Goal: Information Seeking & Learning: Learn about a topic

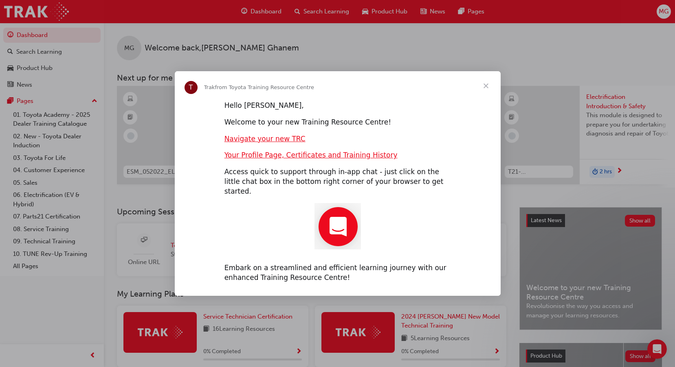
click at [487, 89] on span "Close" at bounding box center [485, 85] width 29 height 29
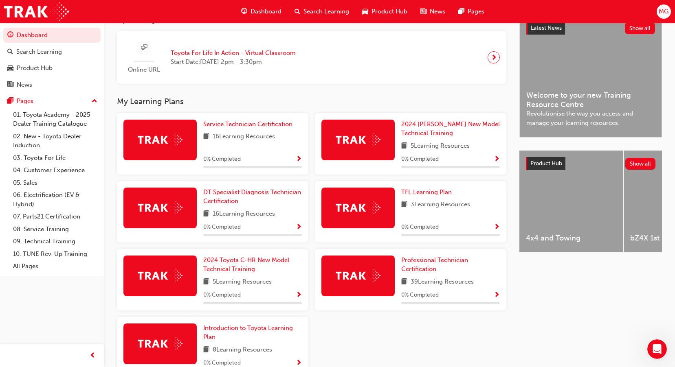
scroll to position [204, 0]
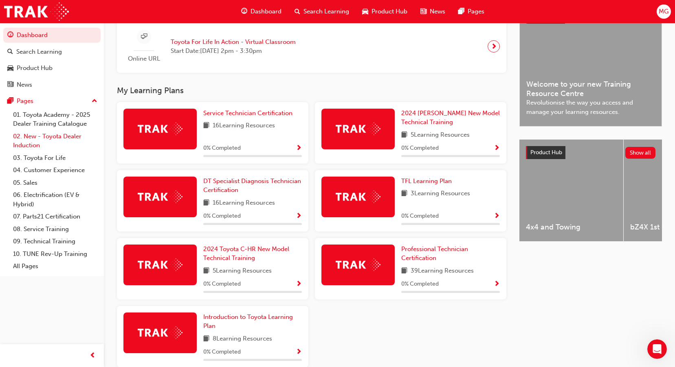
click at [56, 138] on link "02. New - Toyota Dealer Induction" at bounding box center [55, 141] width 91 height 22
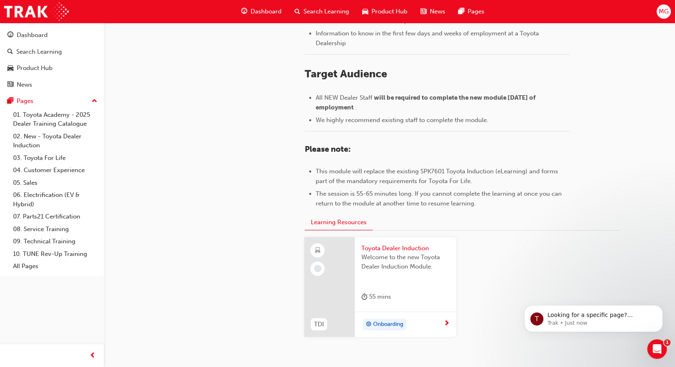
scroll to position [362, 0]
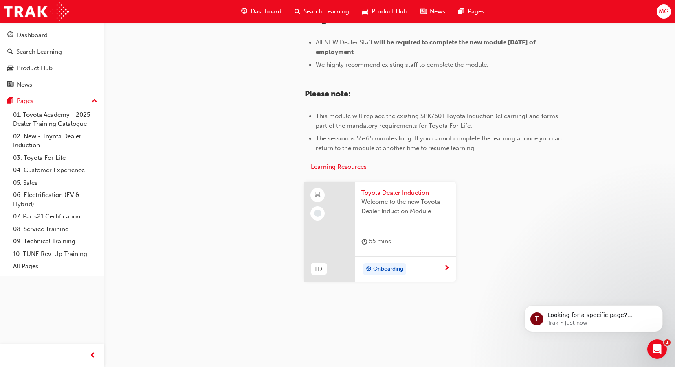
click at [391, 270] on span "Onboarding" at bounding box center [388, 269] width 30 height 9
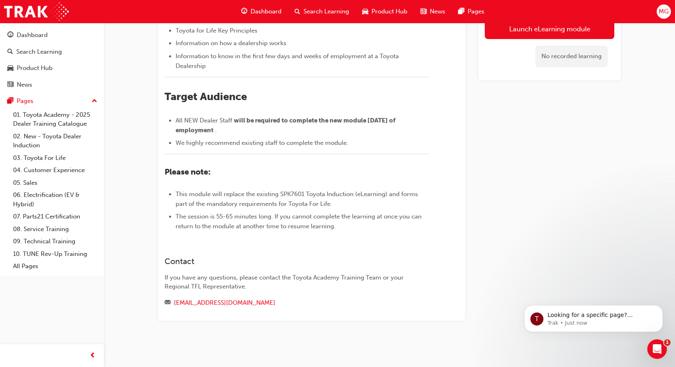
scroll to position [285, 0]
click at [48, 53] on div "Search Learning" at bounding box center [39, 51] width 46 height 9
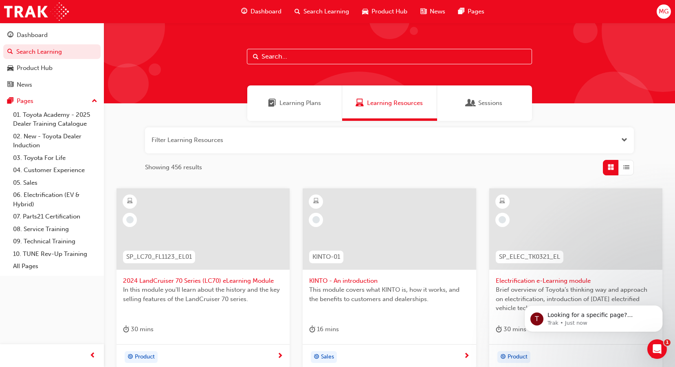
click at [312, 54] on input "text" at bounding box center [389, 56] width 285 height 15
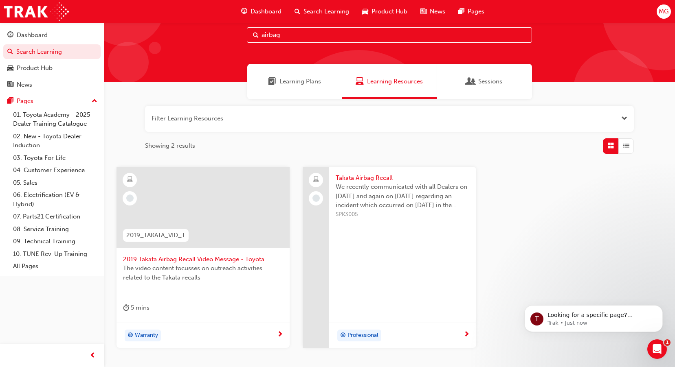
scroll to position [41, 0]
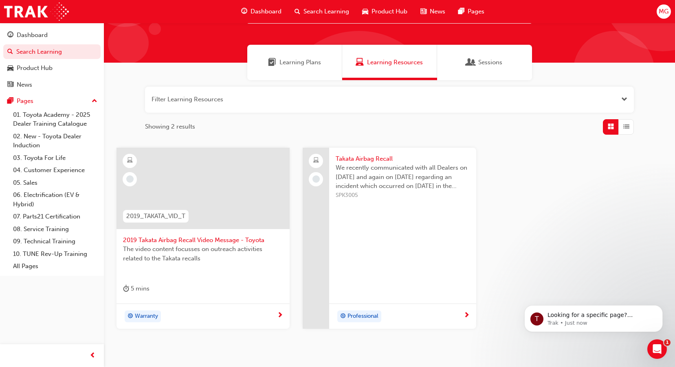
type input "airbag"
click at [163, 237] on span "2019 Takata Airbag Recall Video Message - Toyota" at bounding box center [203, 240] width 160 height 9
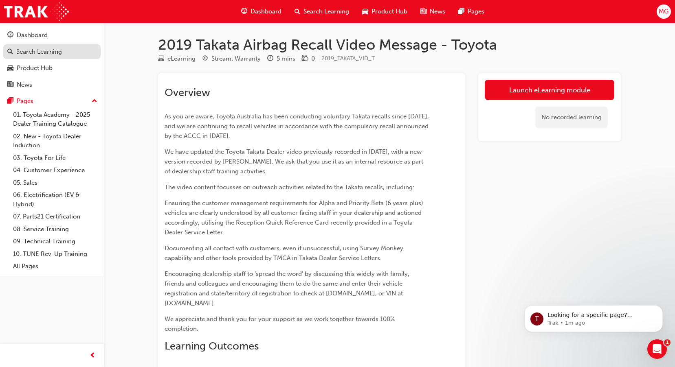
click at [44, 50] on div "Search Learning" at bounding box center [39, 51] width 46 height 9
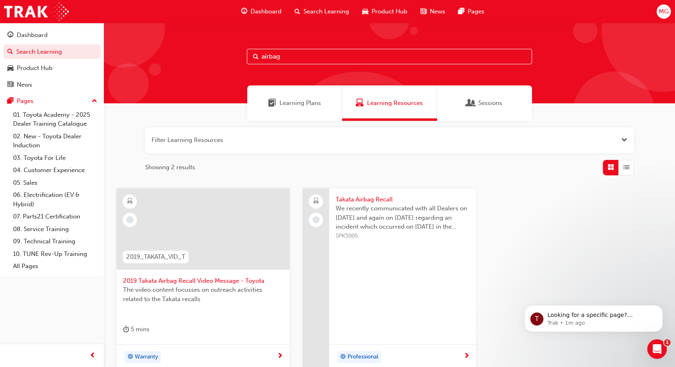
click at [297, 57] on input "airbag" at bounding box center [389, 56] width 285 height 15
type input "a"
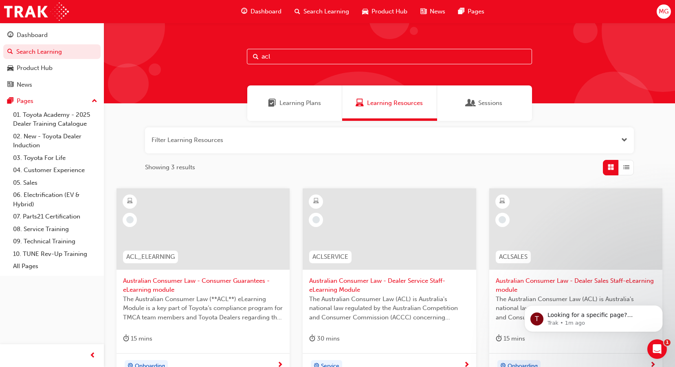
type input "acl"
click at [390, 278] on span "Australian Consumer Law - Dealer Service Staff- eLearning Module" at bounding box center [389, 286] width 160 height 18
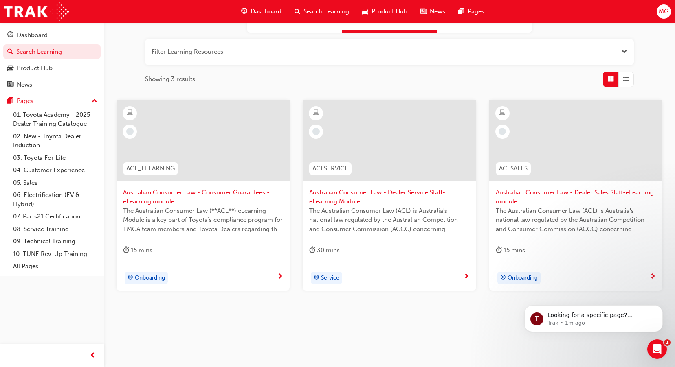
scroll to position [91, 0]
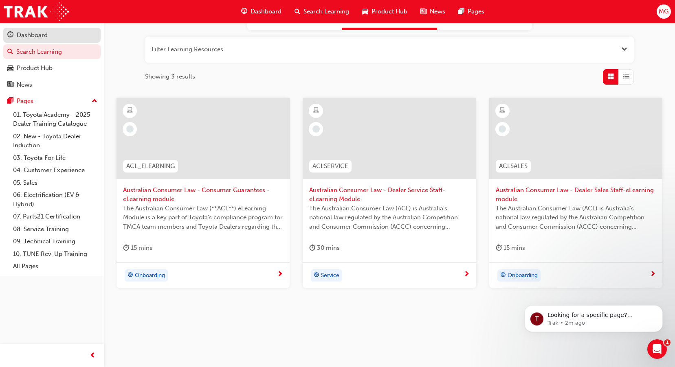
click at [21, 40] on div "Dashboard" at bounding box center [51, 35] width 89 height 10
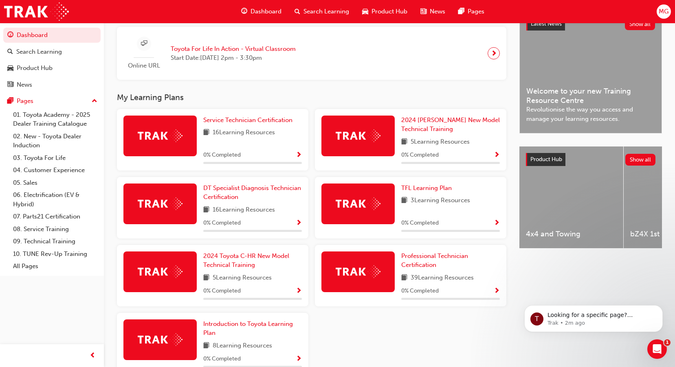
scroll to position [204, 0]
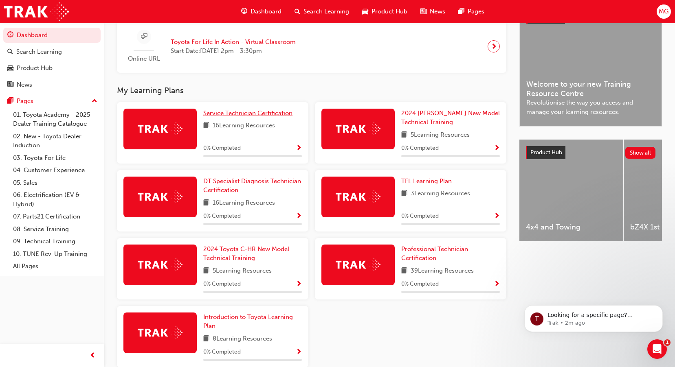
click at [241, 117] on span "Service Technician Certification" at bounding box center [247, 113] width 89 height 7
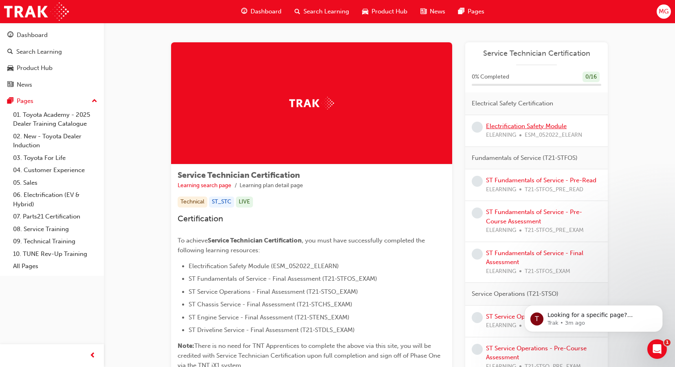
click at [541, 124] on link "Electrification Safety Module" at bounding box center [526, 126] width 81 height 7
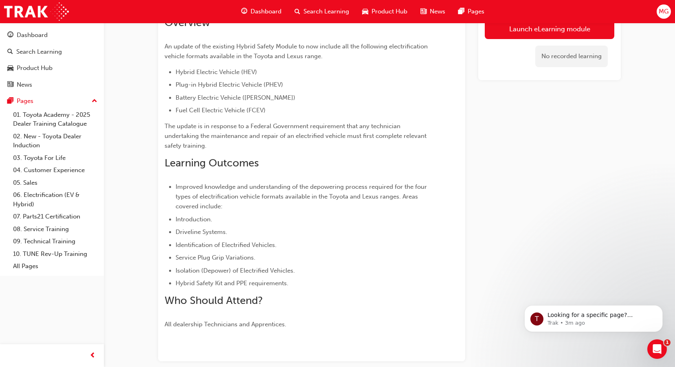
scroll to position [29, 0]
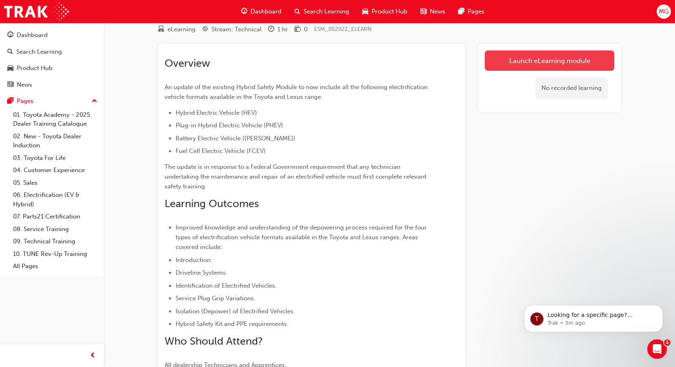
click at [522, 61] on link "Launch eLearning module" at bounding box center [550, 60] width 130 height 20
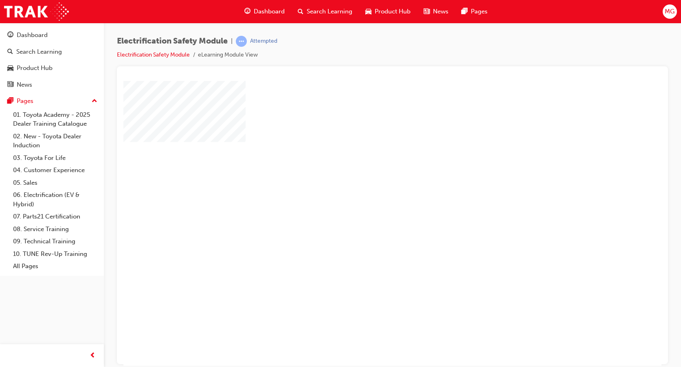
click at [369, 200] on div "play" at bounding box center [369, 200] width 0 height 0
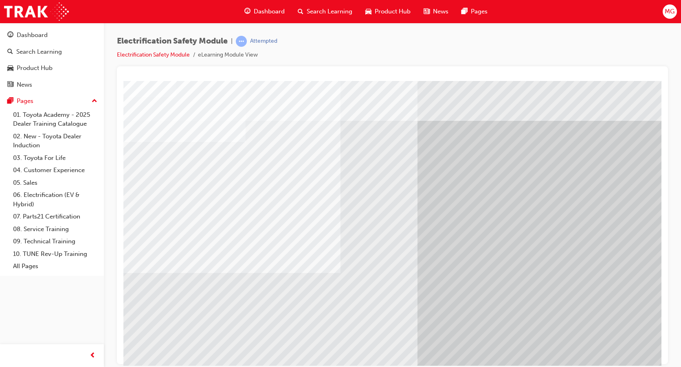
scroll to position [26, 0]
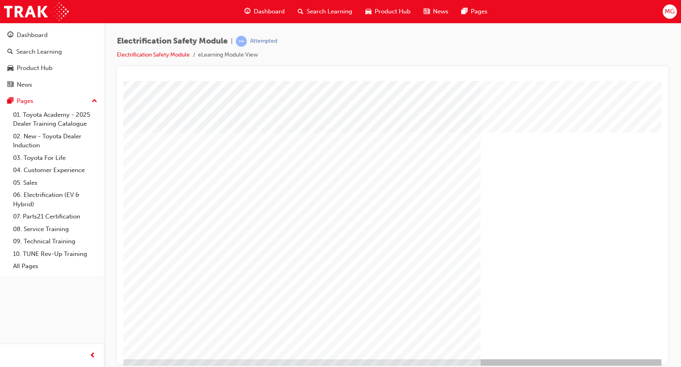
scroll to position [26, 0]
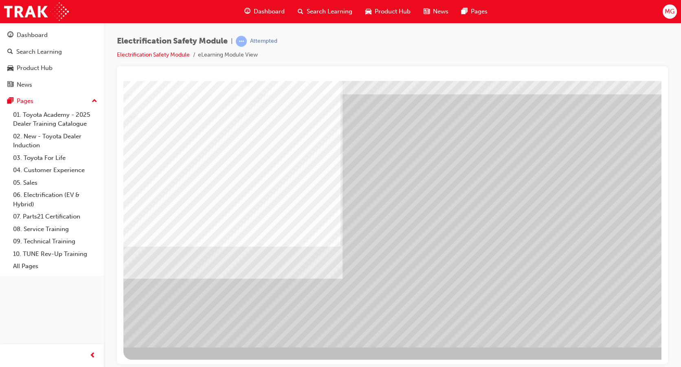
scroll to position [0, 0]
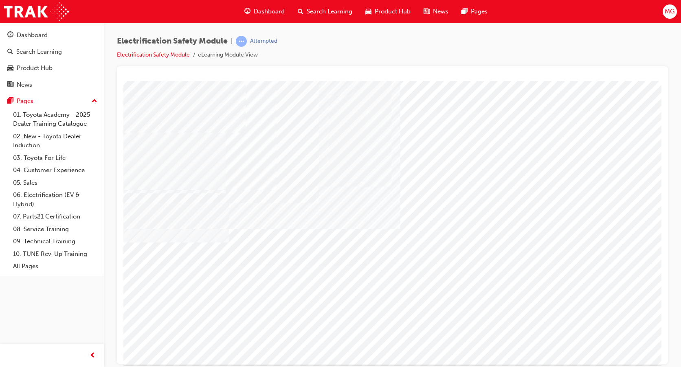
scroll to position [0, 0]
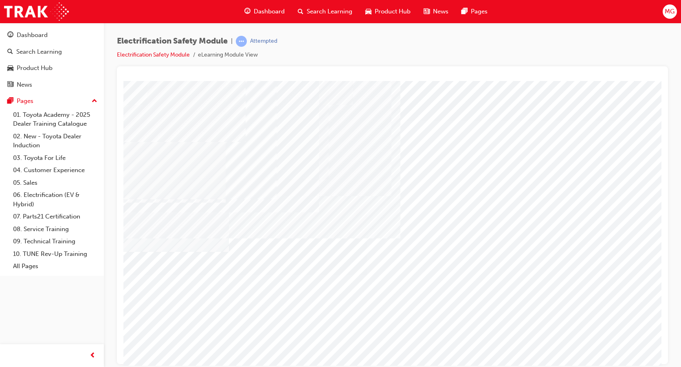
scroll to position [26, 0]
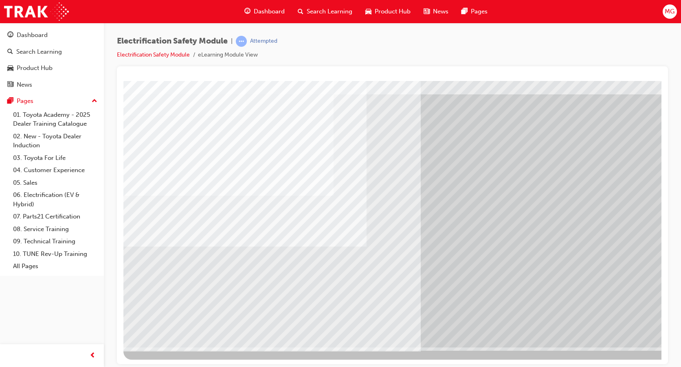
scroll to position [0, 0]
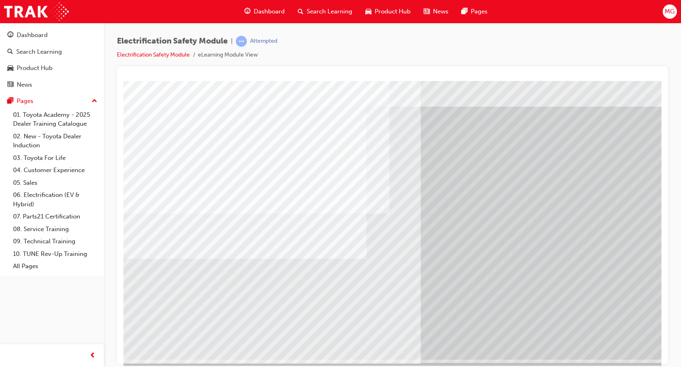
scroll to position [26, 0]
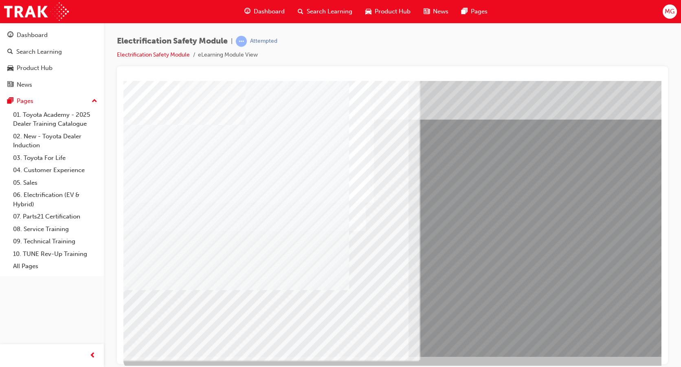
scroll to position [26, 0]
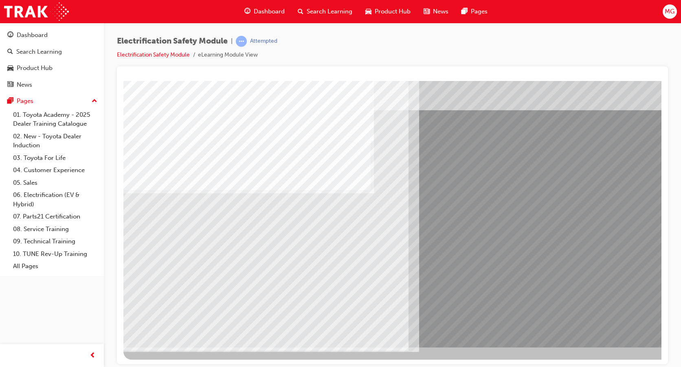
scroll to position [0, 0]
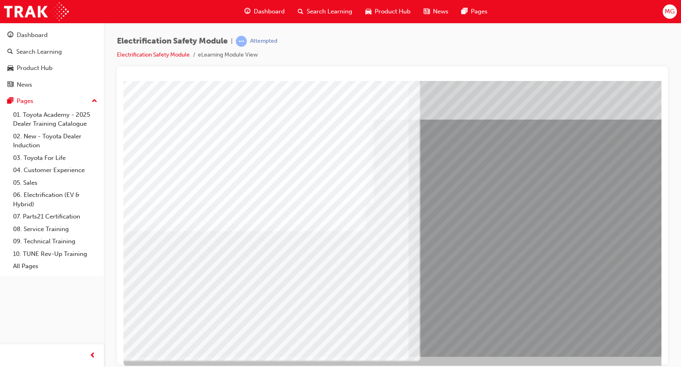
scroll to position [26, 0]
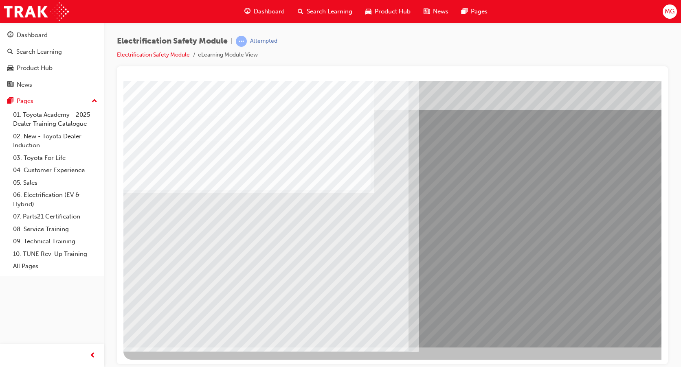
scroll to position [0, 0]
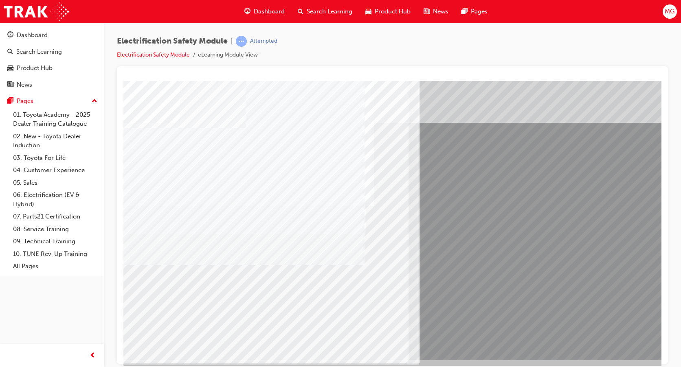
scroll to position [26, 0]
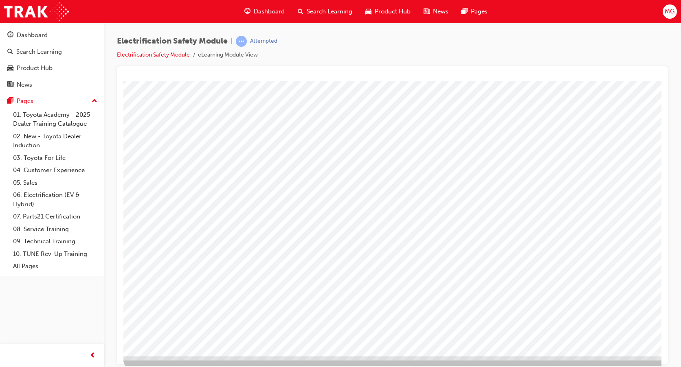
scroll to position [26, 0]
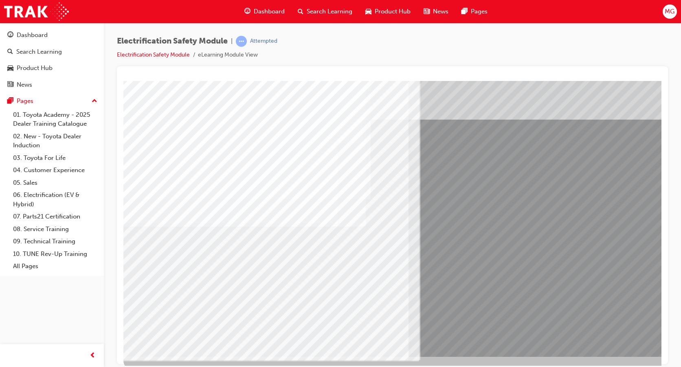
scroll to position [26, 0]
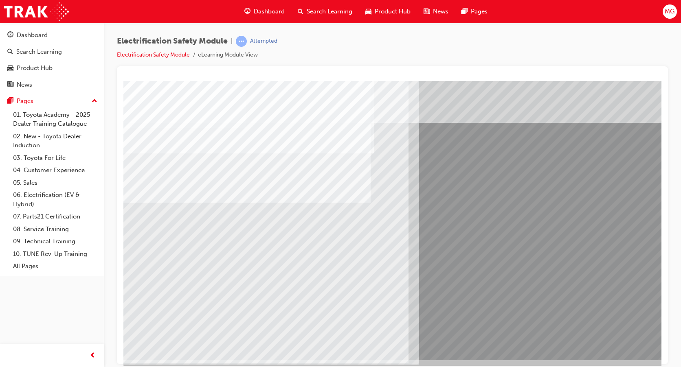
scroll to position [26, 0]
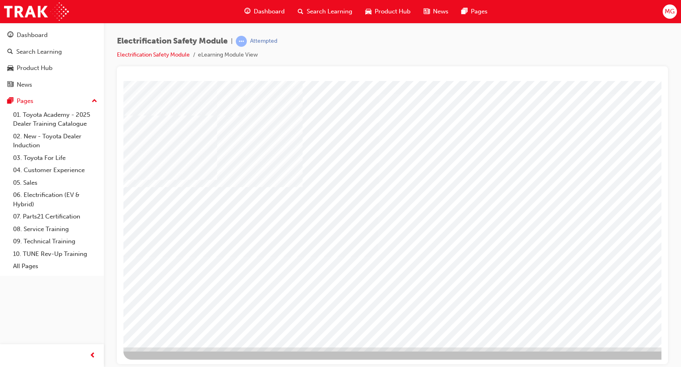
scroll to position [0, 0]
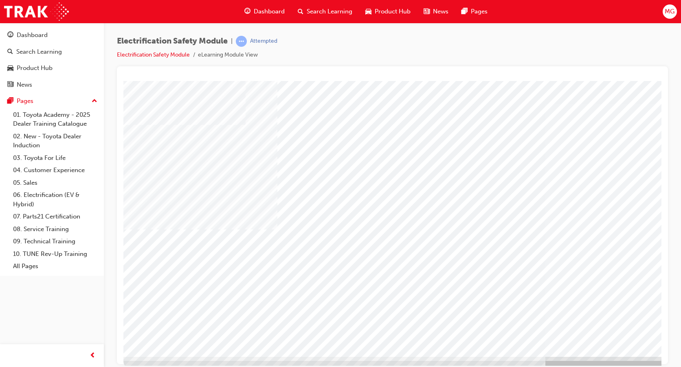
scroll to position [26, 0]
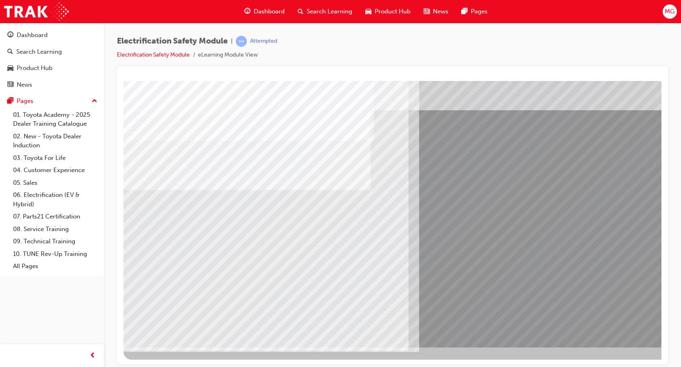
scroll to position [0, 0]
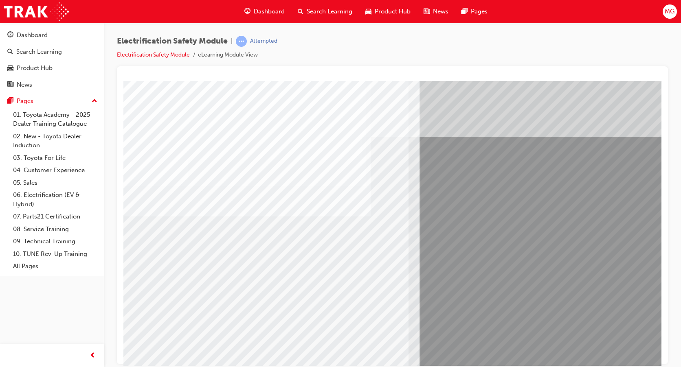
scroll to position [26, 0]
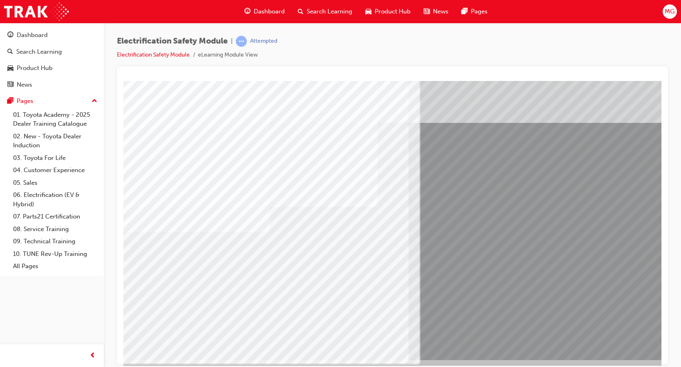
scroll to position [26, 0]
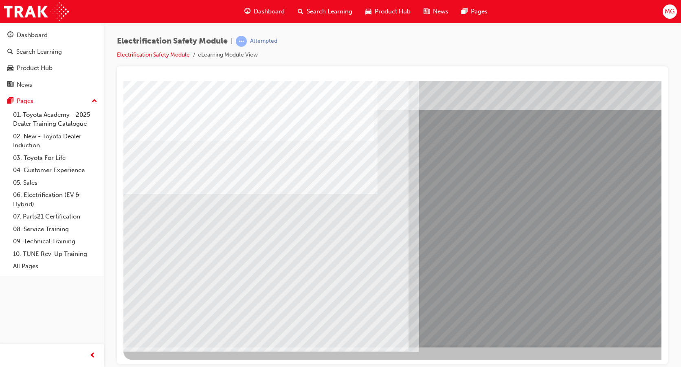
scroll to position [0, 0]
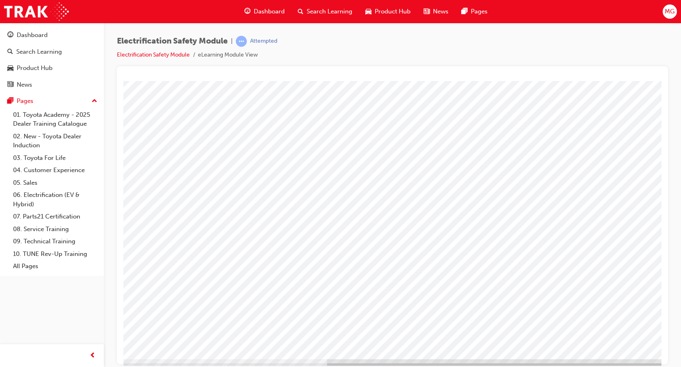
scroll to position [26, 0]
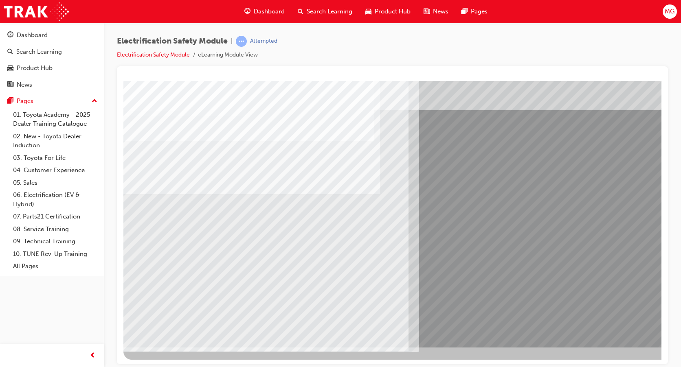
scroll to position [0, 0]
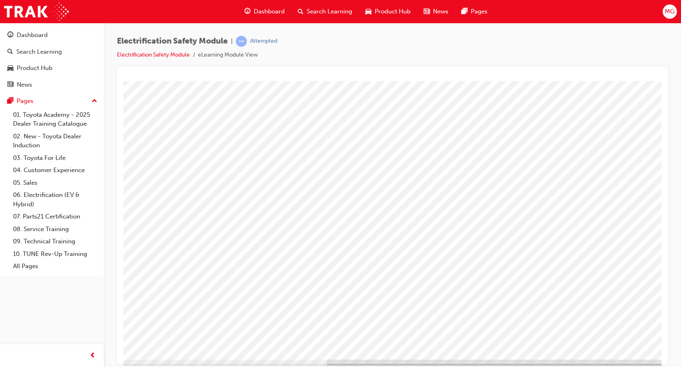
scroll to position [26, 0]
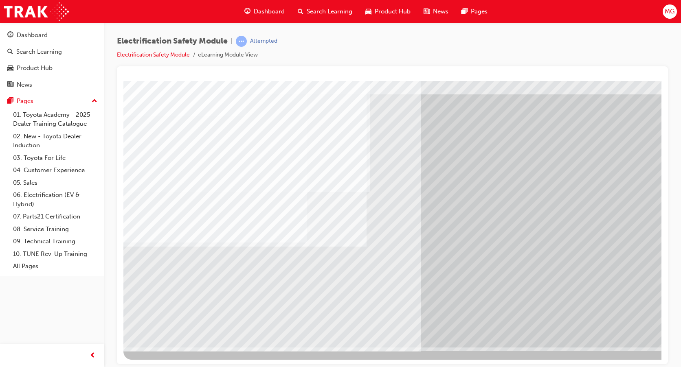
scroll to position [0, 0]
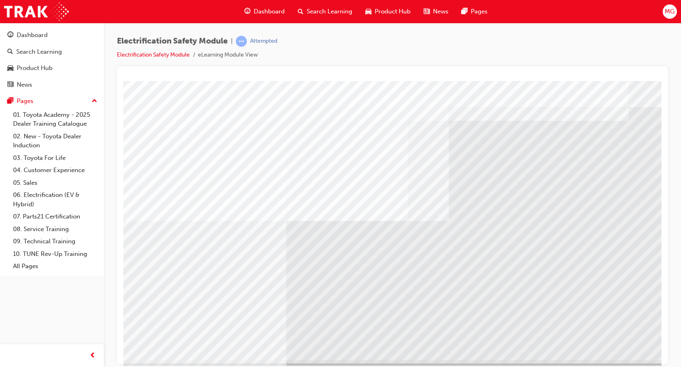
scroll to position [26, 0]
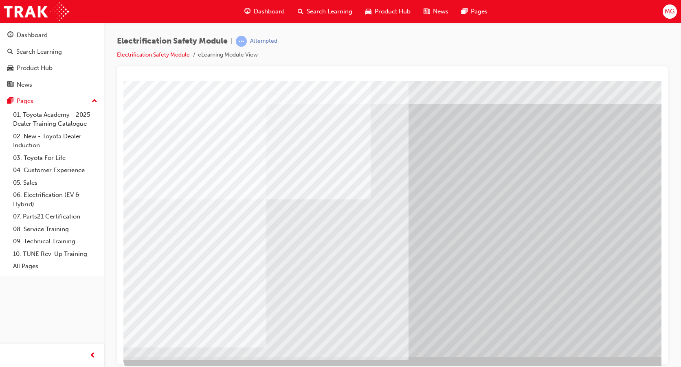
scroll to position [26, 0]
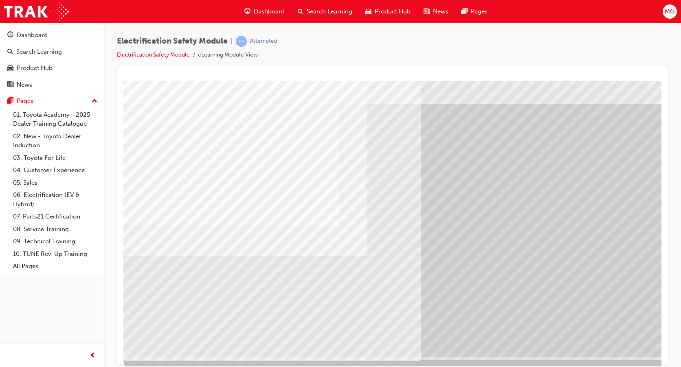
scroll to position [26, 0]
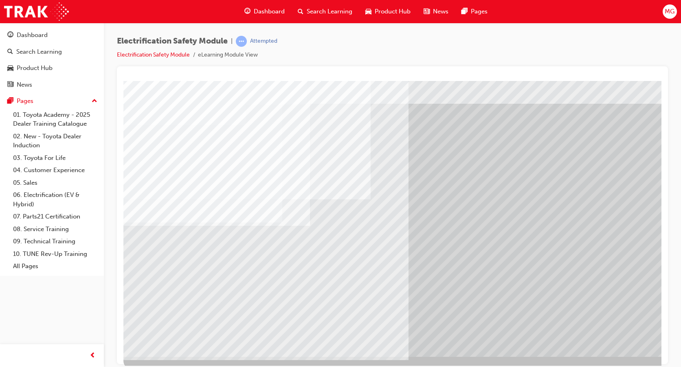
scroll to position [26, 0]
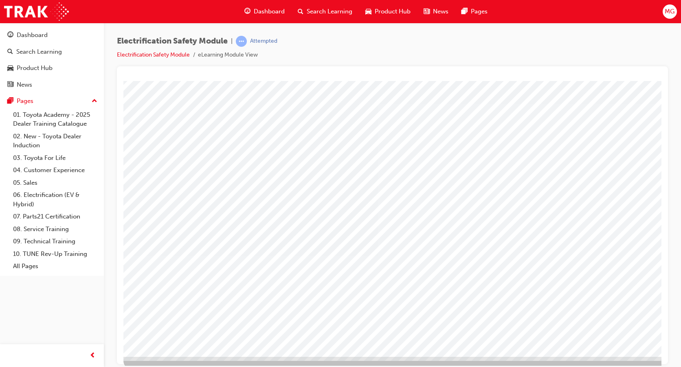
scroll to position [26, 0]
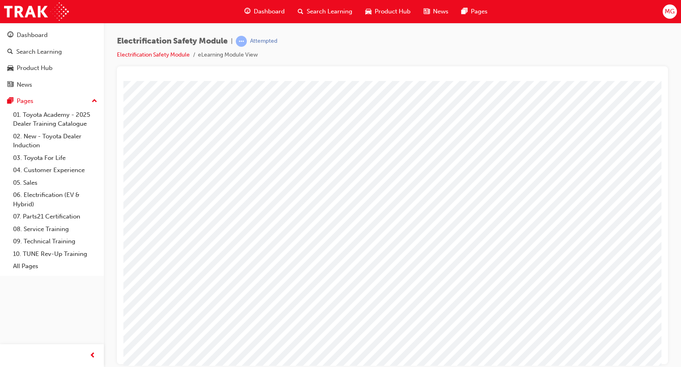
scroll to position [0, 0]
drag, startPoint x: 463, startPoint y: 325, endPoint x: 483, endPoint y: 338, distance: 24.1
click at [483, 305] on html at bounding box center [476, 226] width 261 height 157
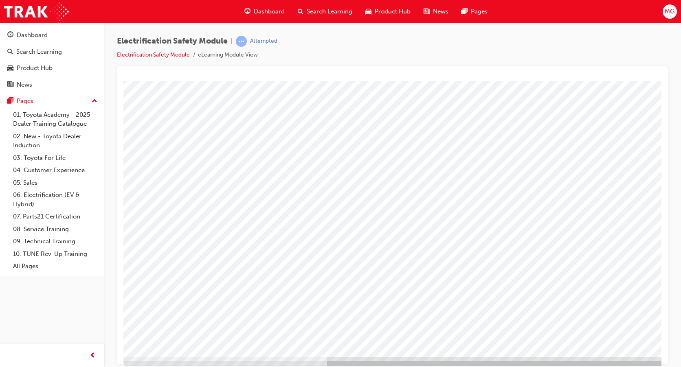
scroll to position [26, 0]
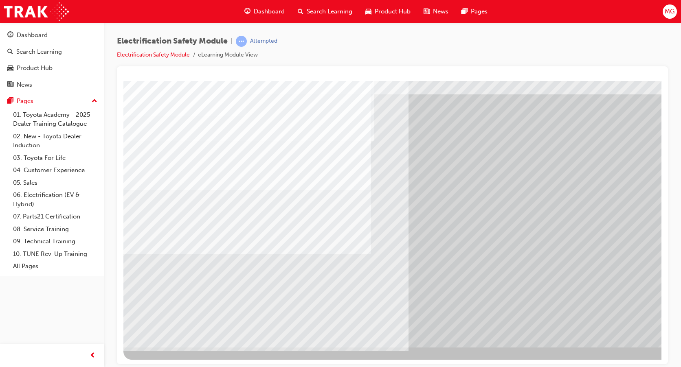
scroll to position [0, 0]
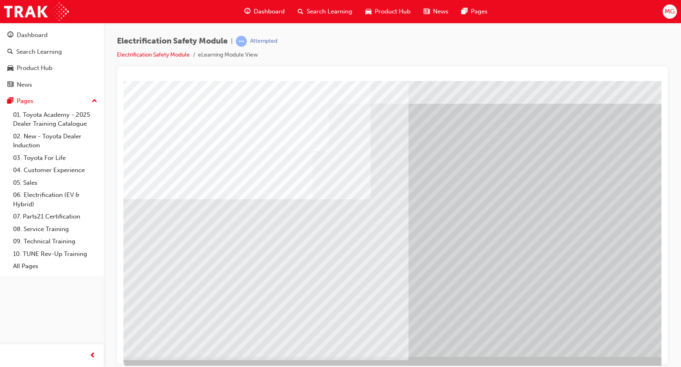
scroll to position [26, 0]
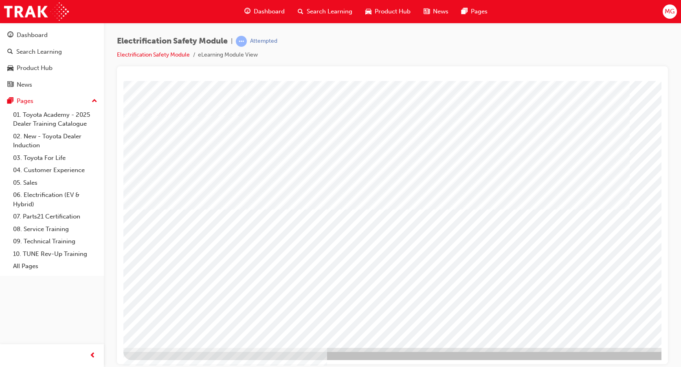
scroll to position [26, 0]
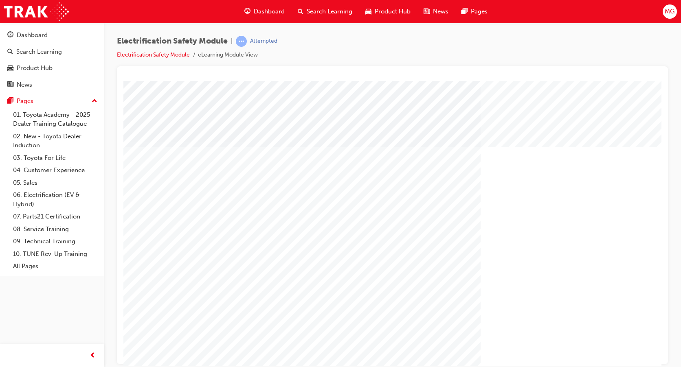
scroll to position [26, 0]
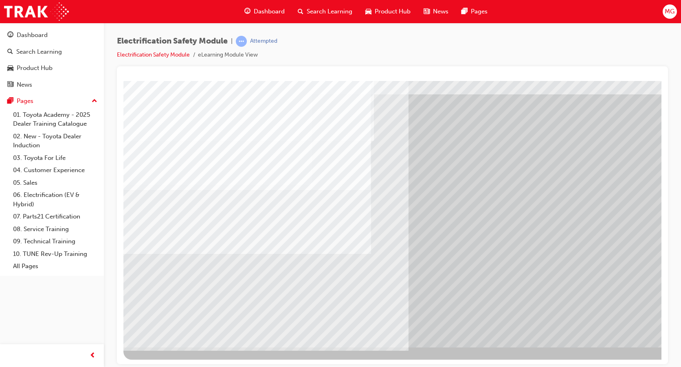
scroll to position [0, 0]
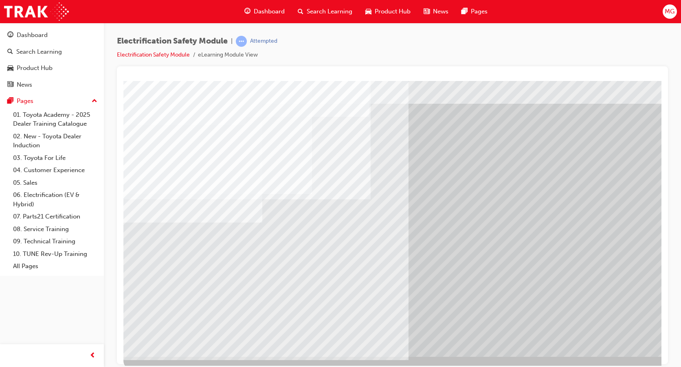
scroll to position [26, 0]
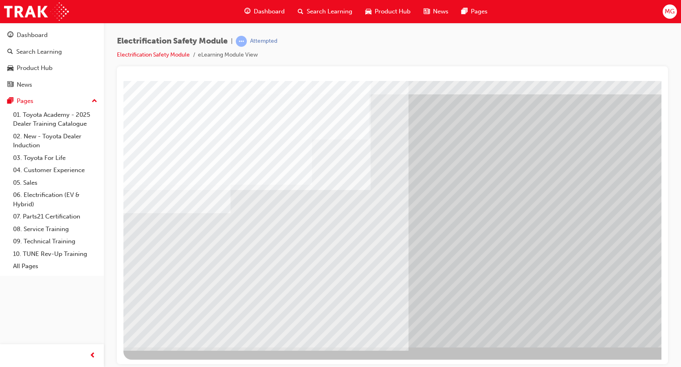
scroll to position [0, 0]
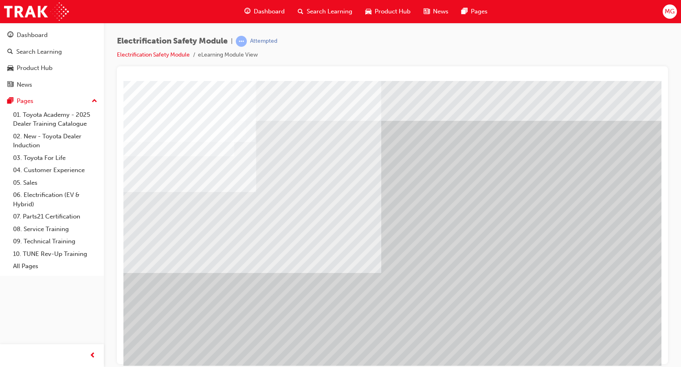
drag, startPoint x: 490, startPoint y: 249, endPoint x: 266, endPoint y: 351, distance: 246.4
drag, startPoint x: 143, startPoint y: 270, endPoint x: 460, endPoint y: 48, distance: 387.6
click at [460, 48] on div "Electrification Safety Module | Attempted Electrification Safety Module eLearni…" at bounding box center [392, 51] width 551 height 31
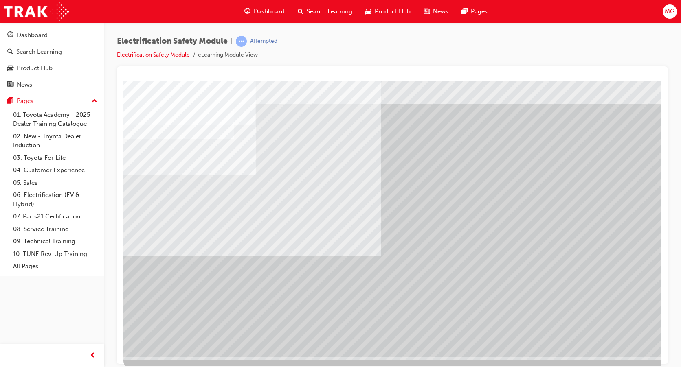
scroll to position [26, 0]
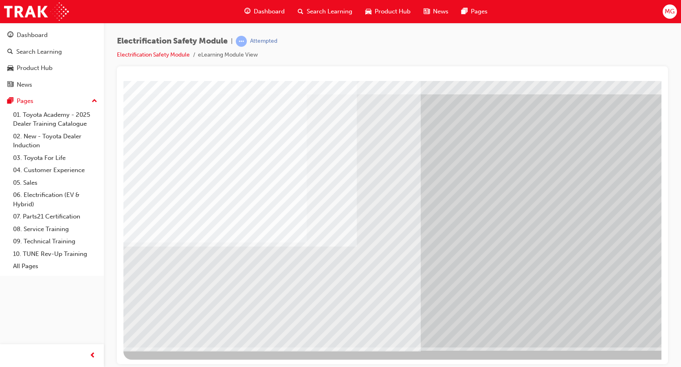
scroll to position [0, 0]
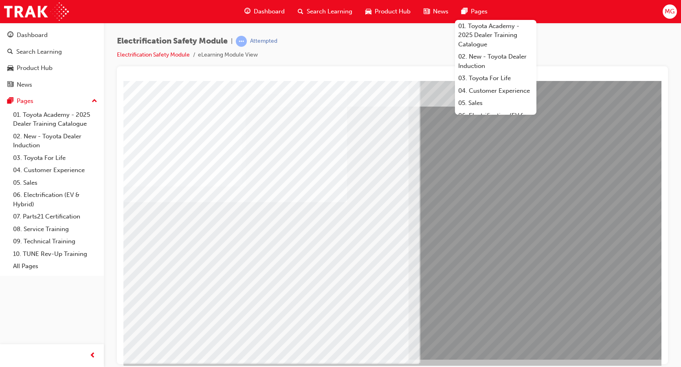
scroll to position [26, 0]
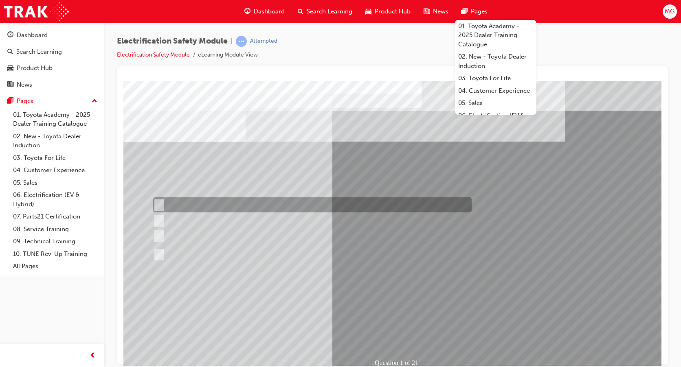
click at [352, 203] on div at bounding box center [310, 205] width 318 height 15
radio input "true"
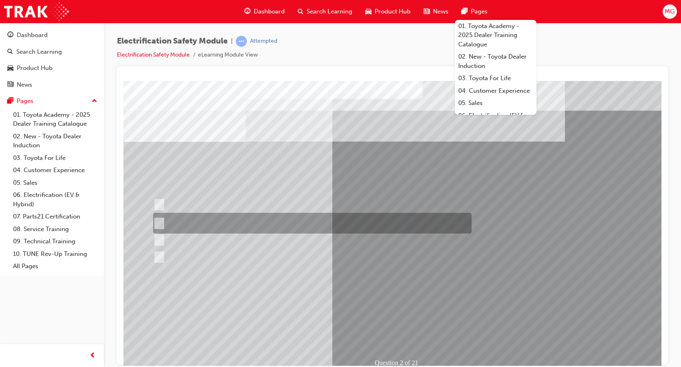
click at [156, 223] on input "The Battery Electric uses AC & DC charging capability and has no petrol engine." at bounding box center [157, 223] width 9 height 9
radio input "true"
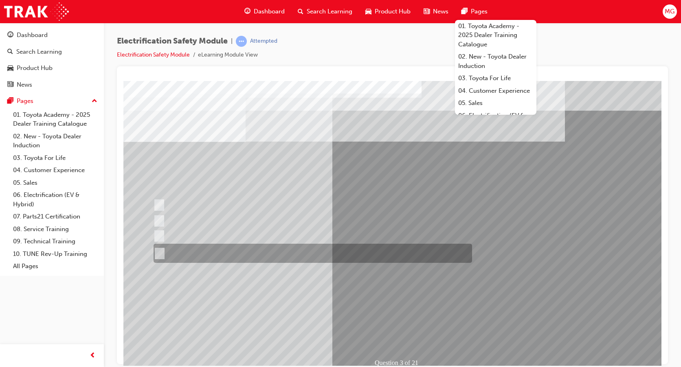
click at [161, 252] on input "The FCEV produces electric power via a Fuel Cell Stack supporting the Hybrid ba…" at bounding box center [158, 253] width 9 height 9
radio input "true"
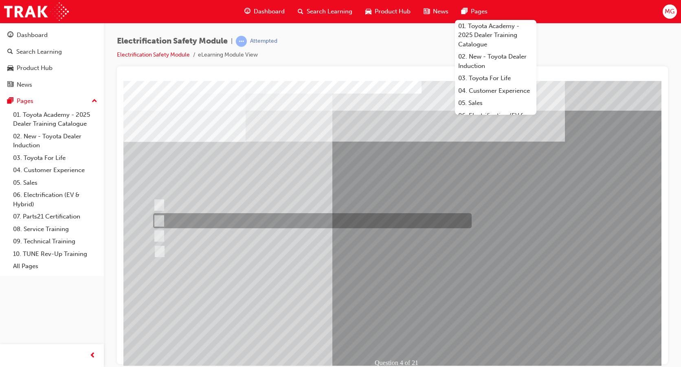
click at [157, 217] on input "EV or H2 labels on the License Plate." at bounding box center [157, 221] width 9 height 9
checkbox input "true"
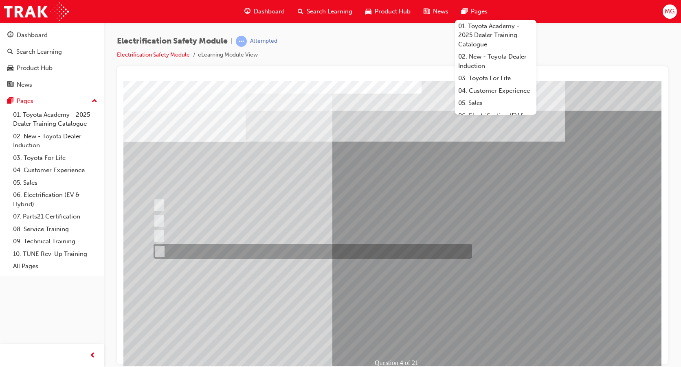
click at [160, 248] on input "Charge ports or H2 Filler Port in place of a Fuel Filler." at bounding box center [157, 251] width 9 height 9
checkbox input "true"
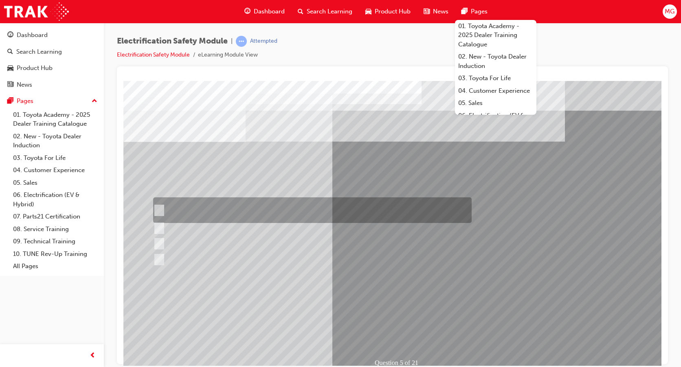
click at [160, 209] on input "The READY light will illuminate when the vehicle is turned on and ready to driv…" at bounding box center [157, 210] width 9 height 9
checkbox input "true"
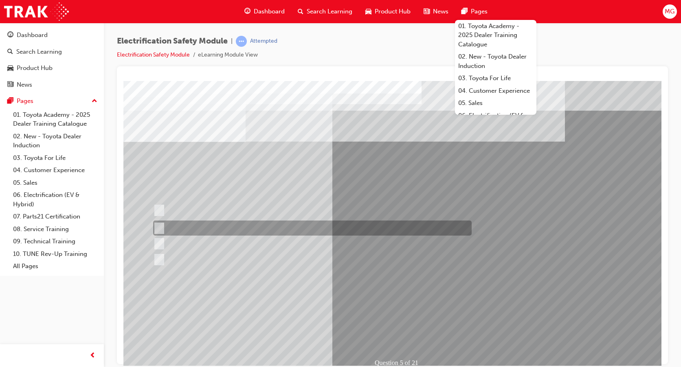
click at [156, 228] on input "The Main Display will show the power flow for the driveline." at bounding box center [157, 228] width 9 height 9
checkbox input "true"
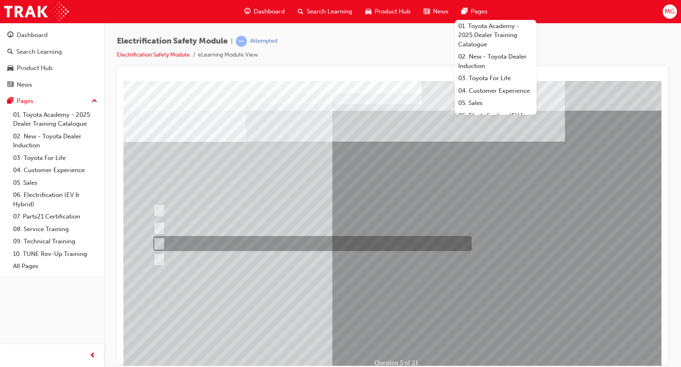
click at [159, 240] on input "Vehicle Motive Force selection types illuminated e.g. (EV/HV)." at bounding box center [157, 243] width 9 height 9
checkbox input "true"
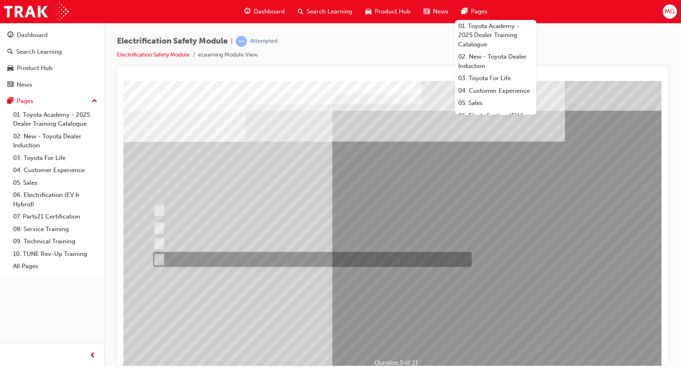
click at [159, 263] on input "Battery Level indicator (State of Charge)." at bounding box center [157, 259] width 9 height 9
checkbox input "true"
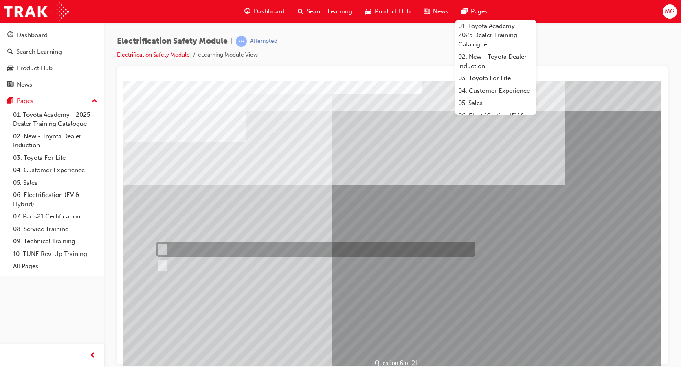
click at [162, 247] on input "True" at bounding box center [160, 249] width 9 height 9
radio input "true"
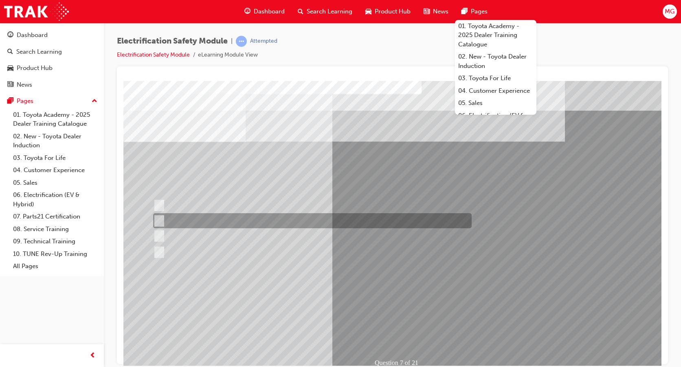
click at [160, 219] on input "Be detected and the system will shut down." at bounding box center [157, 221] width 9 height 9
radio input "true"
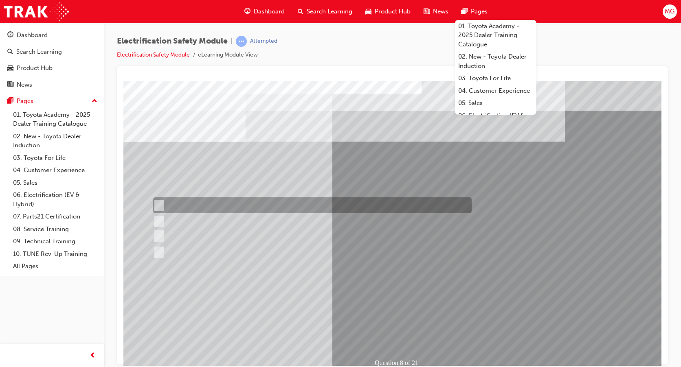
click at [159, 204] on input "Working on the High Voltage System." at bounding box center [157, 205] width 9 height 9
radio input "true"
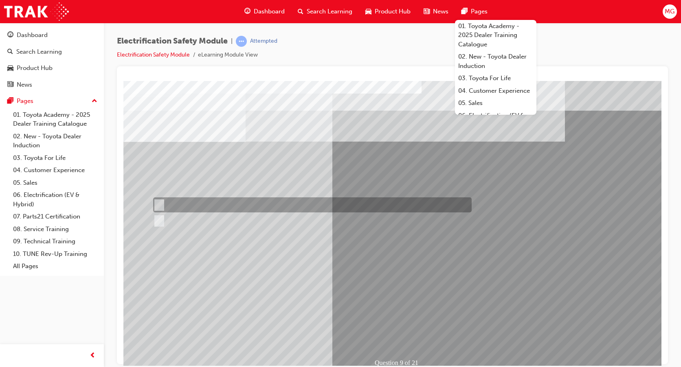
click at [159, 202] on input "True" at bounding box center [157, 205] width 9 height 9
radio input "true"
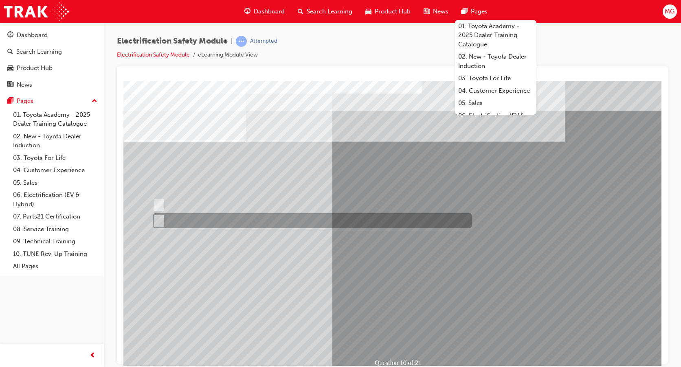
click at [160, 219] on input "True" at bounding box center [157, 221] width 9 height 9
radio input "true"
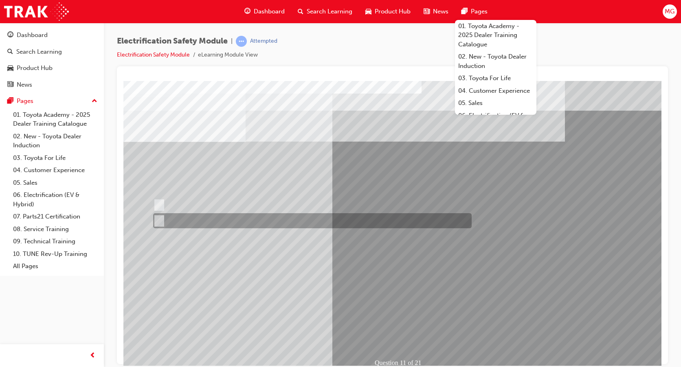
click at [157, 217] on input "False" at bounding box center [157, 221] width 9 height 9
radio input "true"
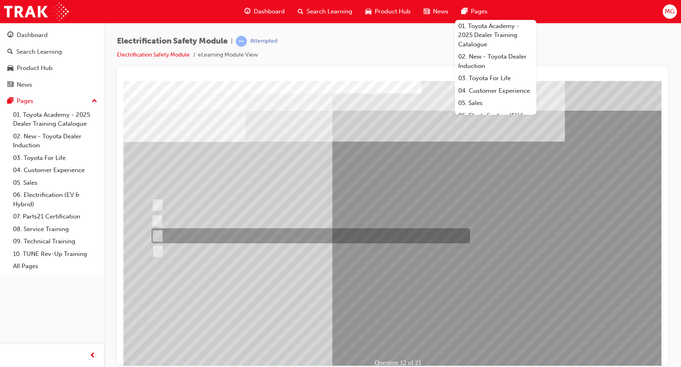
click at [158, 232] on input "Outside the vehicle’s detection area for entry and start system." at bounding box center [155, 236] width 9 height 9
radio input "true"
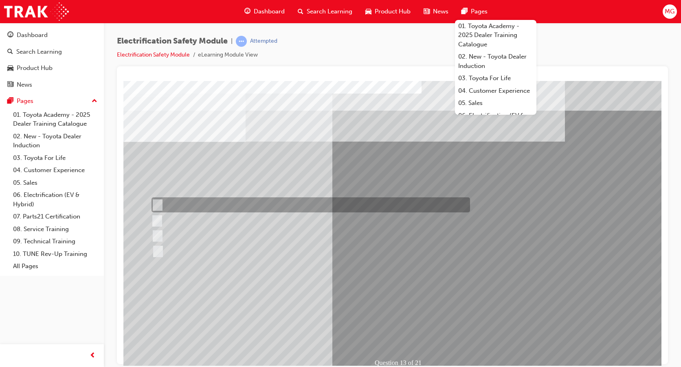
click at [159, 205] on input "Remove the Service Plug Grip" at bounding box center [155, 205] width 9 height 9
radio input "true"
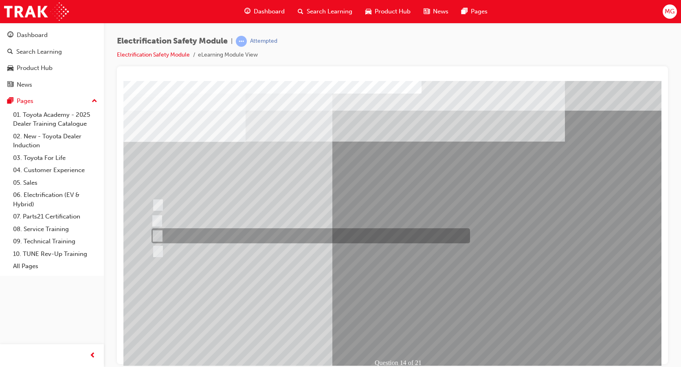
click at [160, 233] on input "10 minutes" at bounding box center [155, 236] width 9 height 9
radio input "true"
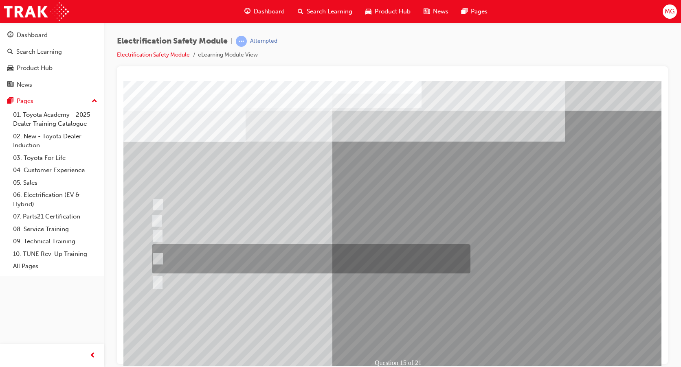
click at [157, 259] on input "The High Voltage Capacitor Terminal for 0 volts and the High Voltage Capacitor …" at bounding box center [156, 259] width 9 height 9
radio input "true"
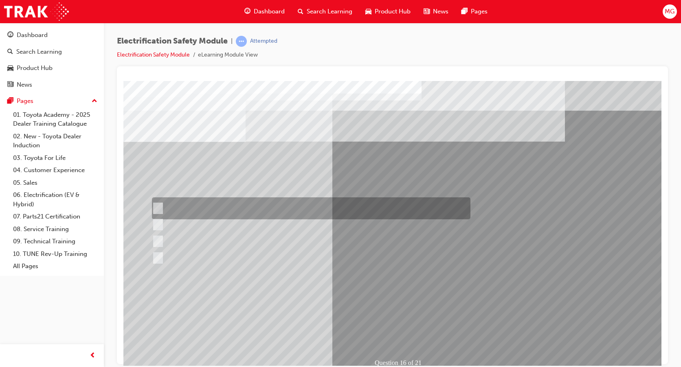
click at [154, 208] on input "Insulate the High Voltage Connector/Motor Side Cable Connection with Insulated …" at bounding box center [156, 208] width 9 height 9
radio input "true"
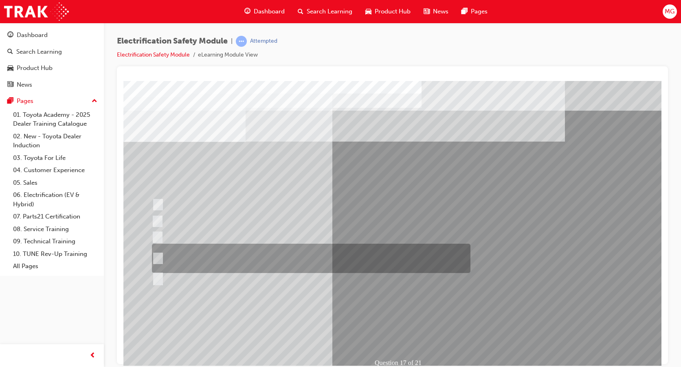
click at [157, 256] on input "Run a Health Check to clear the original fault code and ensure no new faults ap…" at bounding box center [156, 258] width 9 height 9
radio input "true"
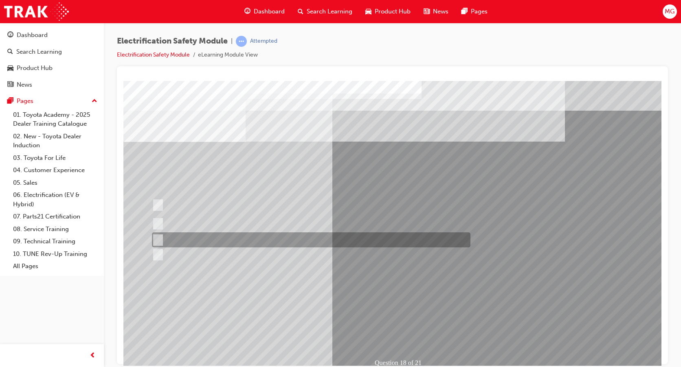
click at [158, 239] on input "Discard the gloves and use a new pair." at bounding box center [156, 240] width 9 height 9
radio input "true"
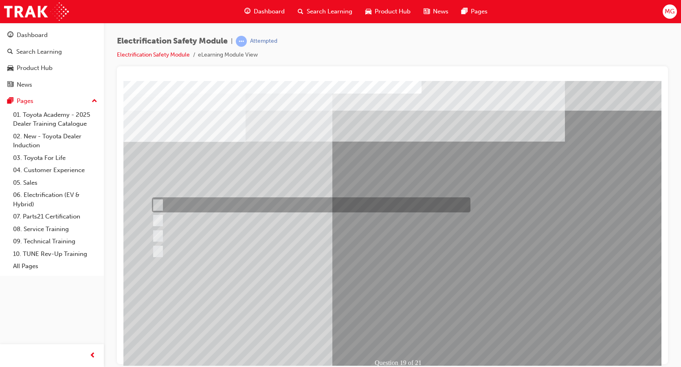
click at [158, 203] on input "To prevent Electrical Insulating Gloves from getting covered in oil and grease." at bounding box center [156, 205] width 9 height 9
radio input "true"
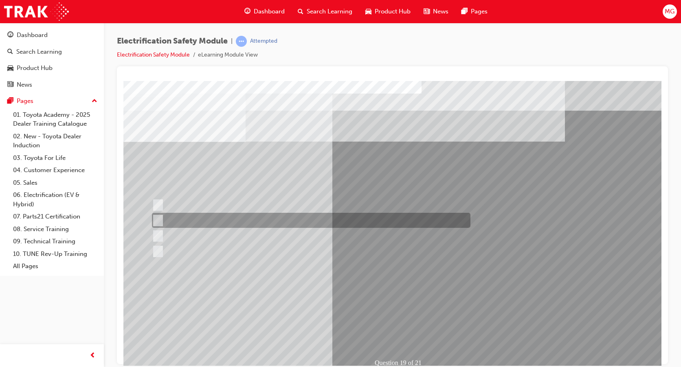
click at [155, 220] on input "To protect Electrical Insulating Gloves from mechanical damage." at bounding box center [156, 220] width 9 height 9
radio input "true"
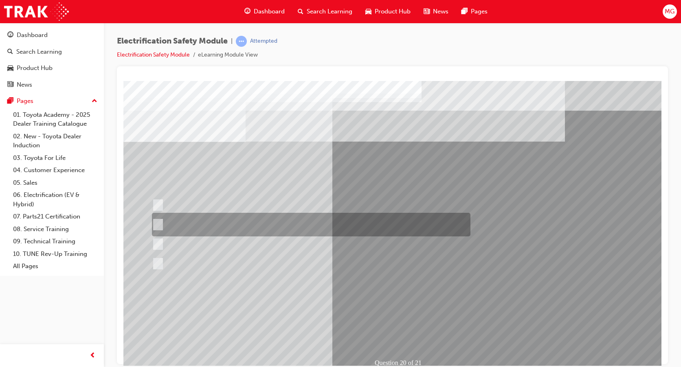
click at [159, 222] on input "To provide added protection against electrical shock in conjunction with electr…" at bounding box center [156, 224] width 9 height 9
radio input "true"
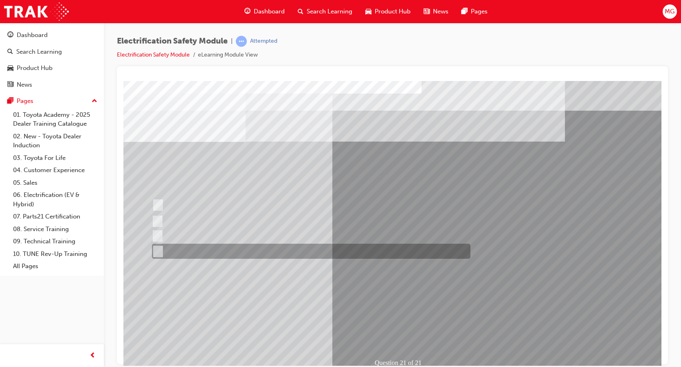
click at [155, 252] on input "All these items should be removed to improve safety" at bounding box center [156, 251] width 9 height 9
radio input "true"
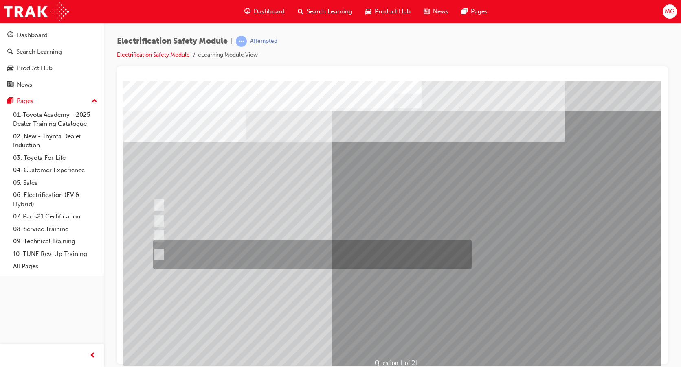
click at [160, 252] on input "The Plug-in Hybrid Electric has AC charging capability via a wall box charger a…" at bounding box center [157, 254] width 9 height 9
radio input "true"
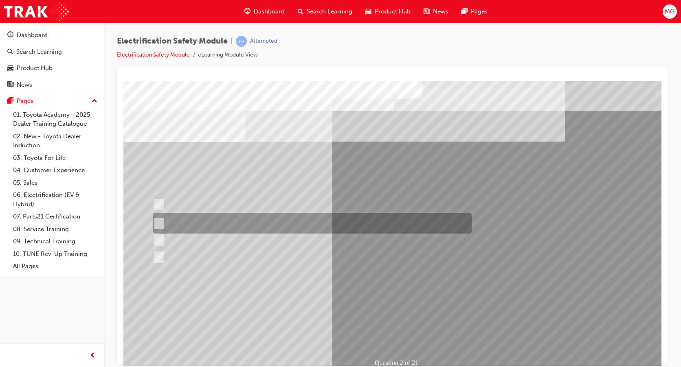
click at [160, 222] on input "The Battery Electric uses AC & DC charging capability and has no petrol engine." at bounding box center [157, 223] width 9 height 9
radio input "true"
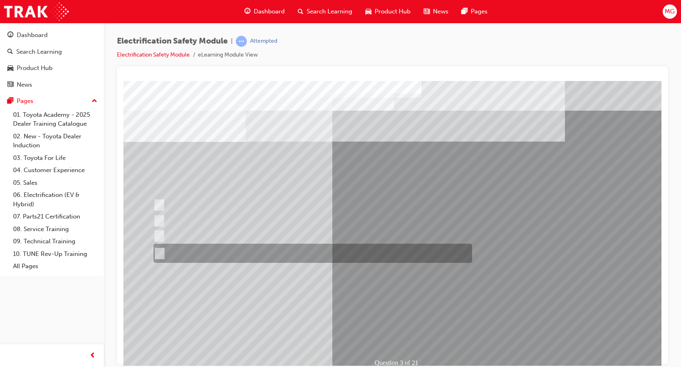
click at [160, 252] on input "The FCEV produces electric power via a Fuel Cell Stack supporting the Hybrid ba…" at bounding box center [158, 253] width 9 height 9
radio input "true"
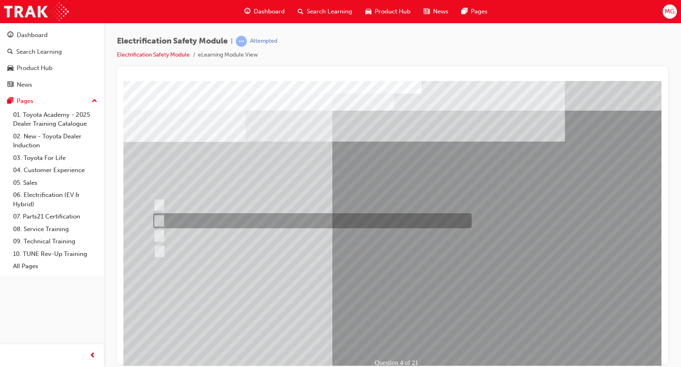
click at [158, 220] on input "EV or H2 labels on the License Plate." at bounding box center [157, 221] width 9 height 9
checkbox input "true"
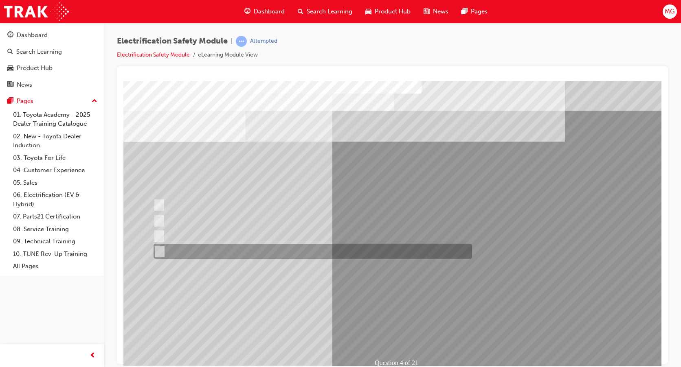
click at [158, 249] on input "Charge ports or H2 Filler Port in place of a Fuel Filler." at bounding box center [157, 251] width 9 height 9
checkbox input "true"
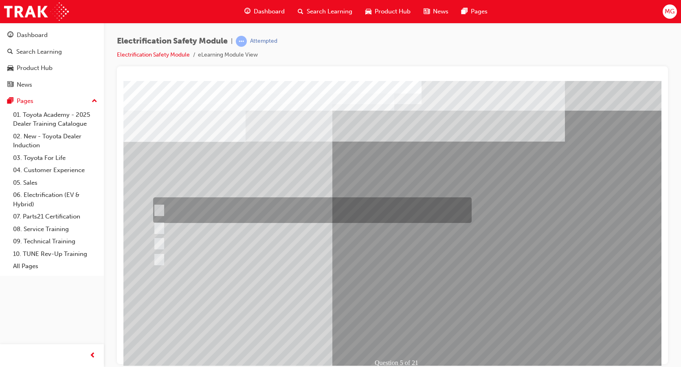
click at [157, 208] on input "The READY light will illuminate when the vehicle is turned on and ready to driv…" at bounding box center [157, 210] width 9 height 9
checkbox input "true"
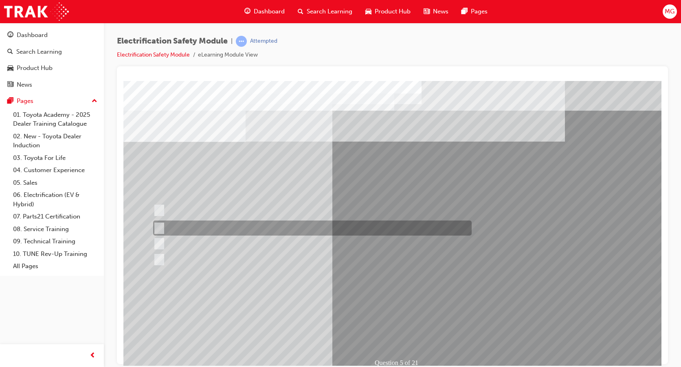
click at [160, 229] on input "The Main Display will show the power flow for the driveline." at bounding box center [157, 228] width 9 height 9
checkbox input "true"
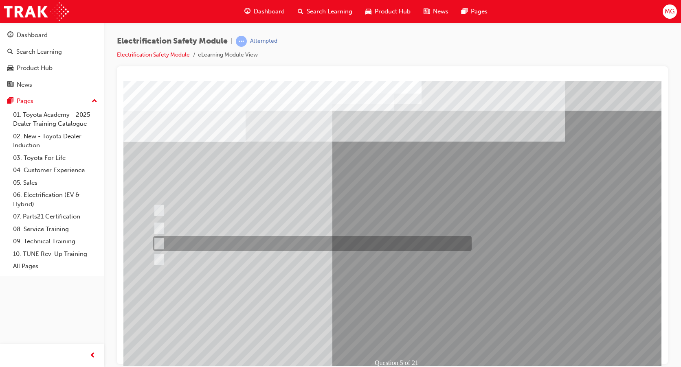
click at [159, 242] on input "Vehicle Motive Force selection types illuminated e.g. (EV/HV)." at bounding box center [157, 243] width 9 height 9
checkbox input "true"
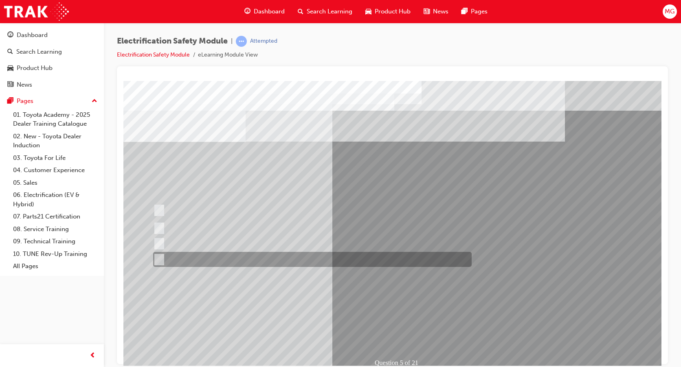
click at [157, 256] on input "Battery Level indicator (State of Charge)." at bounding box center [157, 259] width 9 height 9
checkbox input "true"
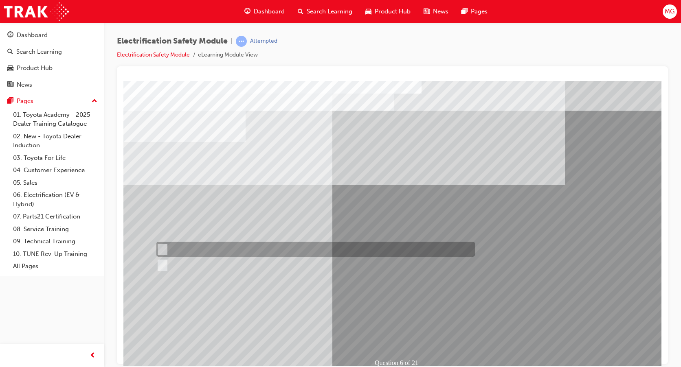
click at [162, 248] on input "True" at bounding box center [160, 249] width 9 height 9
radio input "true"
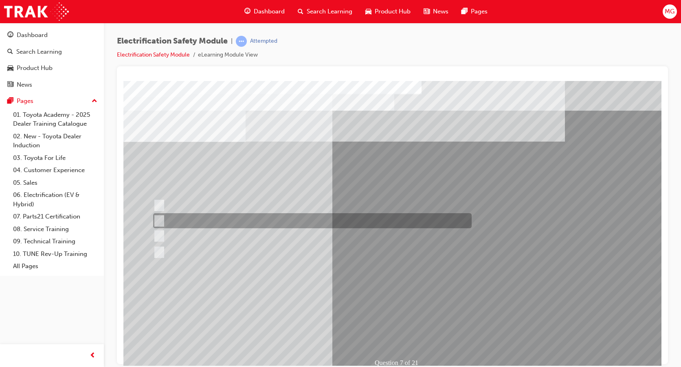
click at [159, 220] on input "Be detected and the system will shut down." at bounding box center [157, 221] width 9 height 9
radio input "true"
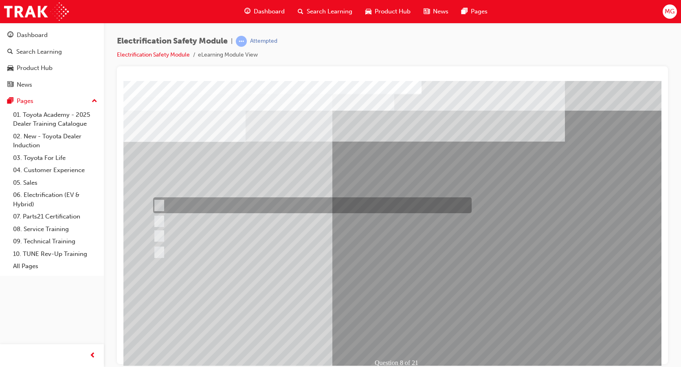
click at [160, 203] on input "Working on the High Voltage System." at bounding box center [157, 205] width 9 height 9
radio input "true"
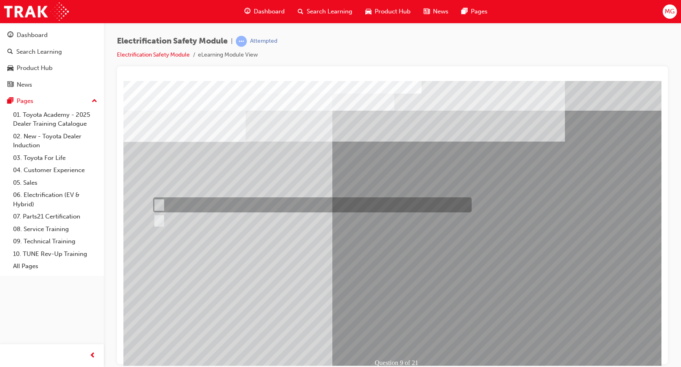
click at [158, 203] on input "True" at bounding box center [157, 205] width 9 height 9
radio input "true"
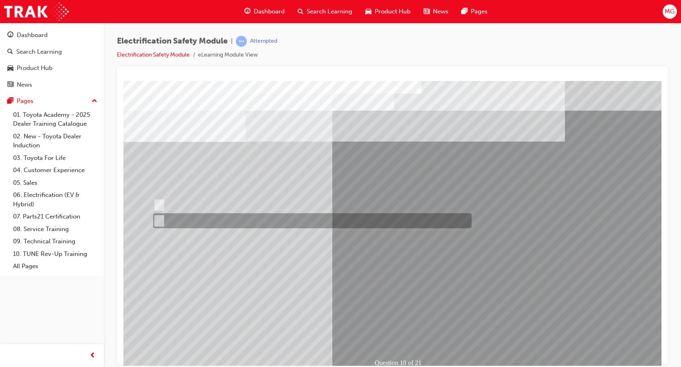
click at [160, 219] on input "True" at bounding box center [157, 221] width 9 height 9
radio input "true"
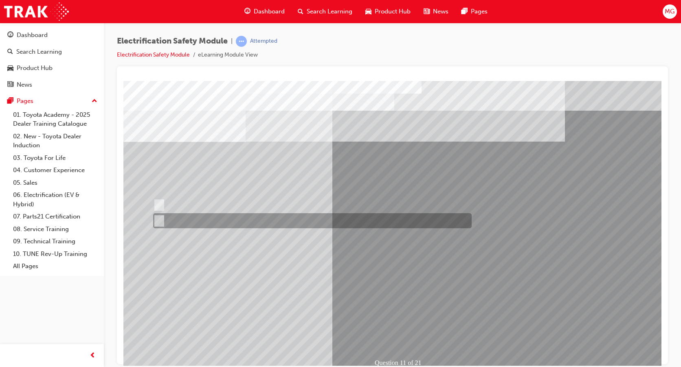
click at [161, 218] on input "False" at bounding box center [157, 221] width 9 height 9
radio input "true"
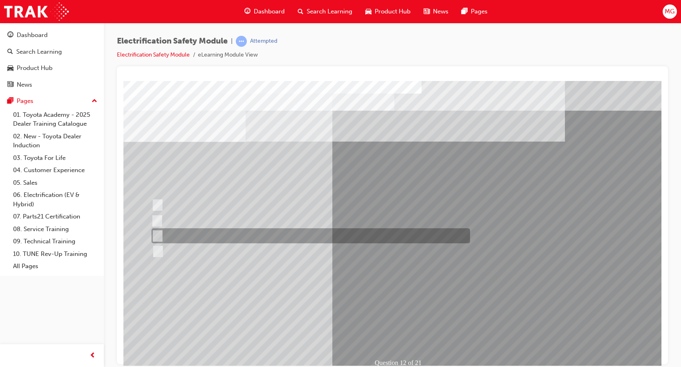
click at [155, 236] on input "Outside the vehicle’s detection area for entry and start system." at bounding box center [155, 236] width 9 height 9
radio input "true"
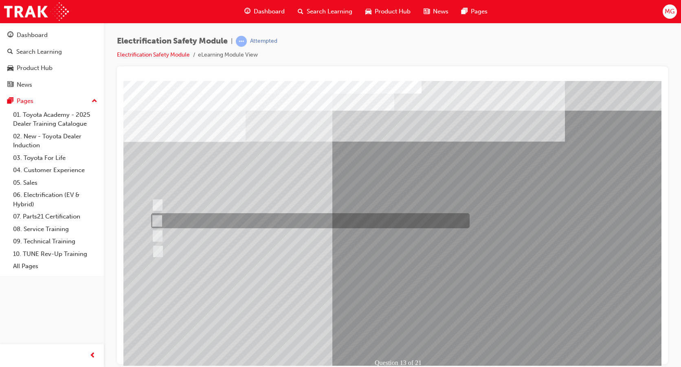
click at [156, 220] on input "Inspect the Insulated Gloves for damage." at bounding box center [155, 221] width 9 height 9
radio input "true"
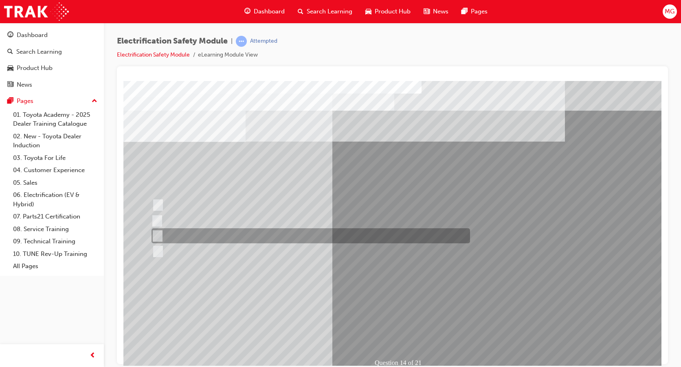
click at [157, 236] on input "10 minutes" at bounding box center [155, 236] width 9 height 9
radio input "true"
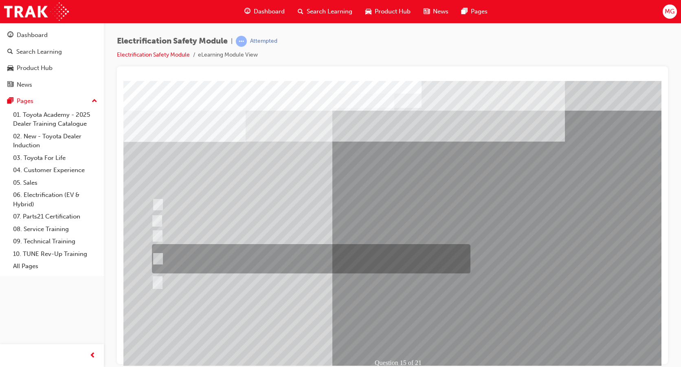
click at [156, 258] on input "The High Voltage Capacitor Terminal for 0 volts and the High Voltage Capacitor …" at bounding box center [156, 259] width 9 height 9
radio input "true"
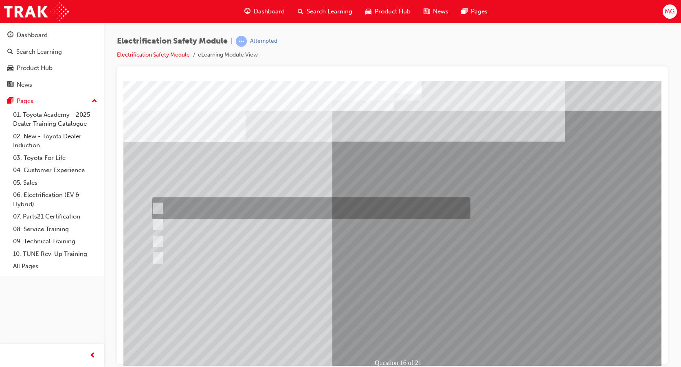
click at [158, 204] on input "Insulate the High Voltage Connector/Motor Side Cable Connection with Insulated …" at bounding box center [156, 208] width 9 height 9
radio input "true"
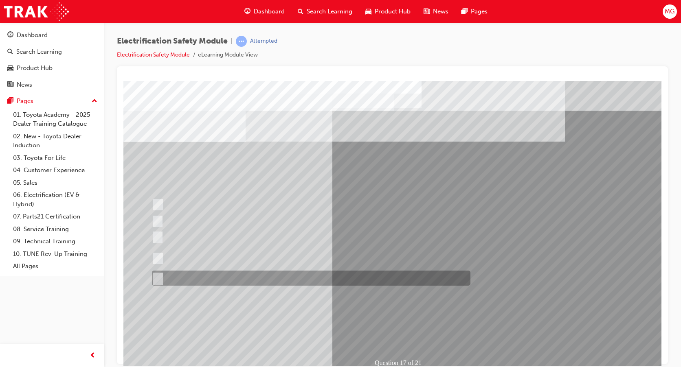
click at [158, 276] on input "All of the above." at bounding box center [156, 278] width 9 height 9
radio input "true"
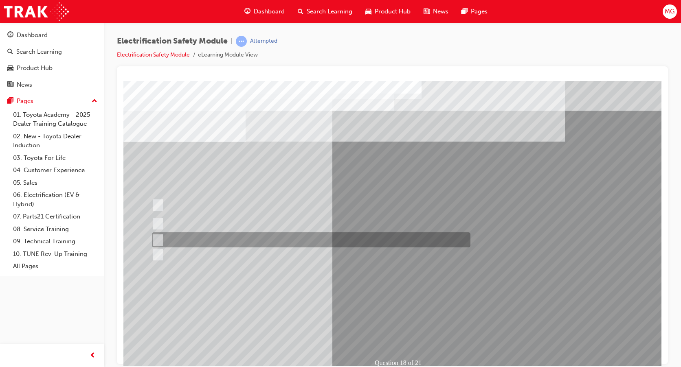
click at [160, 237] on input "Discard the gloves and use a new pair." at bounding box center [156, 240] width 9 height 9
radio input "true"
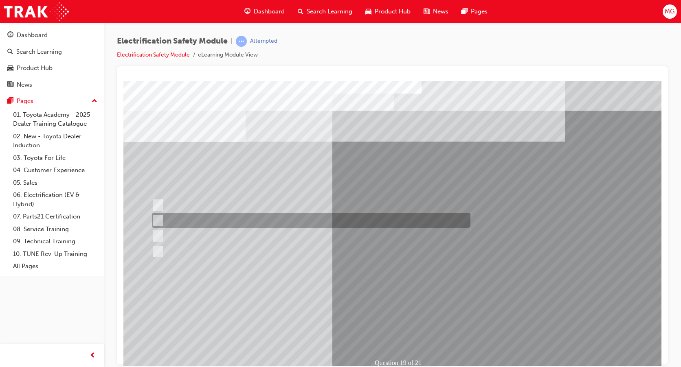
click at [159, 219] on input "To protect Electrical Insulating Gloves from mechanical damage." at bounding box center [156, 220] width 9 height 9
radio input "true"
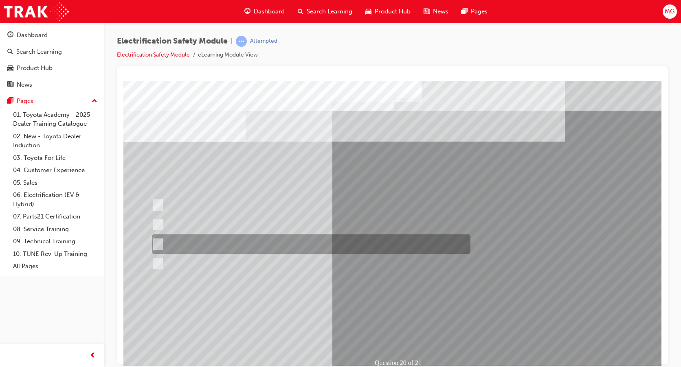
click at [159, 241] on input "Should only need to be used when performing the 0 V check(s) during the depower…" at bounding box center [156, 244] width 9 height 9
radio input "true"
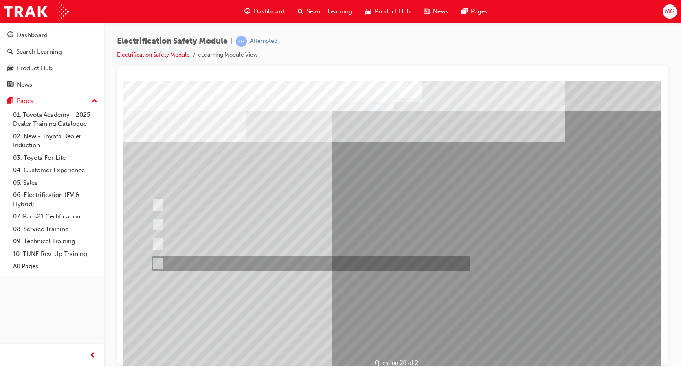
click at [157, 265] on input "All these statements are correct." at bounding box center [156, 263] width 9 height 9
radio input "true"
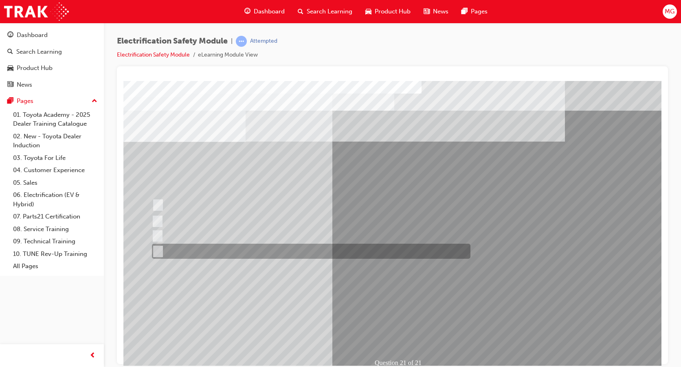
click at [159, 248] on input "All these items should be removed to improve safety" at bounding box center [156, 251] width 9 height 9
radio input "true"
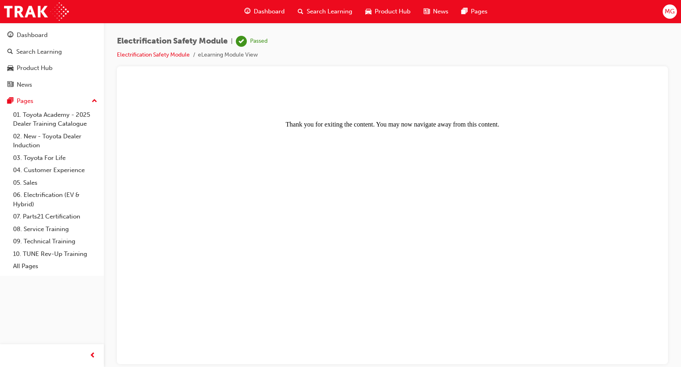
click at [339, 11] on span "Search Learning" at bounding box center [330, 11] width 46 height 9
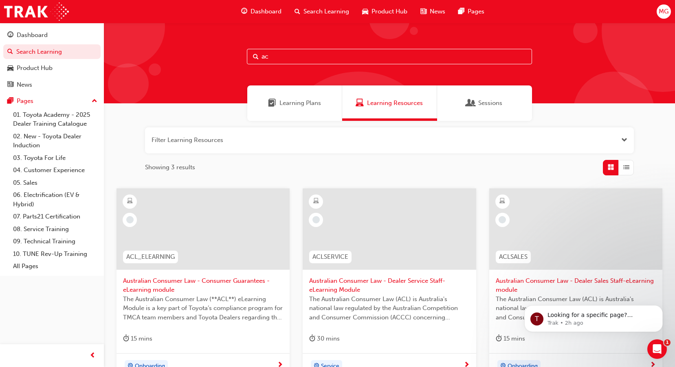
type input "a"
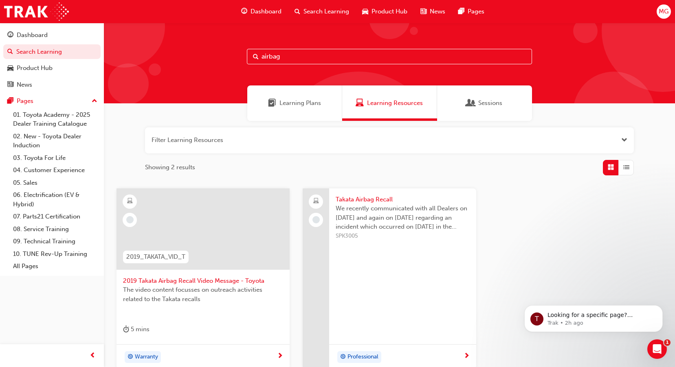
type input "airbag"
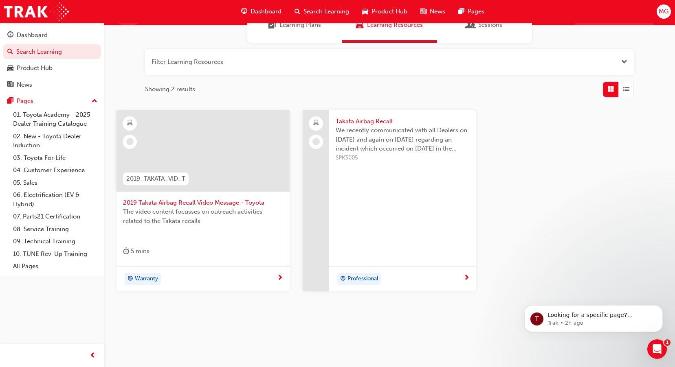
scroll to position [81, 0]
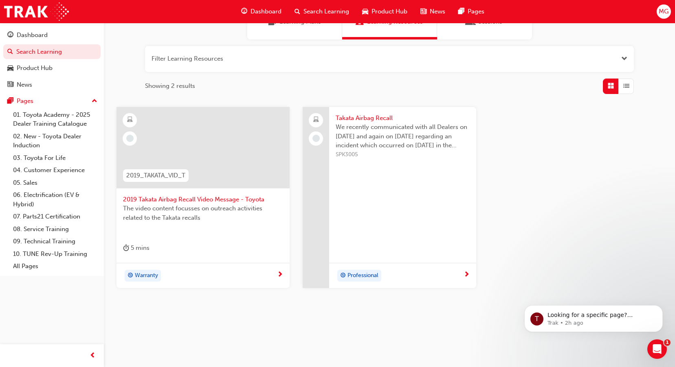
click at [169, 198] on span "2019 Takata Airbag Recall Video Message - Toyota" at bounding box center [203, 199] width 160 height 9
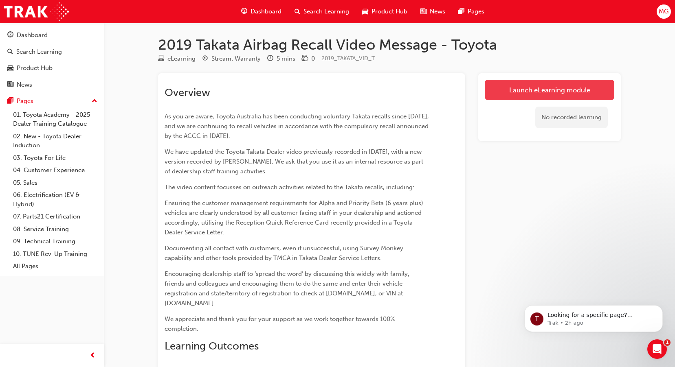
click at [518, 94] on link "Launch eLearning module" at bounding box center [550, 90] width 130 height 20
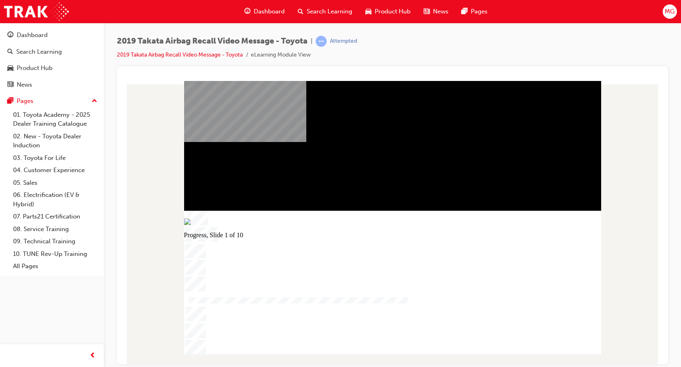
drag, startPoint x: 320, startPoint y: 351, endPoint x: 307, endPoint y: 348, distance: 13.4
click at [307, 348] on div "Progress, Slide 1 of 10" at bounding box center [392, 283] width 417 height 144
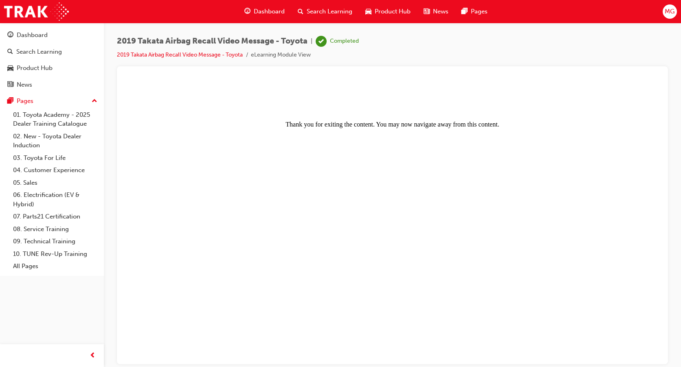
click at [382, 14] on span "Product Hub" at bounding box center [393, 11] width 36 height 9
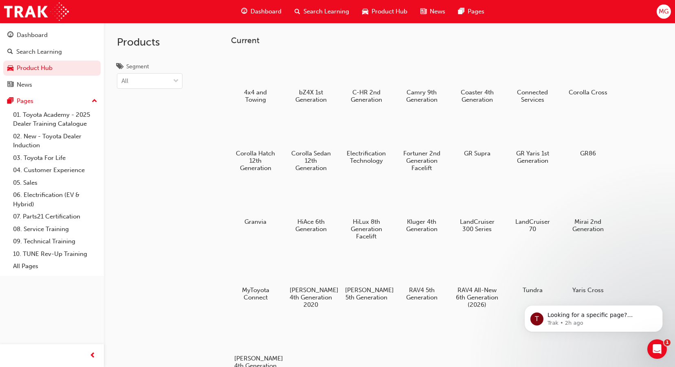
click at [341, 13] on span "Search Learning" at bounding box center [326, 11] width 46 height 9
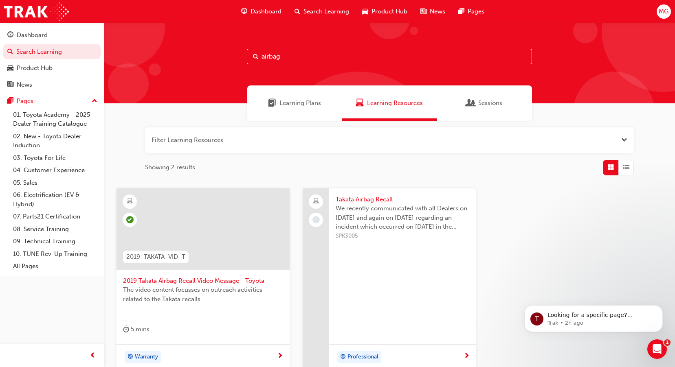
click at [290, 57] on input "airbag" at bounding box center [389, 56] width 285 height 15
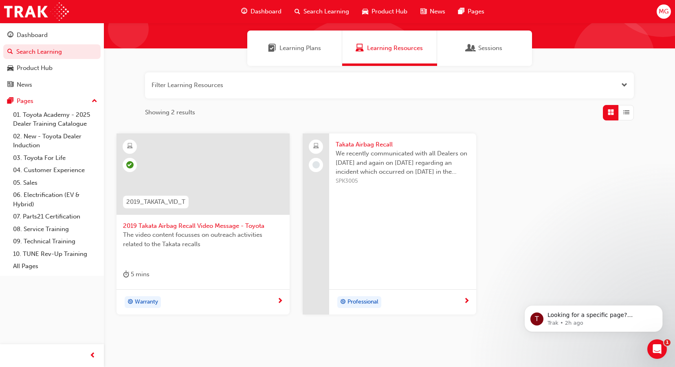
scroll to position [41, 0]
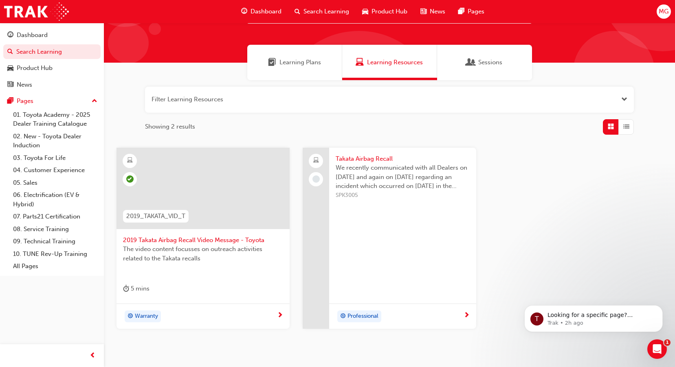
click at [374, 161] on span "Takata Airbag Recall" at bounding box center [403, 158] width 134 height 9
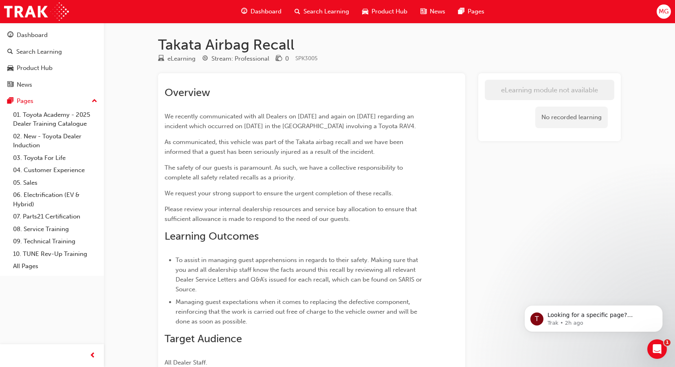
click at [326, 14] on span "Search Learning" at bounding box center [326, 11] width 46 height 9
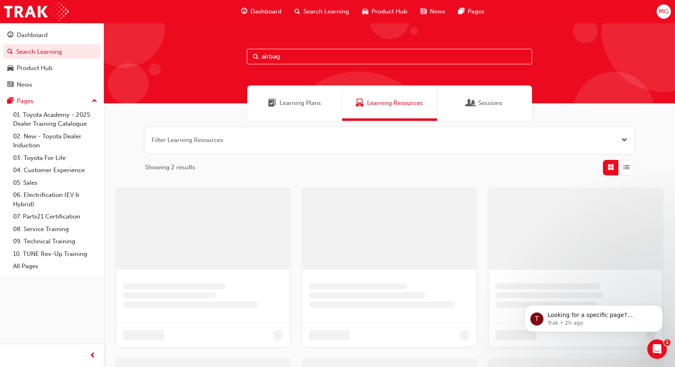
click at [302, 53] on input "airbag" at bounding box center [389, 56] width 285 height 15
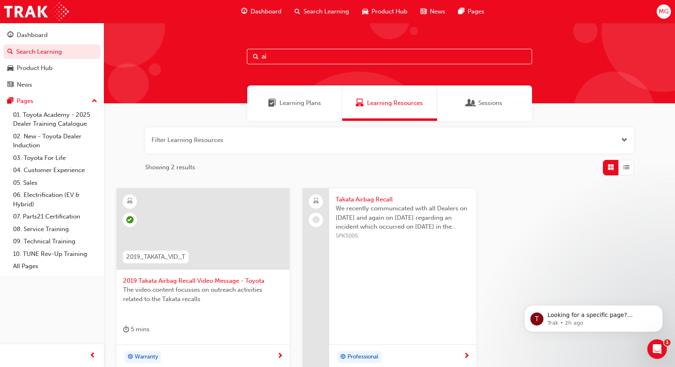
type input "a"
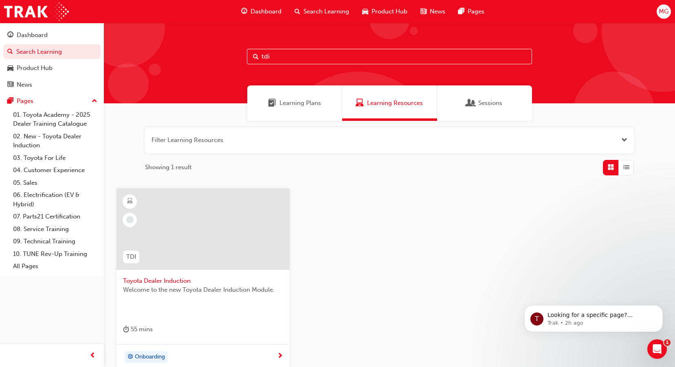
scroll to position [41, 0]
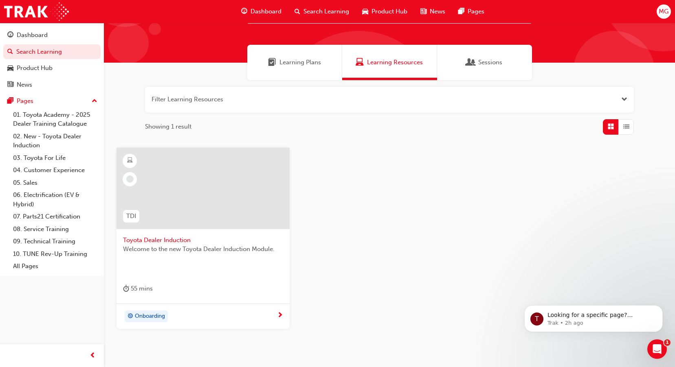
type input "tdi"
click at [175, 236] on span "Toyota Dealer Induction" at bounding box center [203, 240] width 160 height 9
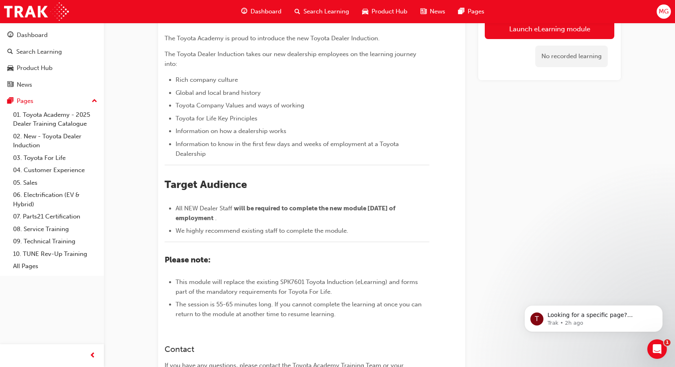
scroll to position [40, 0]
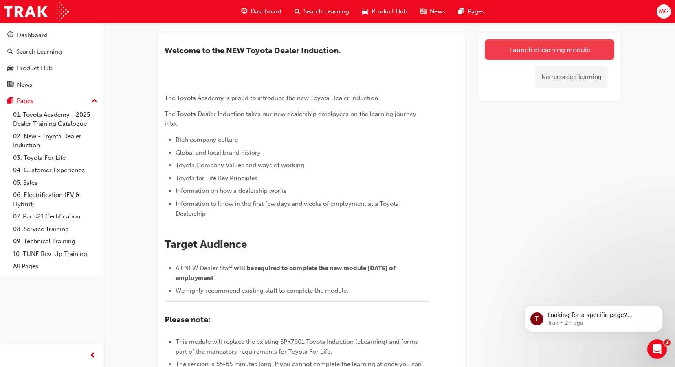
click at [512, 53] on link "Launch eLearning module" at bounding box center [550, 50] width 130 height 20
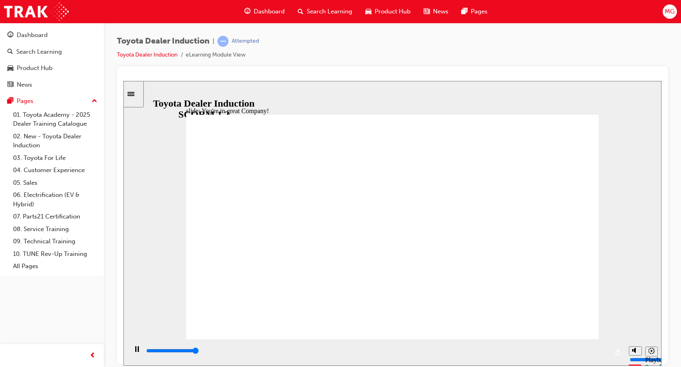
type input "7500"
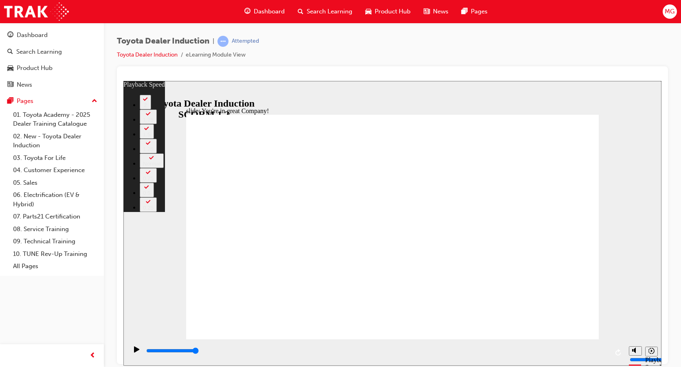
type input "83"
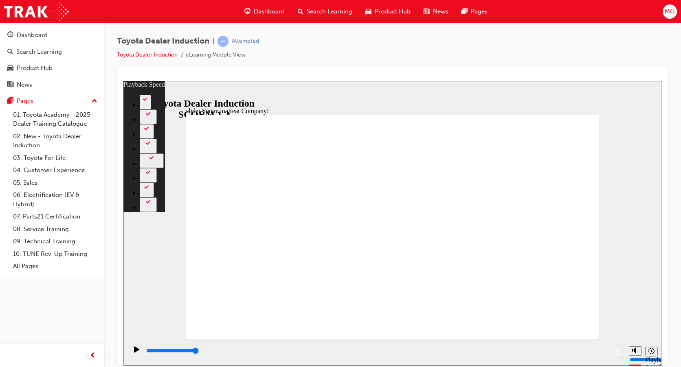
type input "156"
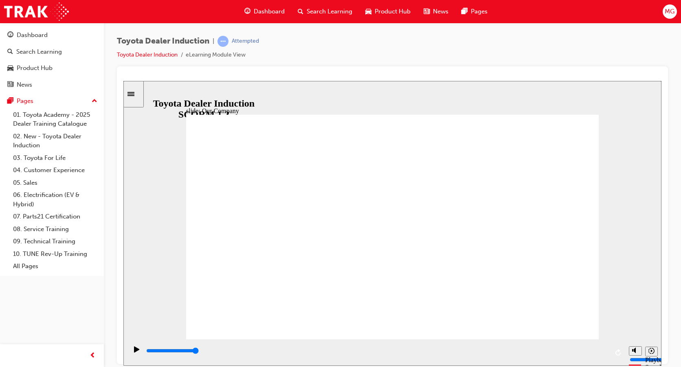
drag, startPoint x: 576, startPoint y: 310, endPoint x: 573, endPoint y: 315, distance: 5.5
drag, startPoint x: 277, startPoint y: 292, endPoint x: 344, endPoint y: 295, distance: 67.3
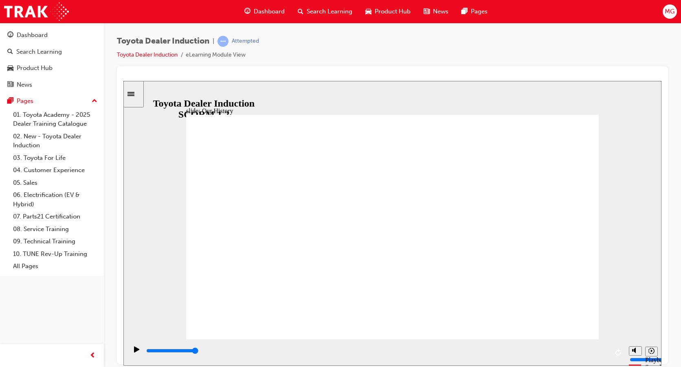
drag, startPoint x: 396, startPoint y: 297, endPoint x: 419, endPoint y: 296, distance: 22.4
drag, startPoint x: 393, startPoint y: 295, endPoint x: 495, endPoint y: 296, distance: 101.8
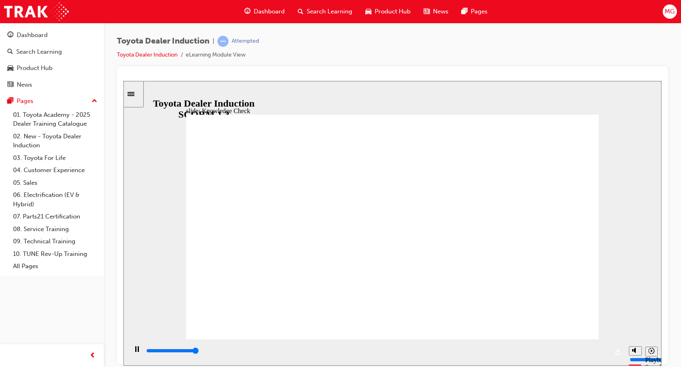
type input "5000"
radio input "true"
type input "5000"
radio input "true"
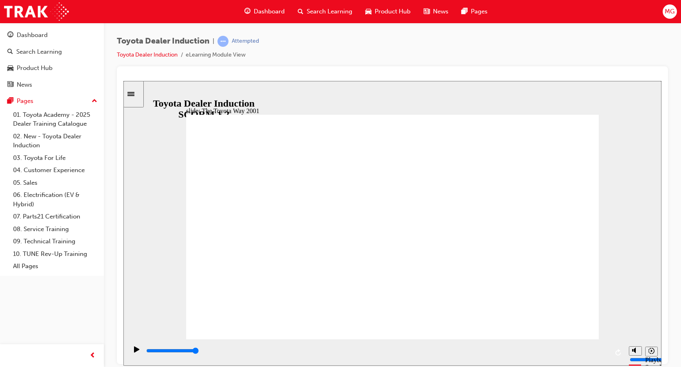
type input "19900"
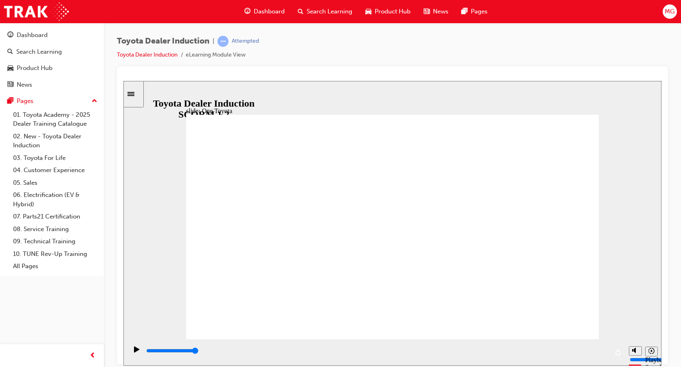
type input "15300"
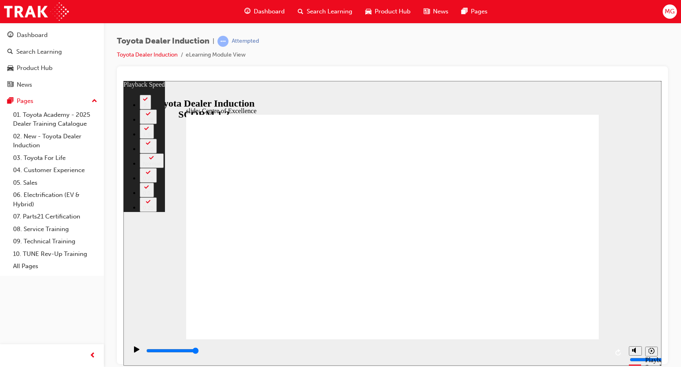
type input "248"
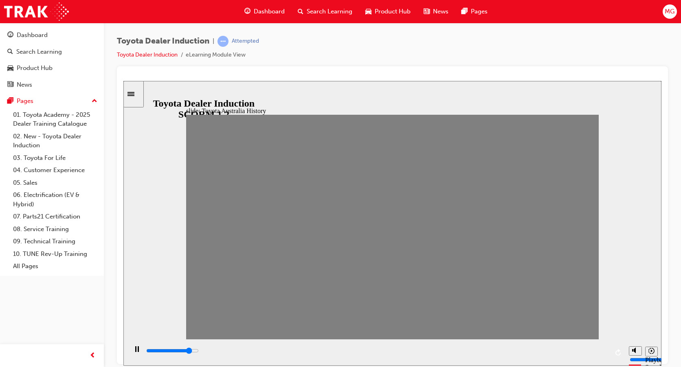
drag, startPoint x: 203, startPoint y: 233, endPoint x: 218, endPoint y: 234, distance: 15.1
drag, startPoint x: 224, startPoint y: 234, endPoint x: 230, endPoint y: 234, distance: 6.1
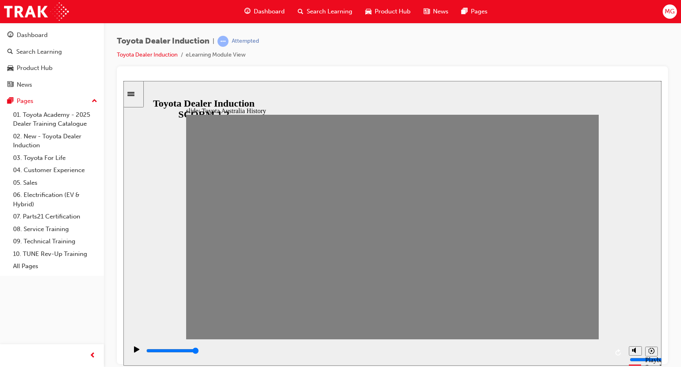
drag, startPoint x: 244, startPoint y: 233, endPoint x: 264, endPoint y: 230, distance: 20.1
drag, startPoint x: 257, startPoint y: 231, endPoint x: 269, endPoint y: 235, distance: 12.0
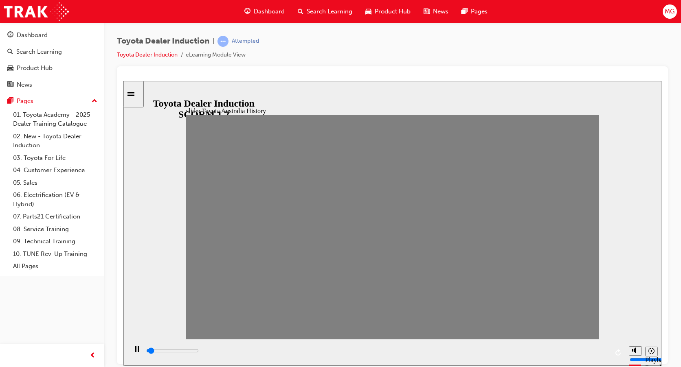
drag, startPoint x: 277, startPoint y: 232, endPoint x: 289, endPoint y: 232, distance: 12.6
drag, startPoint x: 296, startPoint y: 232, endPoint x: 307, endPoint y: 233, distance: 11.5
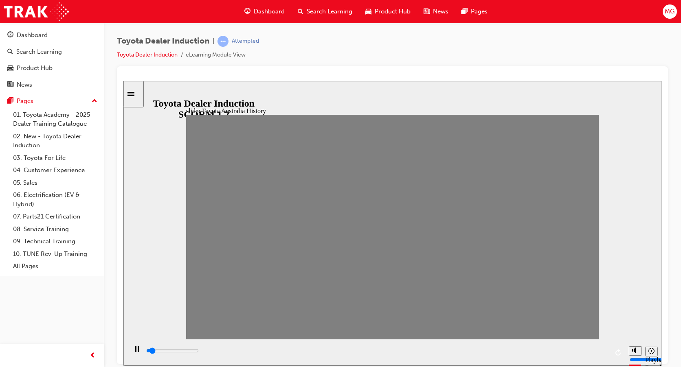
drag, startPoint x: 334, startPoint y: 236, endPoint x: 347, endPoint y: 238, distance: 14.0
drag, startPoint x: 356, startPoint y: 231, endPoint x: 368, endPoint y: 233, distance: 12.4
drag, startPoint x: 369, startPoint y: 232, endPoint x: 385, endPoint y: 232, distance: 16.3
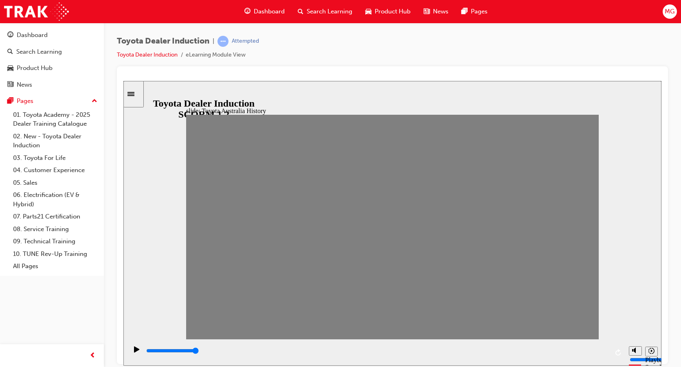
drag, startPoint x: 395, startPoint y: 233, endPoint x: 403, endPoint y: 233, distance: 8.1
drag, startPoint x: 415, startPoint y: 232, endPoint x: 421, endPoint y: 232, distance: 5.7
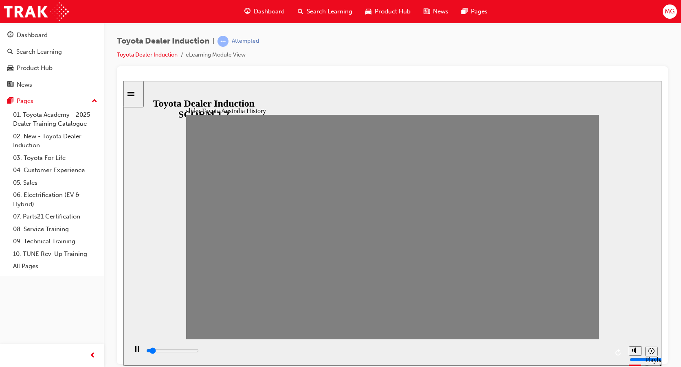
drag, startPoint x: 426, startPoint y: 231, endPoint x: 439, endPoint y: 231, distance: 13.4
drag, startPoint x: 445, startPoint y: 231, endPoint x: 461, endPoint y: 230, distance: 16.3
drag, startPoint x: 468, startPoint y: 231, endPoint x: 480, endPoint y: 231, distance: 11.8
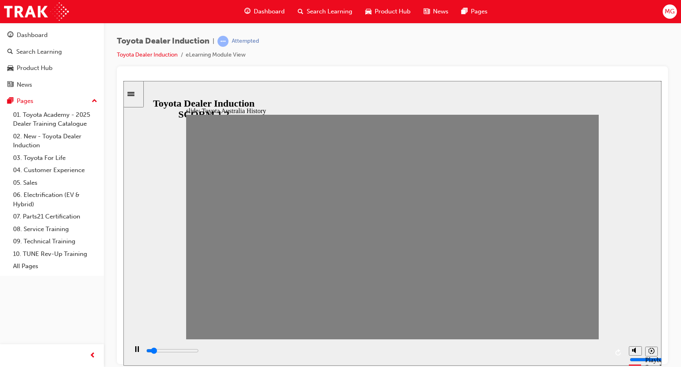
drag, startPoint x: 481, startPoint y: 232, endPoint x: 496, endPoint y: 232, distance: 15.5
drag, startPoint x: 504, startPoint y: 234, endPoint x: 516, endPoint y: 234, distance: 11.8
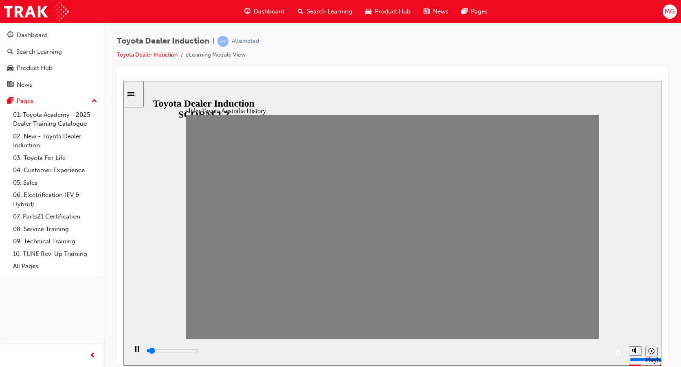
drag, startPoint x: 522, startPoint y: 234, endPoint x: 536, endPoint y: 233, distance: 13.9
drag, startPoint x: 542, startPoint y: 234, endPoint x: 555, endPoint y: 233, distance: 13.1
drag, startPoint x: 564, startPoint y: 234, endPoint x: 580, endPoint y: 233, distance: 16.3
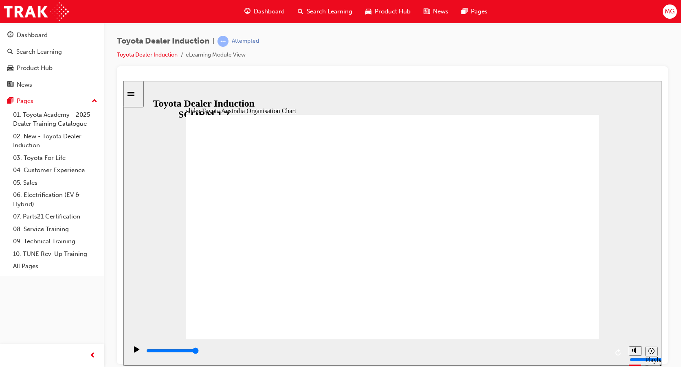
type input "5000"
radio input "true"
type input "5000"
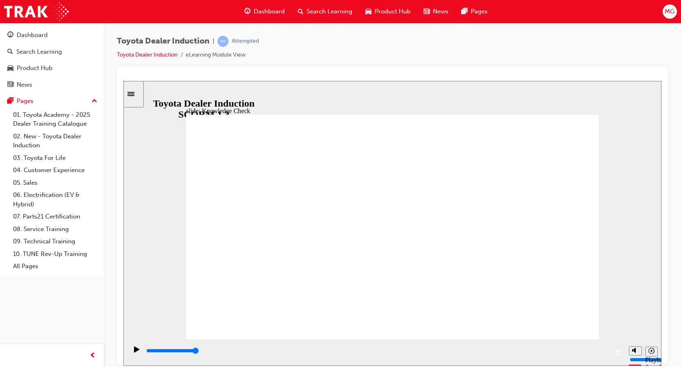
radio input "true"
type input "5000"
radio input "true"
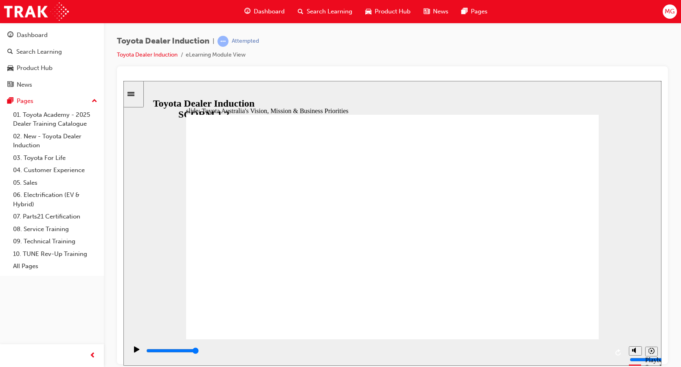
type input "9200"
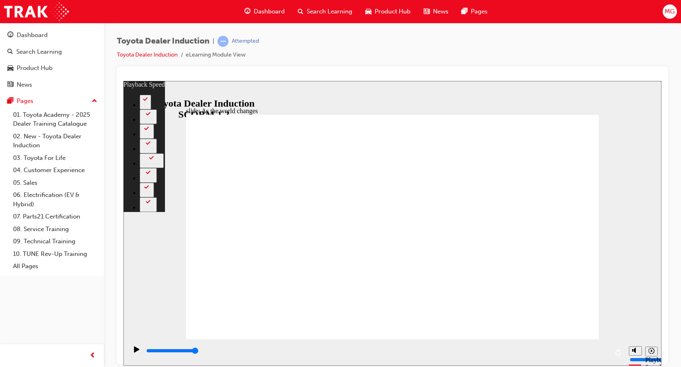
type input "128"
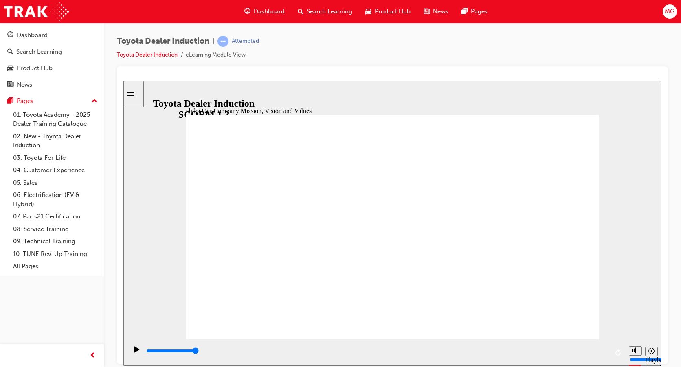
type input "35600"
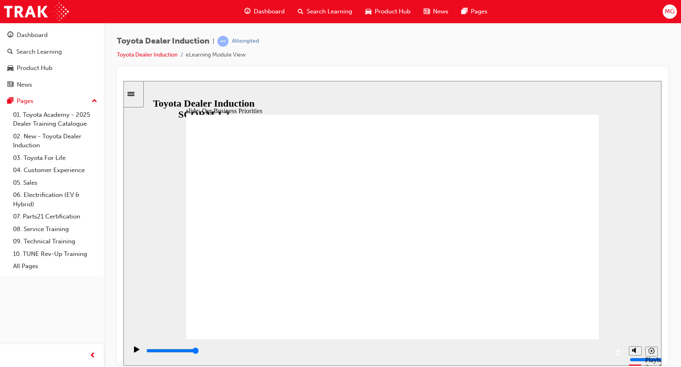
click at [132, 354] on div "Pause (Ctrl+Alt+P)" at bounding box center [137, 353] width 14 height 14
click at [134, 349] on icon "Play (Ctrl+Alt+P)" at bounding box center [137, 349] width 6 height 7
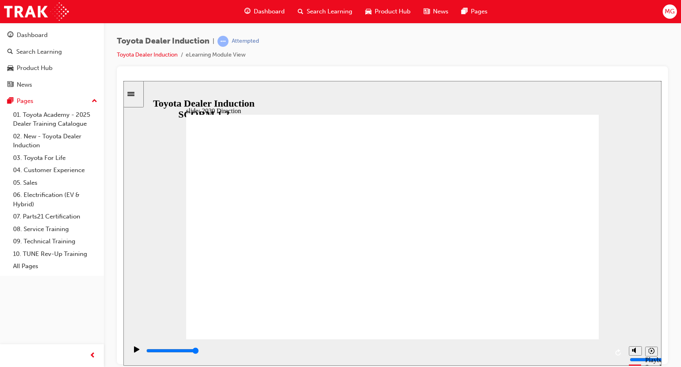
type input "5000"
type input "h"
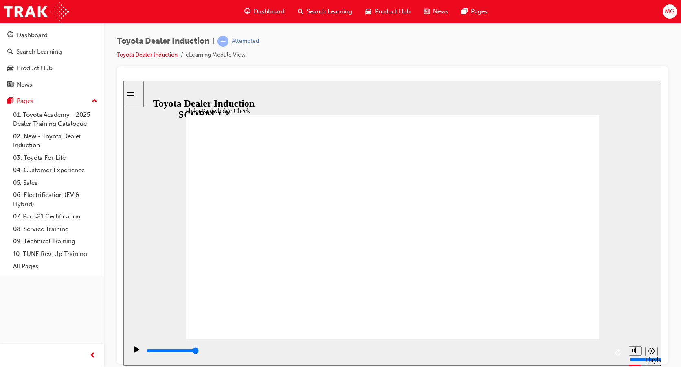
type input "h"
type input "ha"
type input "hap"
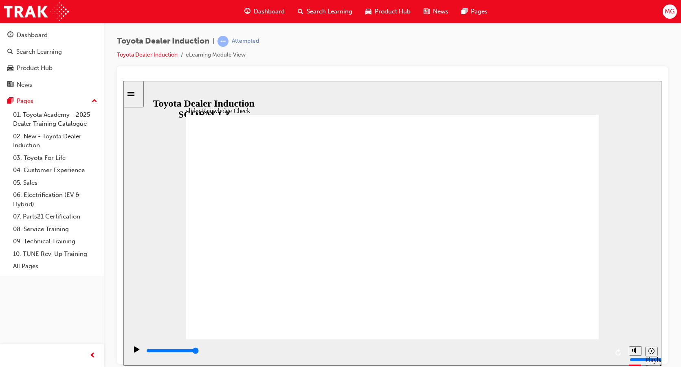
type input "happ"
type input "happi"
type input "happin"
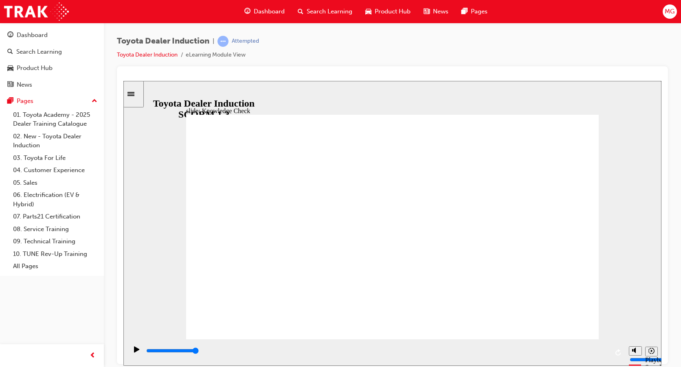
type input "happin"
type input "happine"
type input "happines"
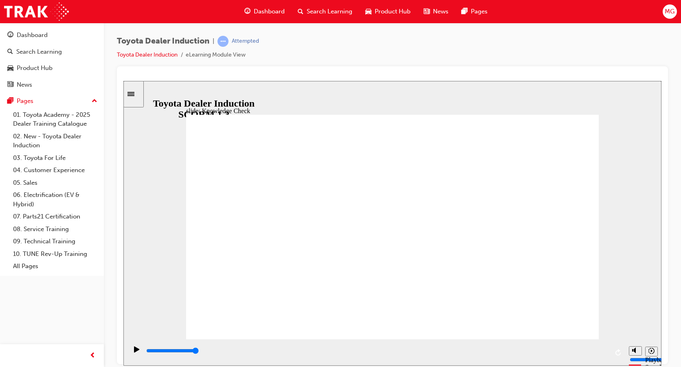
type input "happiness"
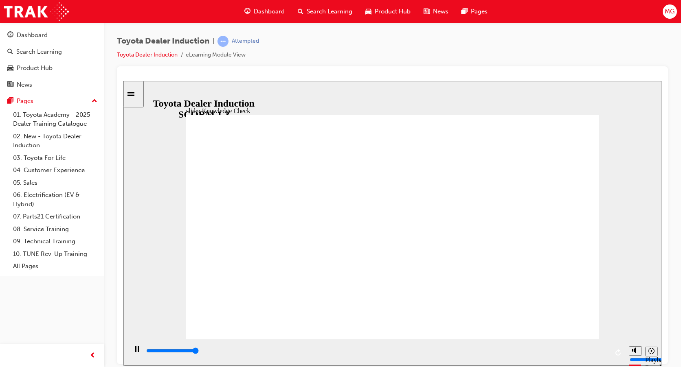
type input "5000"
type input "h"
type input "ha"
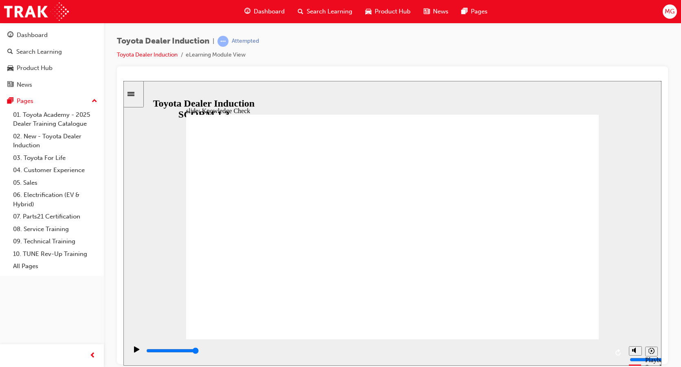
type input "ha"
type input "hap"
type input "happ"
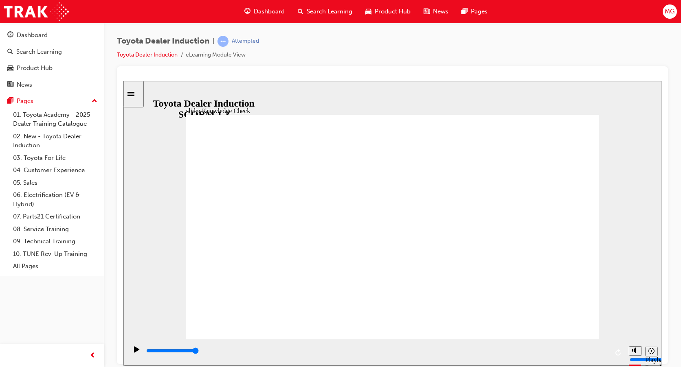
type input "happi"
type input "happin"
type input "happine"
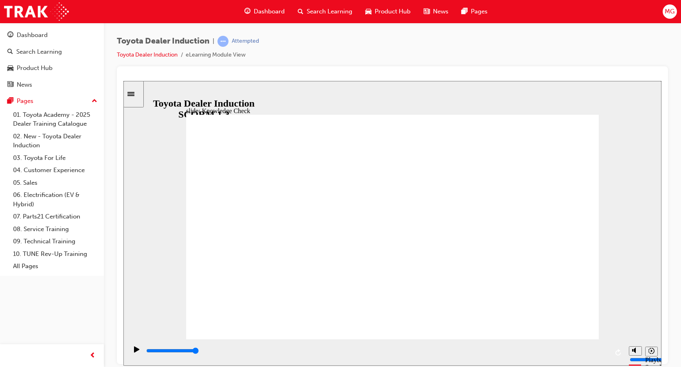
type input "happine"
type input "happines"
type input "happiness"
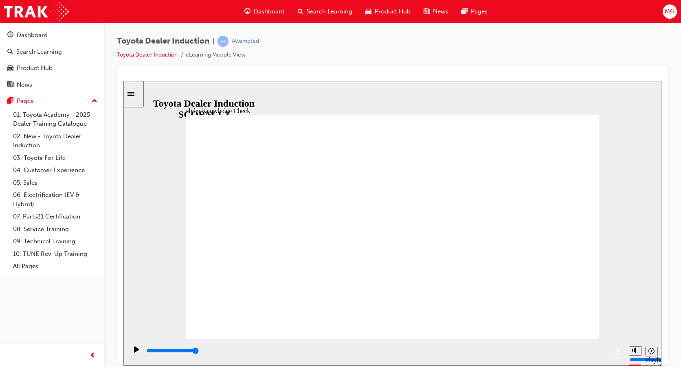
type input "happiness"
type input "happiness f"
type input "happiness fo"
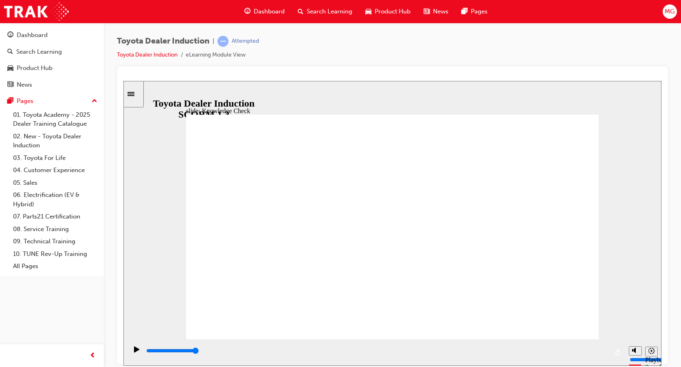
type input "happiness fo"
type input "happiness for"
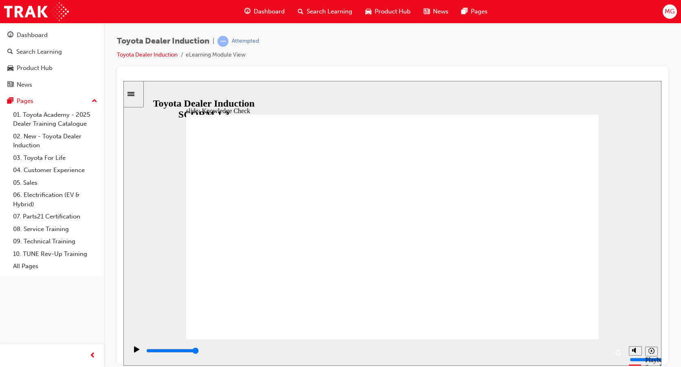
type input "happiness for a"
type input "happiness for al"
type input "happiness for all"
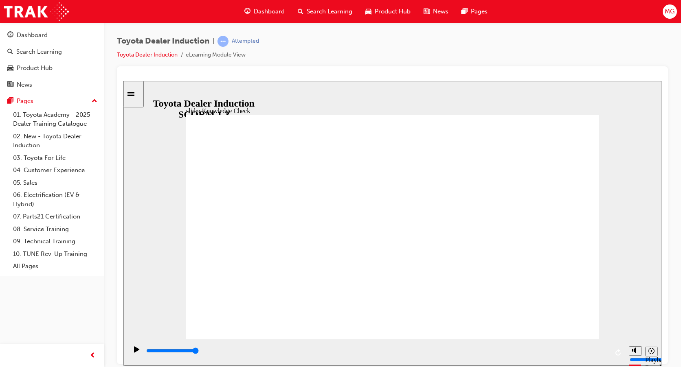
type input "happiness for all"
type input "6500"
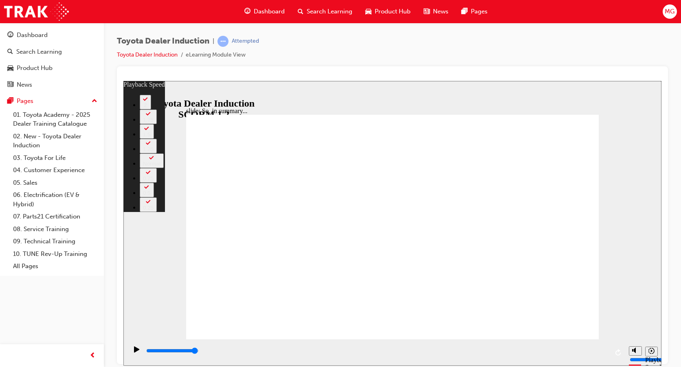
drag, startPoint x: 349, startPoint y: 323, endPoint x: 568, endPoint y: 324, distance: 218.7
type input "128"
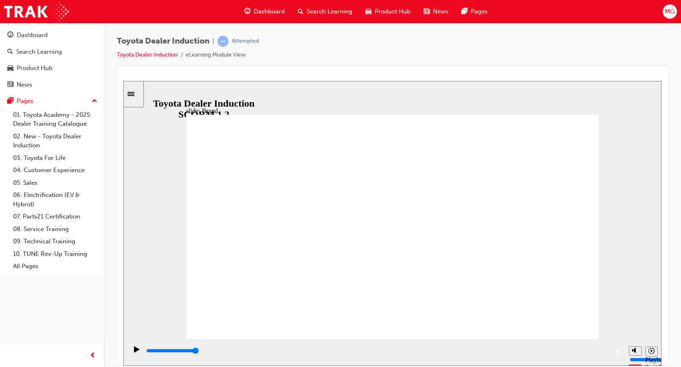
drag, startPoint x: 554, startPoint y: 112, endPoint x: 555, endPoint y: 117, distance: 5.4
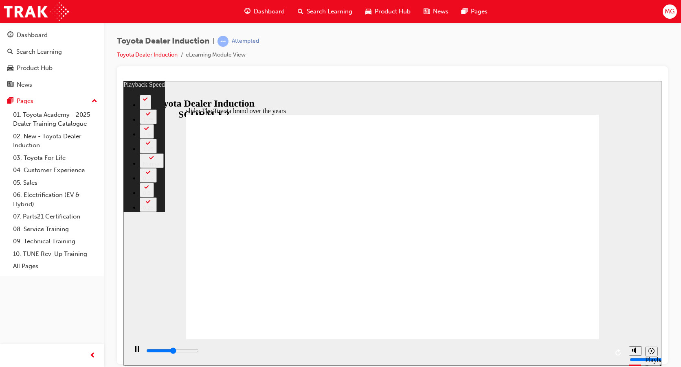
type input "4300"
type input "0"
type input "4500"
type input "0"
type input "4800"
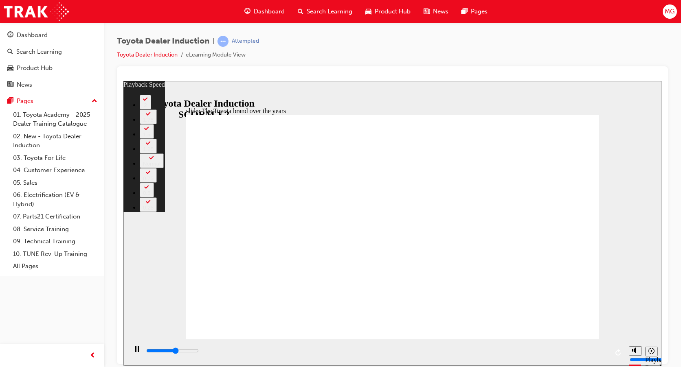
type input "1"
type input "5100"
type input "1"
type input "5300"
type input "1"
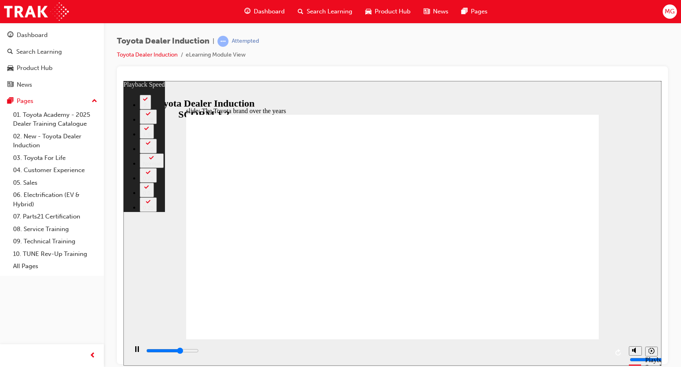
type input "5600"
type input "1"
type input "5900"
type input "2"
type input "6100"
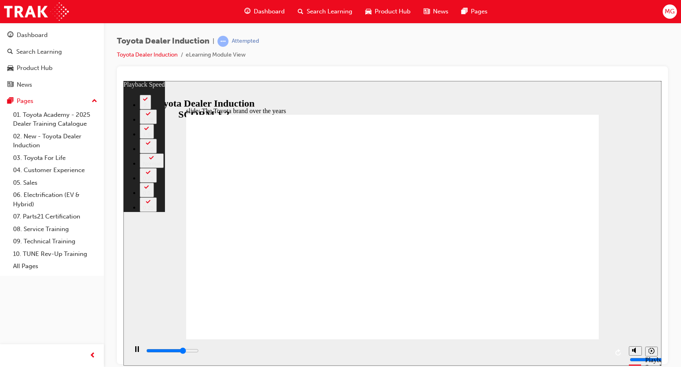
type input "2"
type input "6400"
type input "2"
type input "6700"
type input "2"
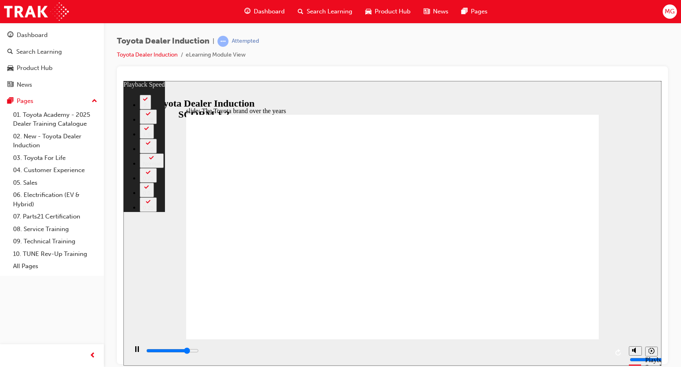
type input "6900"
type input "3"
type input "7200"
type input "3"
type input "7400"
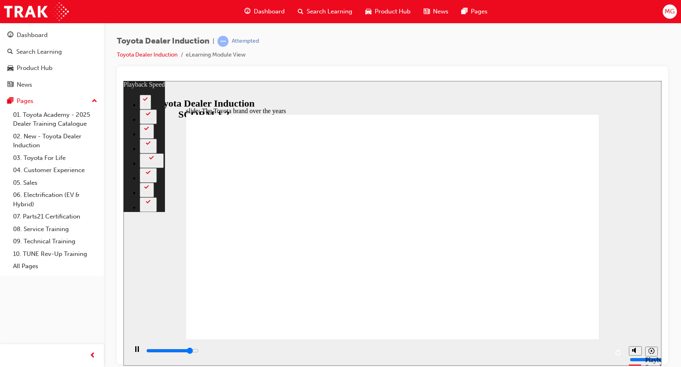
type input "3"
type input "7700"
type input "3"
type input "8000"
type input "4"
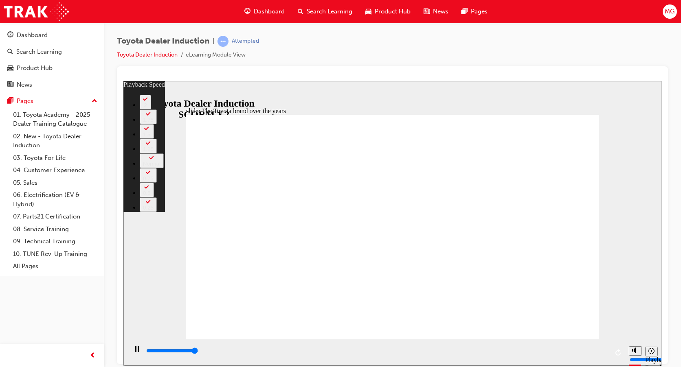
type input "8300"
type input "4"
type input "8400"
type input "165"
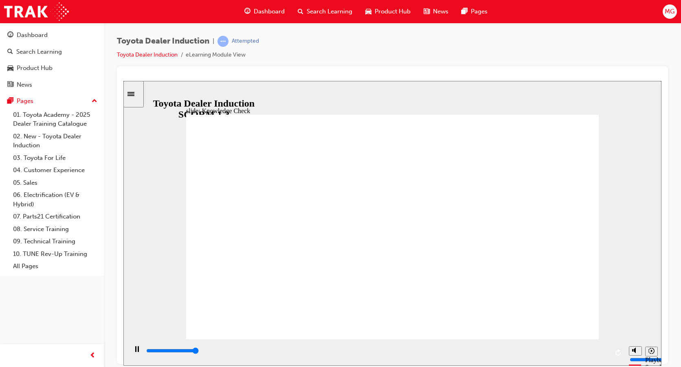
type input "5000"
radio input "true"
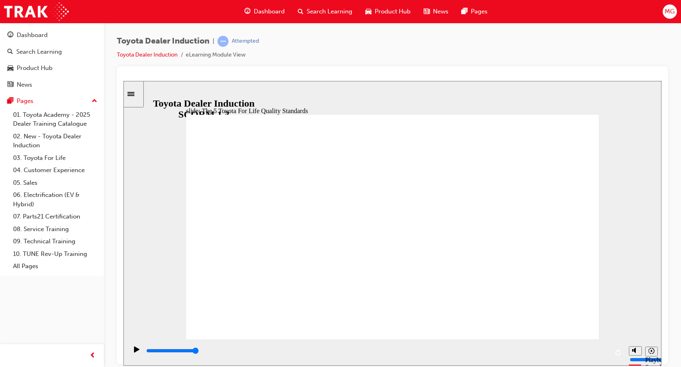
type input "13500"
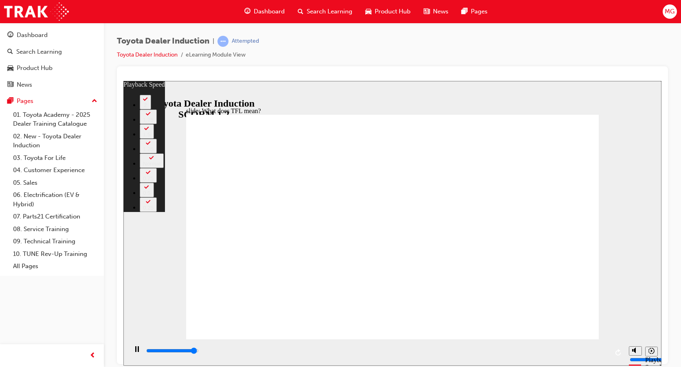
type input "10500"
type input "0"
type input "10700"
type input "0"
type input "10800"
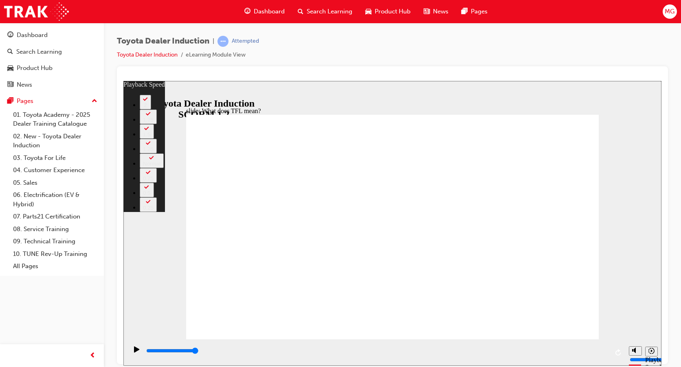
type input "139"
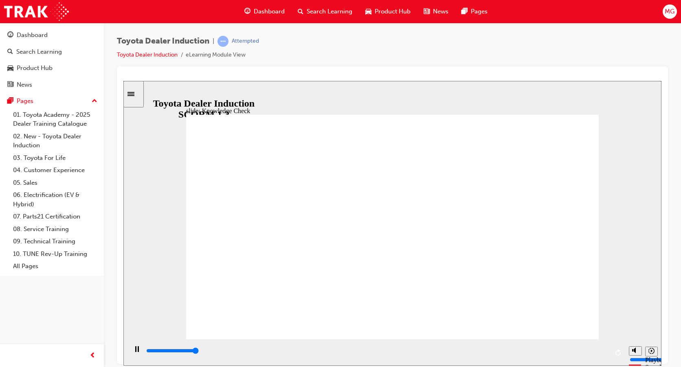
type input "5000"
radio input "true"
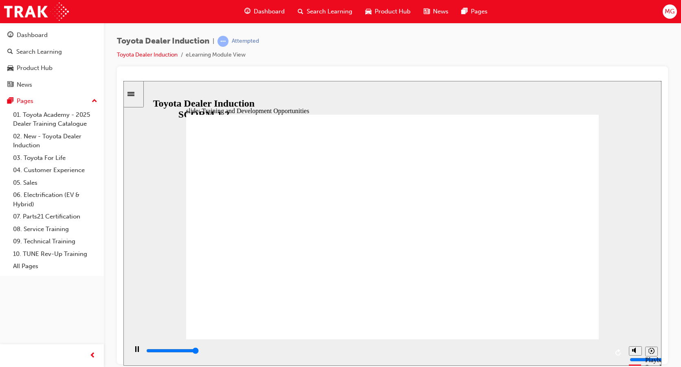
type input "42300"
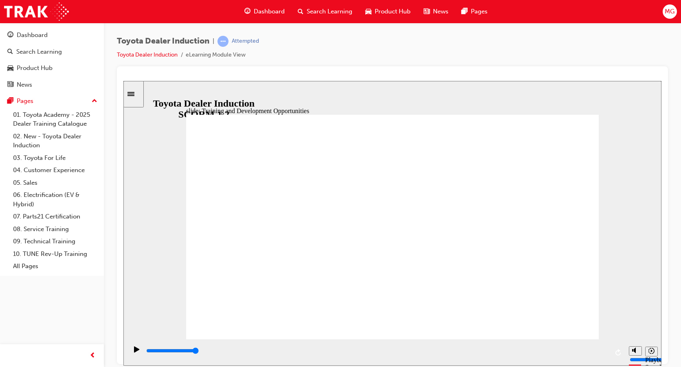
type input "5000"
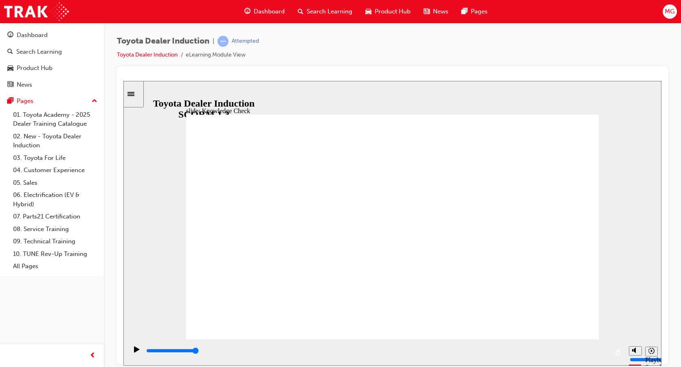
radio input "true"
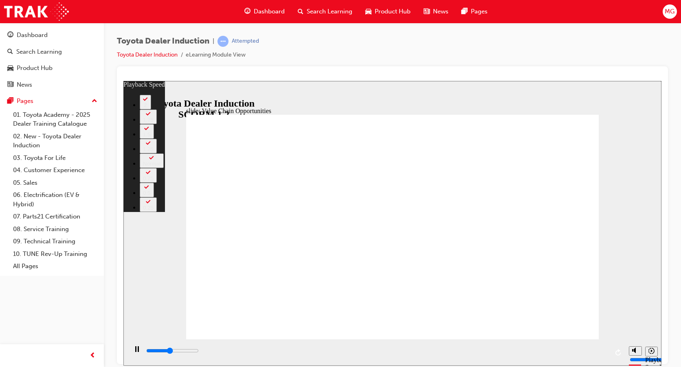
type input "5000"
type input "0"
type input "5600"
type input "1"
type input "5800"
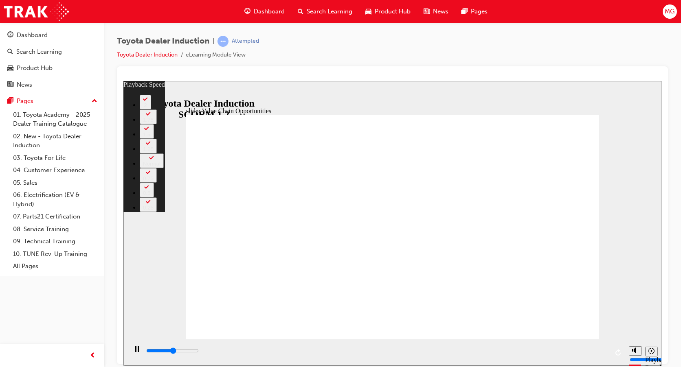
type input "1"
type input "6100"
type input "1"
type input "6400"
type input "1"
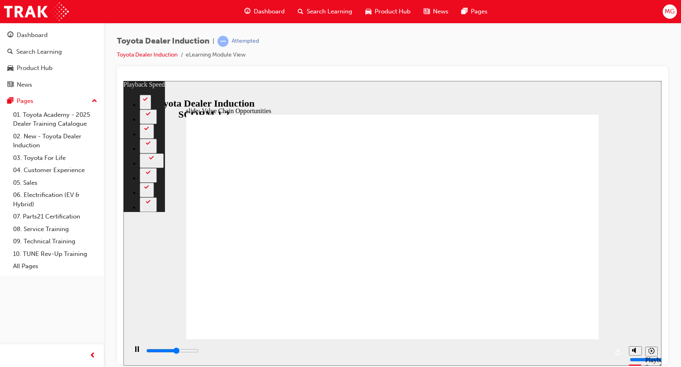
type input "6600"
type input "2"
type input "6900"
type input "2"
type input "7100"
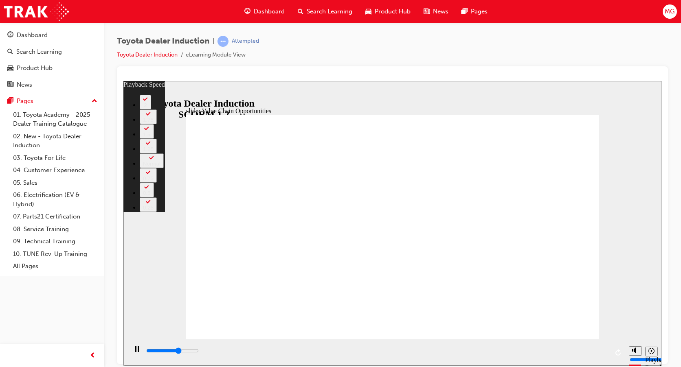
type input "2"
type input "7400"
type input "2"
type input "7700"
type input "3"
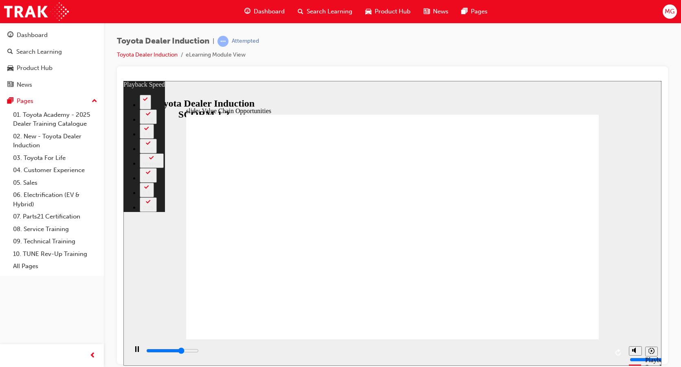
type input "7800"
type input "3"
type input "7900"
type input "3"
type input "8200"
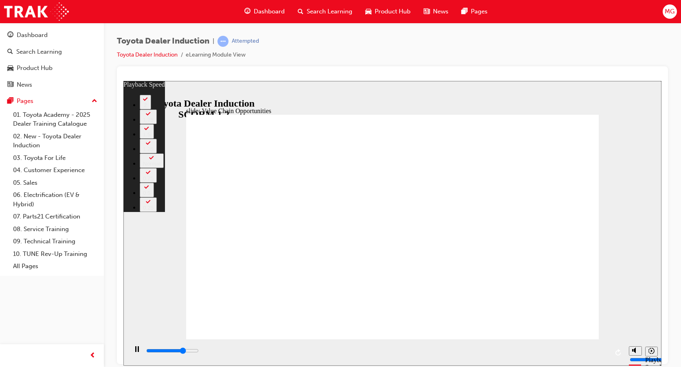
type input "3"
type input "8500"
type input "4"
type input "8700"
type input "4"
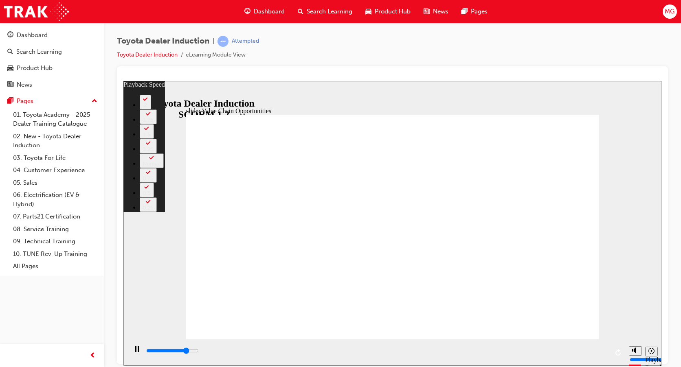
type input "9000"
type input "4"
type input "9300"
type input "4"
type input "9500"
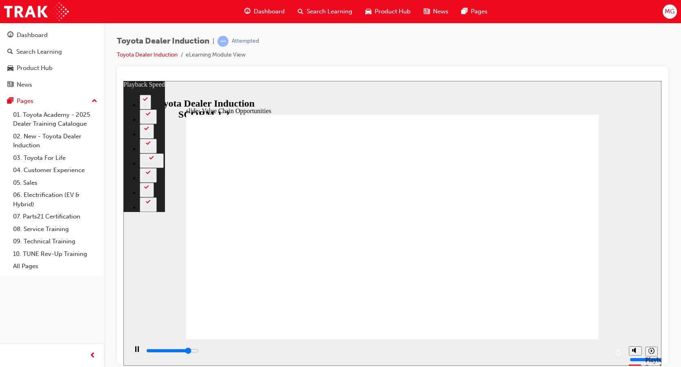
type input "5"
type input "9800"
type input "5"
type input "10100"
type input "5"
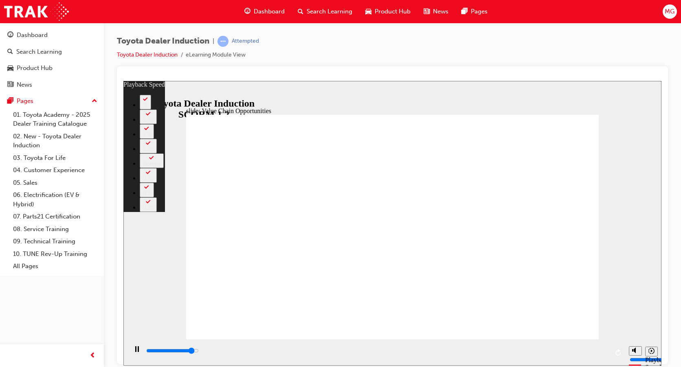
type input "10300"
type input "5"
type input "10600"
type input "6"
type input "10900"
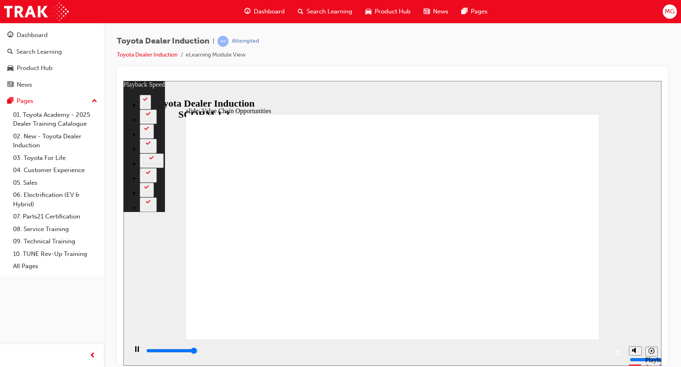
type input "6"
type input "11200"
type input "6"
type input "11300"
type input "62"
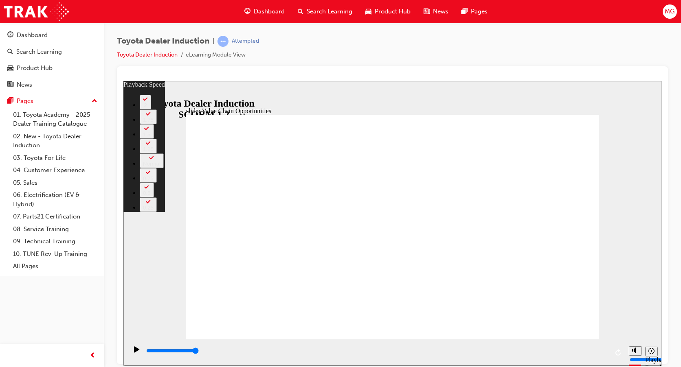
type input "64"
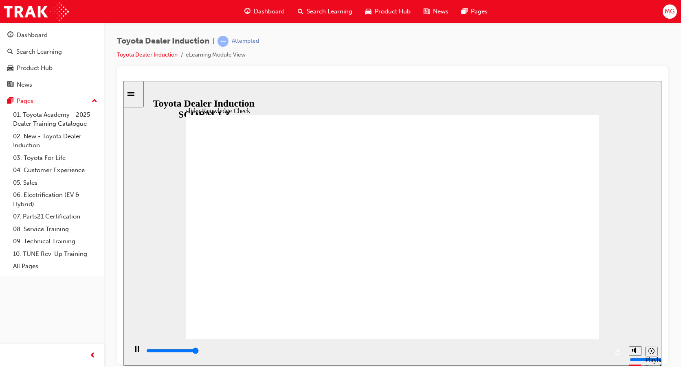
type input "5000"
radio input "true"
type input "5000"
radio input "true"
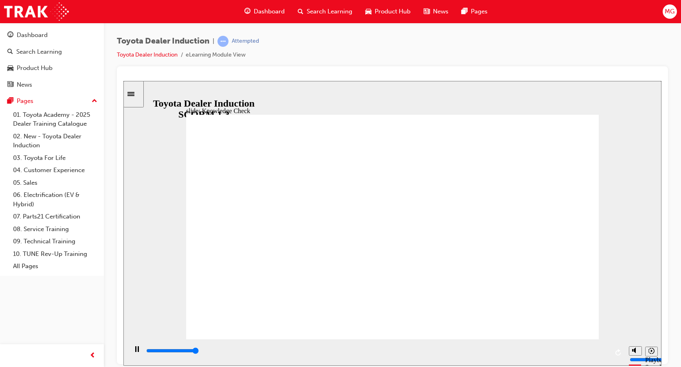
type input "5000"
type input "t"
type input "to"
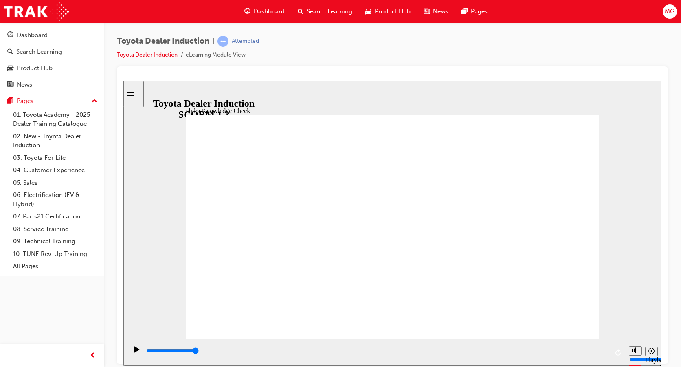
type input "to"
type input "toy"
type input "toyo"
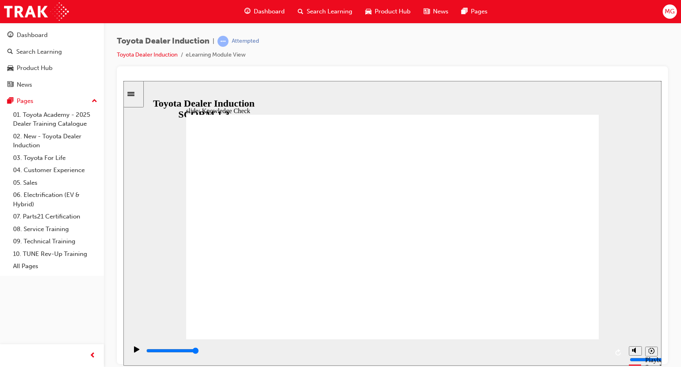
type input "toyot"
type input "toyota"
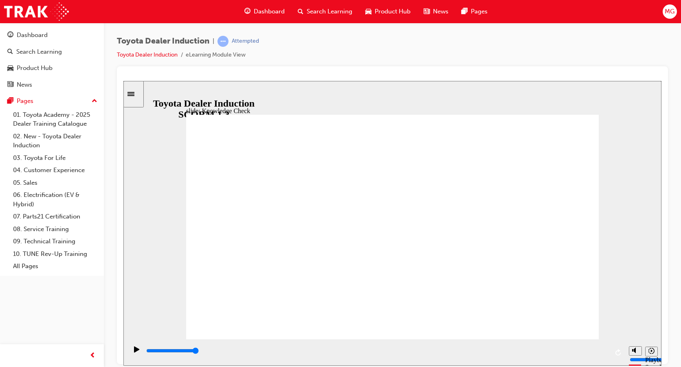
type input "toyota"
type input "toyota c"
type input "toyota ce"
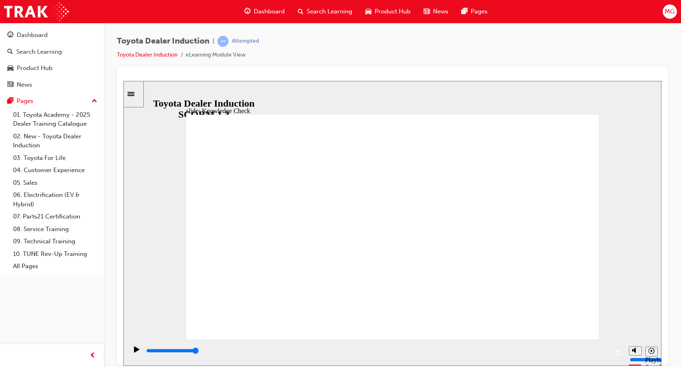
type input "toyota cen"
type input "toyota cent"
type input "toyota centr"
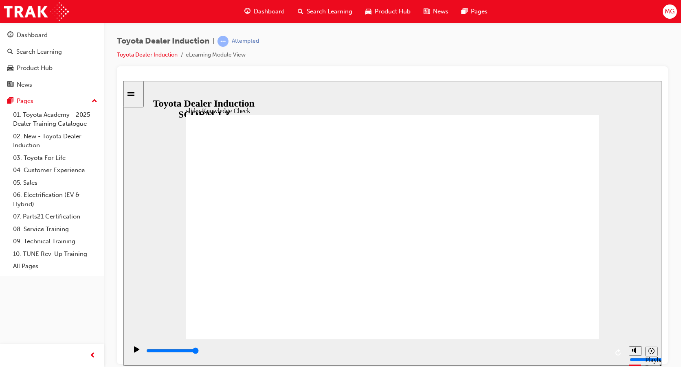
type input "toyota centr"
type input "toyota centra"
type input "toyota central"
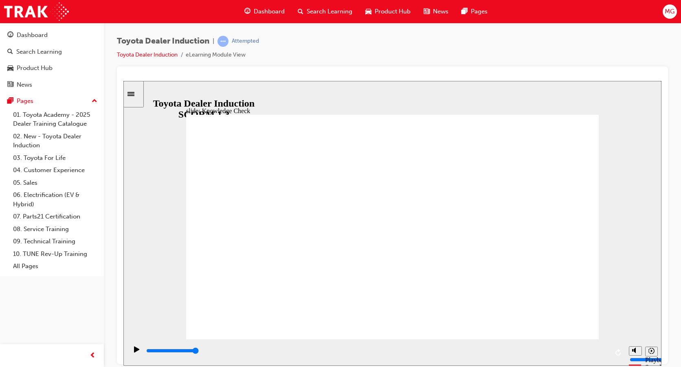
type input "toyota central"
type input "toyota central a"
type input "toyota central ap"
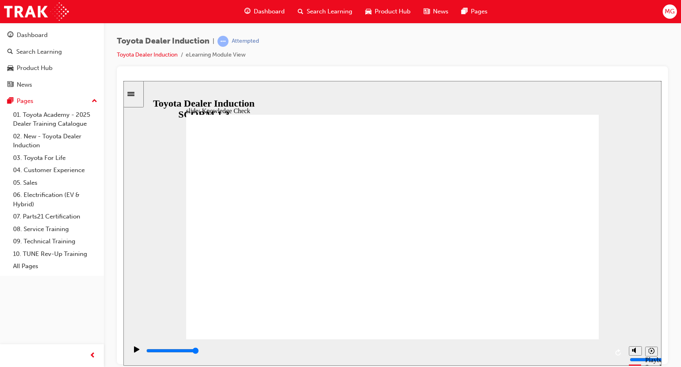
type input "toyota central ap"
type input "toyota central app"
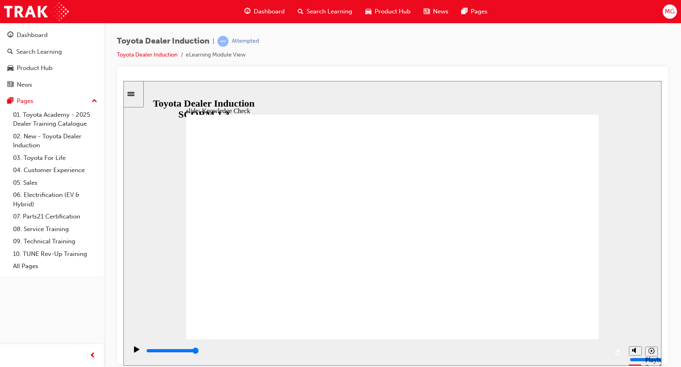
type input "toyota central app"
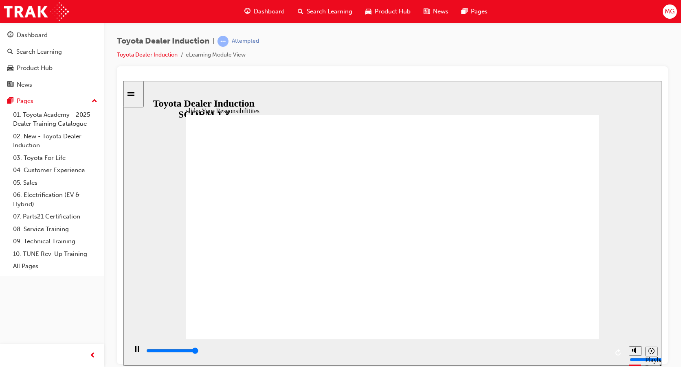
type input "8400"
checkbox input "true"
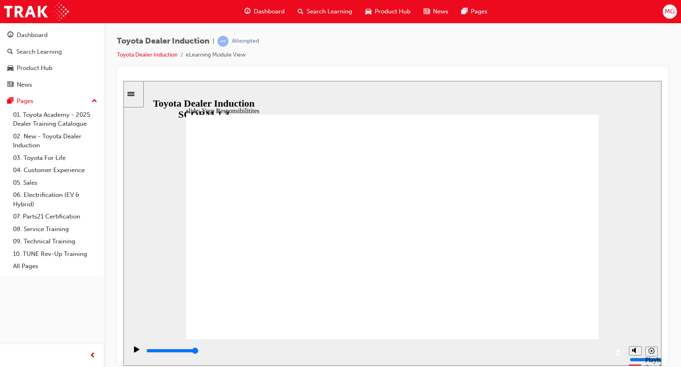
checkbox input "true"
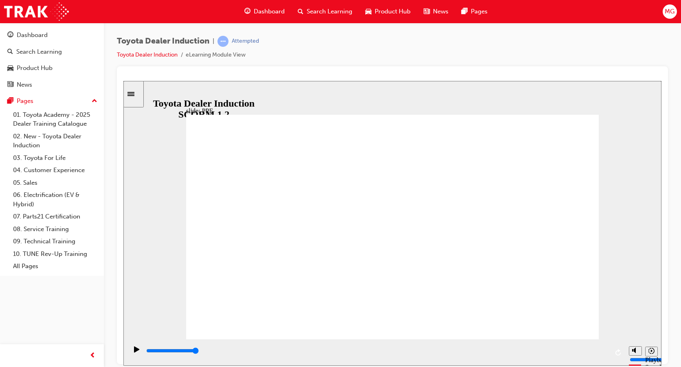
drag, startPoint x: 325, startPoint y: 291, endPoint x: 341, endPoint y: 292, distance: 15.5
type input "5000"
checkbox input "true"
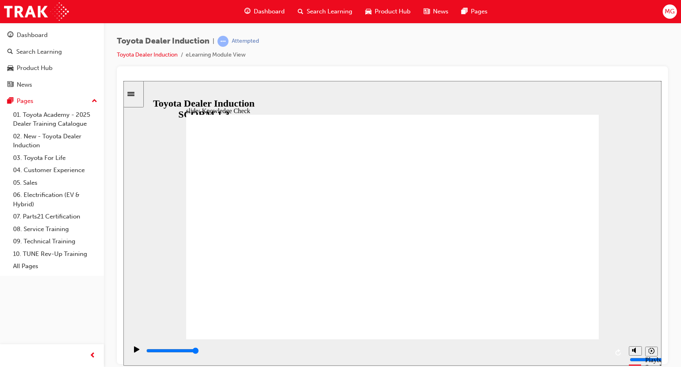
checkbox input "true"
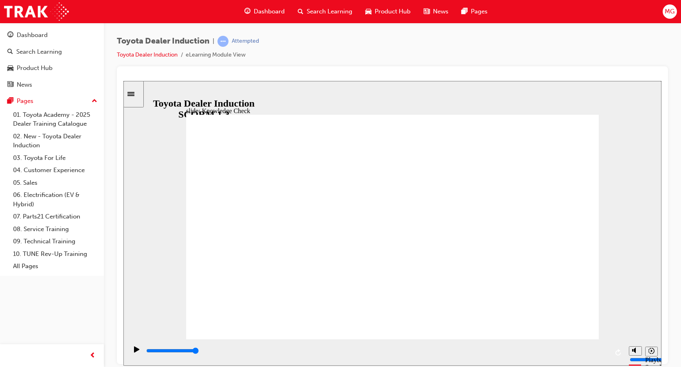
type input "5000"
radio input "true"
type input "5000"
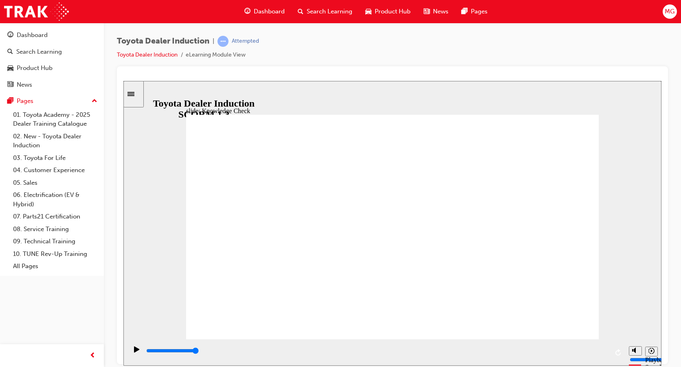
checkbox input "true"
type input "5000"
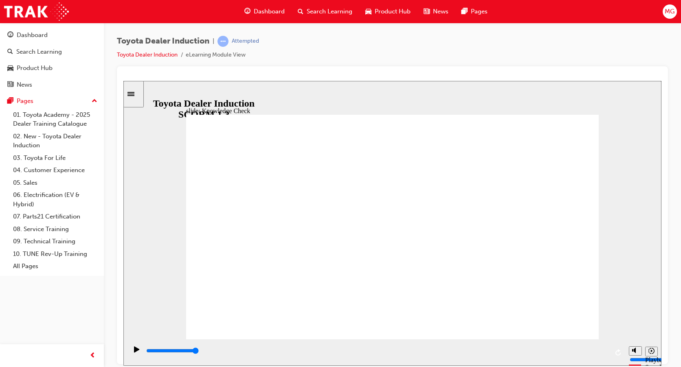
checkbox input "true"
checkbox input "false"
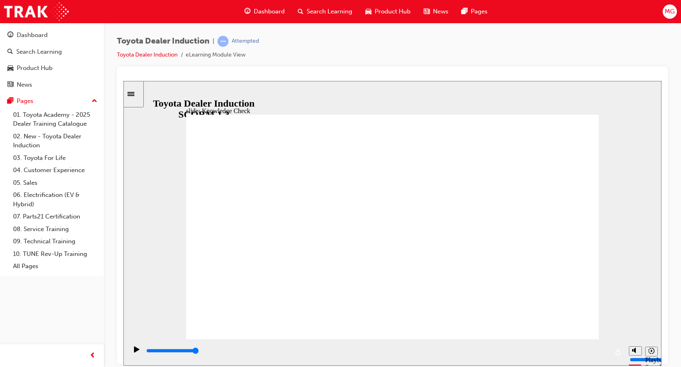
checkbox input "true"
type input "9900"
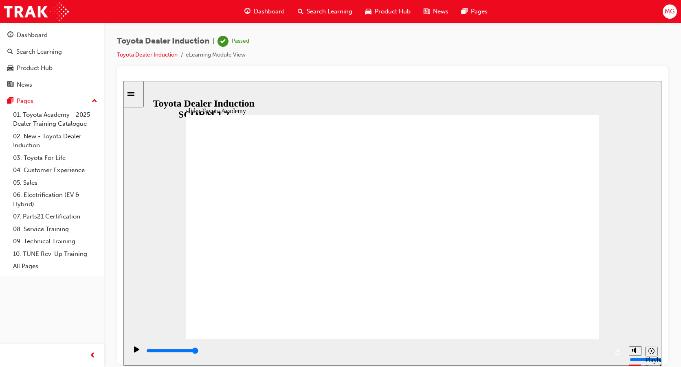
click at [317, 11] on span "Search Learning" at bounding box center [330, 11] width 46 height 9
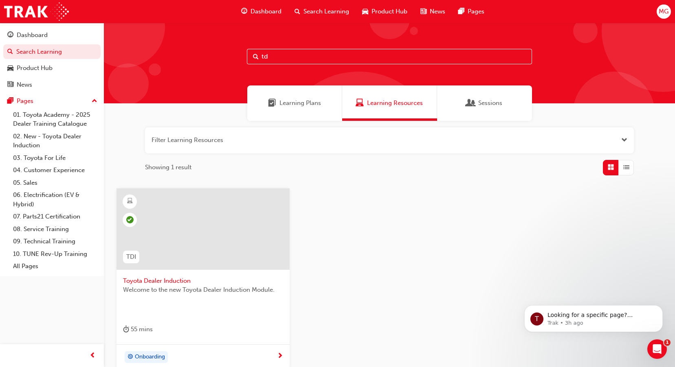
type input "t"
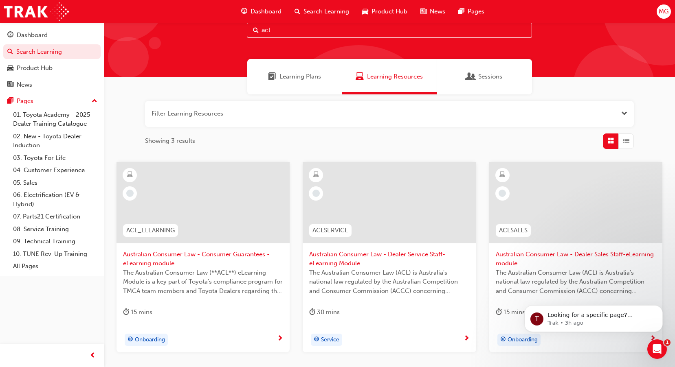
scroll to position [41, 0]
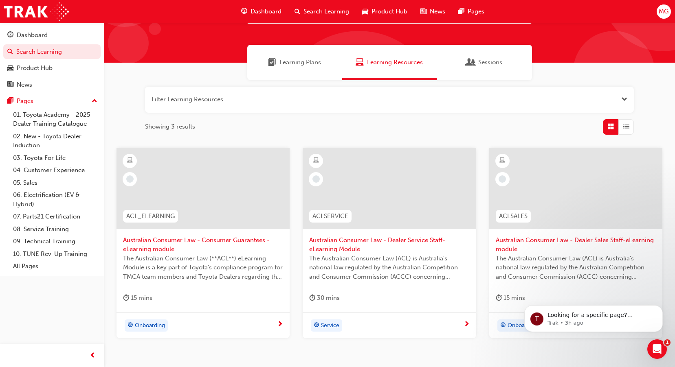
type input "acl"
click at [347, 244] on span "Australian Consumer Law - Dealer Service Staff- eLearning Module" at bounding box center [389, 245] width 160 height 18
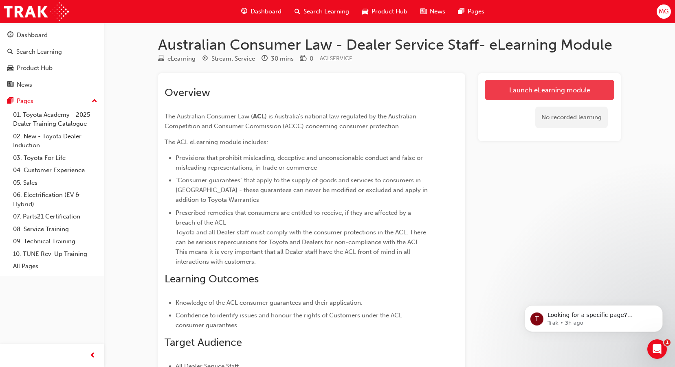
click at [518, 91] on link "Launch eLearning module" at bounding box center [550, 90] width 130 height 20
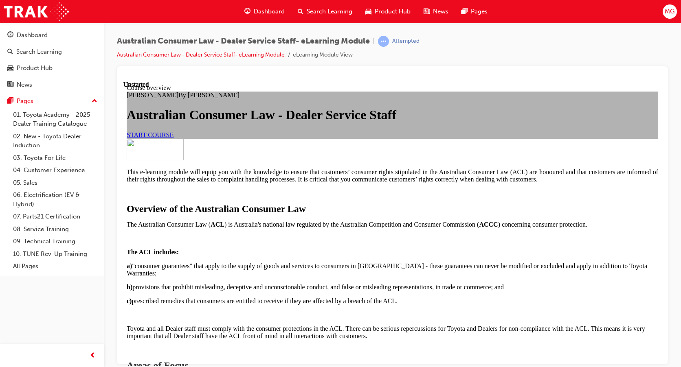
click at [173, 138] on span "START COURSE" at bounding box center [150, 134] width 47 height 7
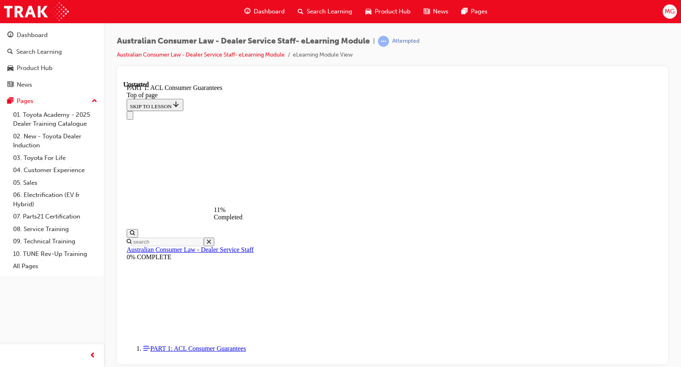
scroll to position [1262, 0]
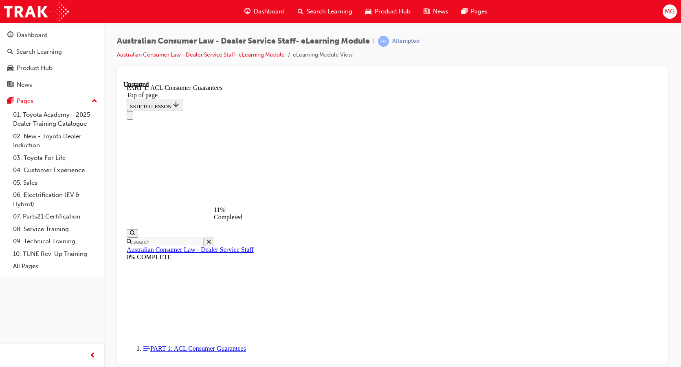
click button "CONTINUE"
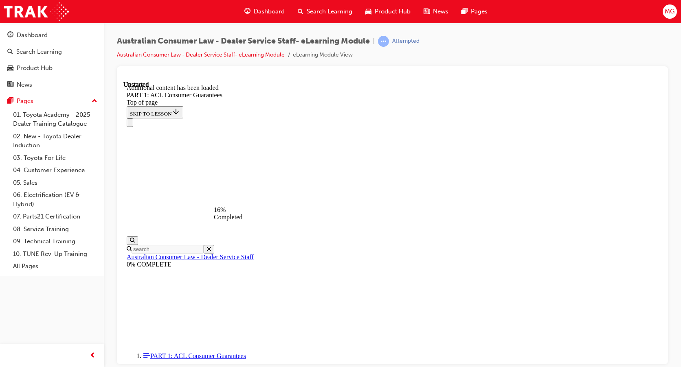
scroll to position [1550, 0]
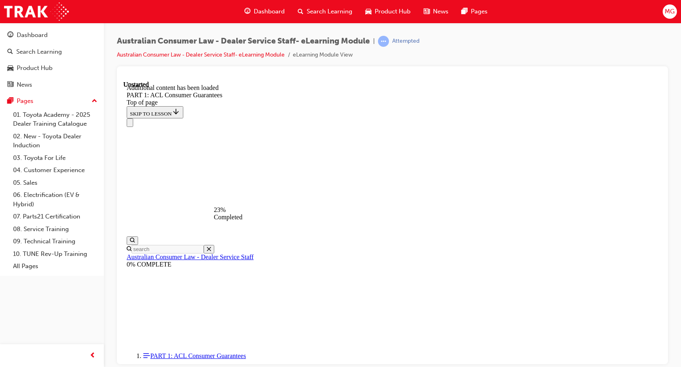
scroll to position [2019, 0]
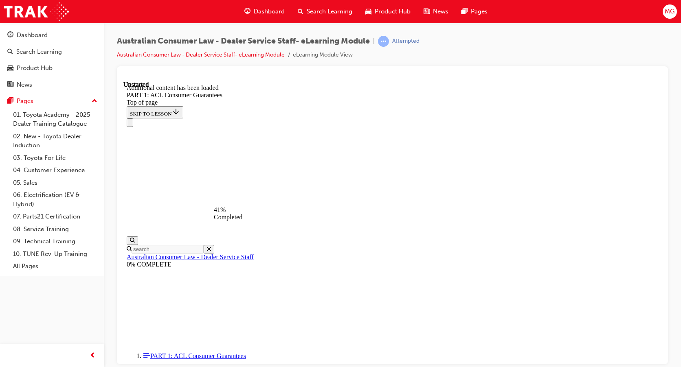
scroll to position [3051, 0]
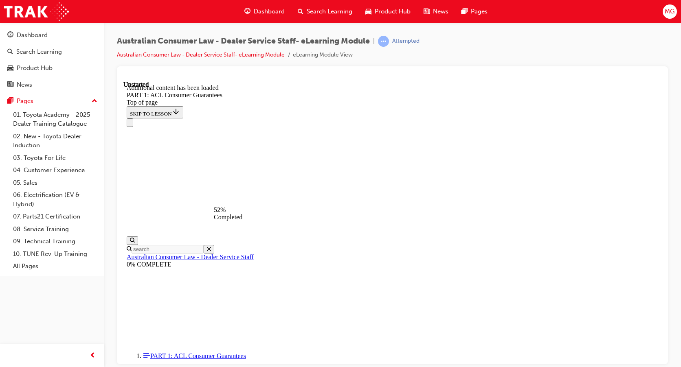
scroll to position [3624, 0]
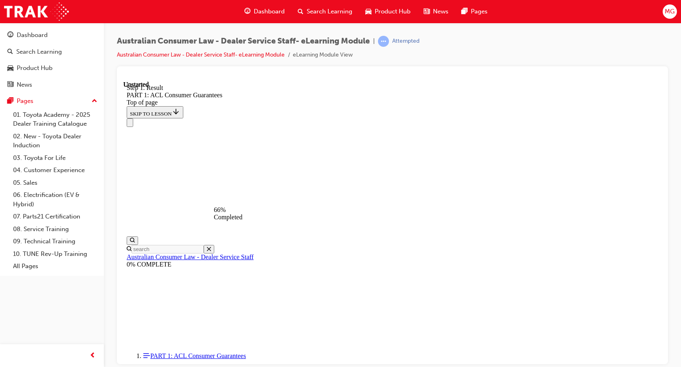
scroll to position [4954, 0]
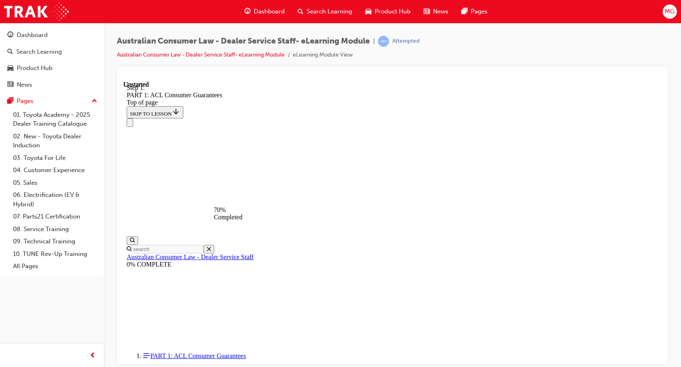
scroll to position [5554, 0]
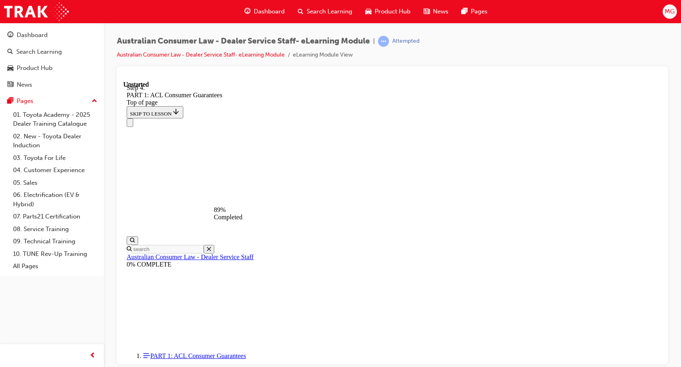
drag, startPoint x: 369, startPoint y: 273, endPoint x: 503, endPoint y: 136, distance: 190.6
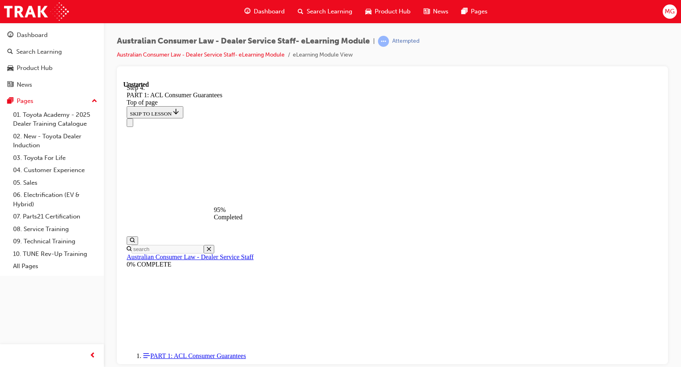
drag, startPoint x: 399, startPoint y: 131, endPoint x: 516, endPoint y: 132, distance: 117.3
drag, startPoint x: 373, startPoint y: 175, endPoint x: 515, endPoint y: 296, distance: 187.2
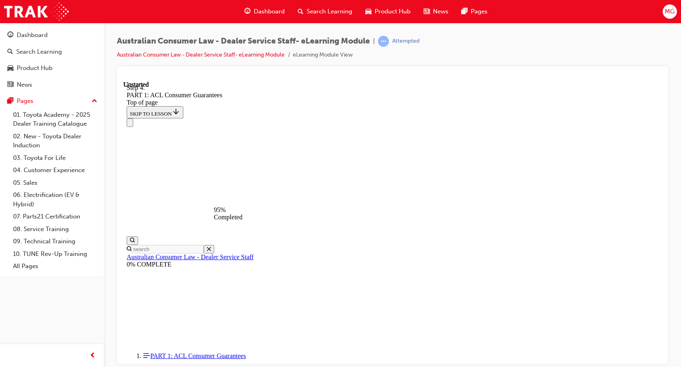
drag, startPoint x: 380, startPoint y: 250, endPoint x: 509, endPoint y: 193, distance: 141.1
drag, startPoint x: 403, startPoint y: 276, endPoint x: 490, endPoint y: 237, distance: 94.6
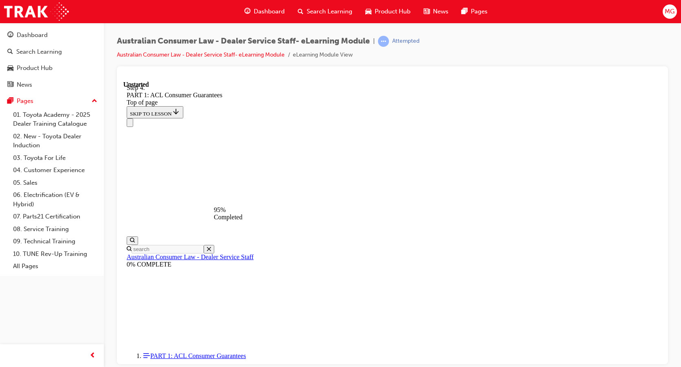
scroll to position [8656, 0]
drag, startPoint x: 419, startPoint y: 158, endPoint x: 492, endPoint y: 163, distance: 73.8
drag, startPoint x: 421, startPoint y: 197, endPoint x: 520, endPoint y: 154, distance: 107.6
drag, startPoint x: 461, startPoint y: 231, endPoint x: 528, endPoint y: 199, distance: 74.1
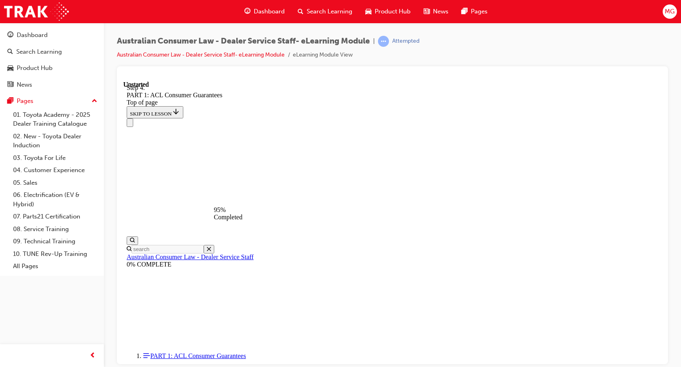
drag, startPoint x: 452, startPoint y: 252, endPoint x: 522, endPoint y: 140, distance: 132.3
drag, startPoint x: 429, startPoint y: 290, endPoint x: 397, endPoint y: 296, distance: 32.7
drag, startPoint x: 428, startPoint y: 286, endPoint x: 375, endPoint y: 283, distance: 52.6
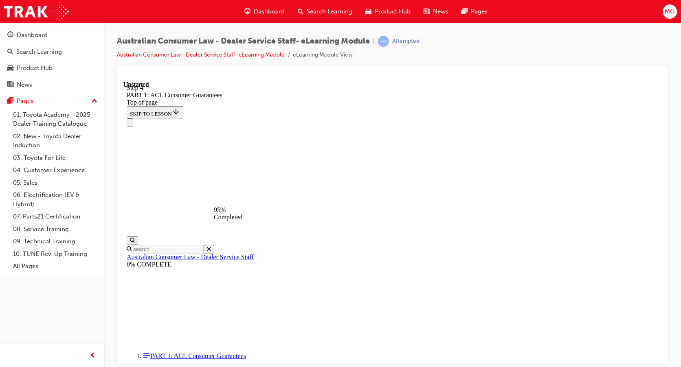
drag, startPoint x: 379, startPoint y: 247, endPoint x: 411, endPoint y: 245, distance: 32.3
drag, startPoint x: 397, startPoint y: 297, endPoint x: 350, endPoint y: 297, distance: 46.4
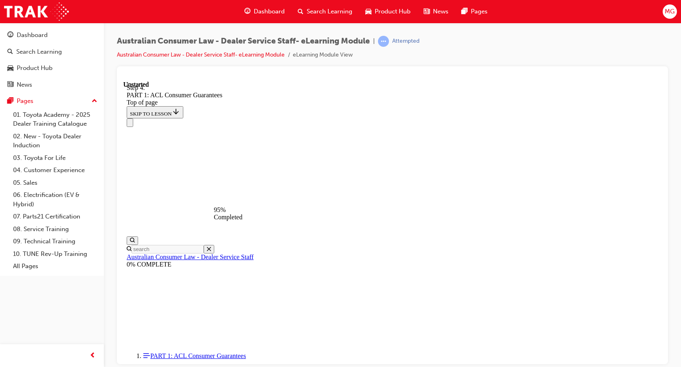
drag, startPoint x: 388, startPoint y: 245, endPoint x: 333, endPoint y: 251, distance: 55.7
drag, startPoint x: 368, startPoint y: 279, endPoint x: 350, endPoint y: 146, distance: 134.4
drag, startPoint x: 408, startPoint y: 198, endPoint x: 437, endPoint y: 198, distance: 29.3
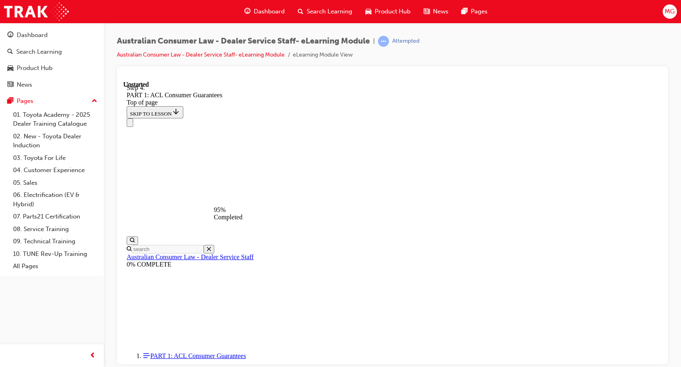
drag, startPoint x: 406, startPoint y: 189, endPoint x: 335, endPoint y: 189, distance: 70.5
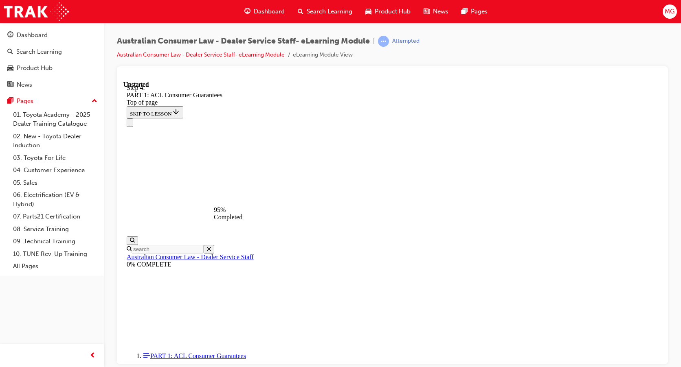
drag, startPoint x: 386, startPoint y: 243, endPoint x: 496, endPoint y: 141, distance: 149.9
drag, startPoint x: 400, startPoint y: 201, endPoint x: 440, endPoint y: 201, distance: 39.9
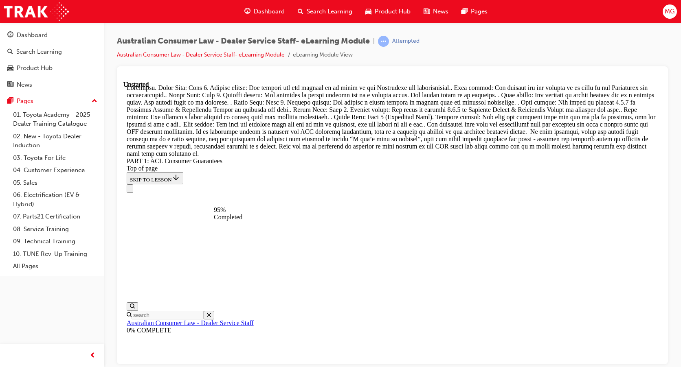
scroll to position [8671, 0]
drag, startPoint x: 395, startPoint y: 226, endPoint x: 400, endPoint y: 242, distance: 16.7
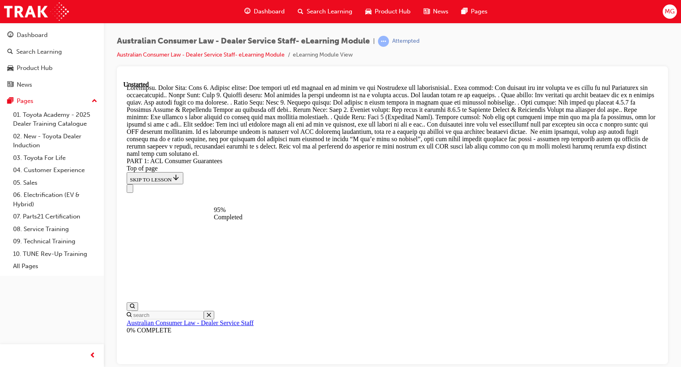
drag, startPoint x: 386, startPoint y: 196, endPoint x: 414, endPoint y: 146, distance: 57.4
drag, startPoint x: 389, startPoint y: 193, endPoint x: 381, endPoint y: 289, distance: 96.0
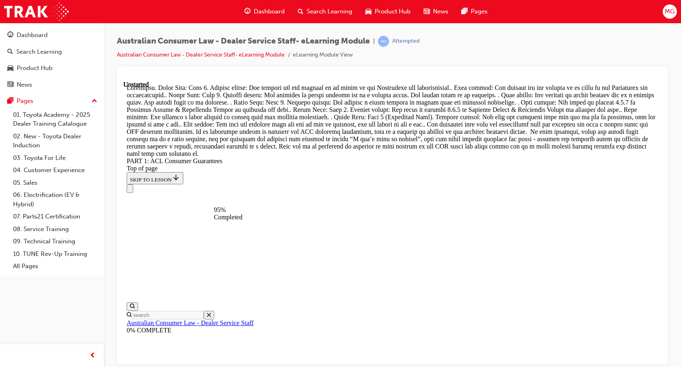
drag, startPoint x: 369, startPoint y: 147, endPoint x: 373, endPoint y: 288, distance: 140.6
drag, startPoint x: 360, startPoint y: 147, endPoint x: 500, endPoint y: 293, distance: 202.8
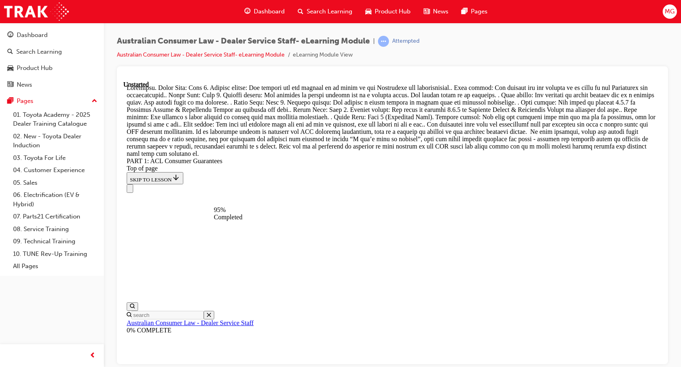
drag, startPoint x: 389, startPoint y: 244, endPoint x: 406, endPoint y: 186, distance: 60.3
drag, startPoint x: 449, startPoint y: 208, endPoint x: 497, endPoint y: 189, distance: 51.6
drag, startPoint x: 397, startPoint y: 224, endPoint x: 421, endPoint y: 224, distance: 23.6
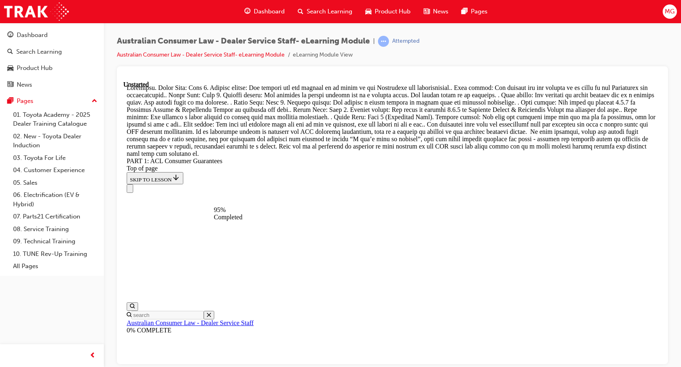
drag, startPoint x: 371, startPoint y: 285, endPoint x: 408, endPoint y: 283, distance: 38.0
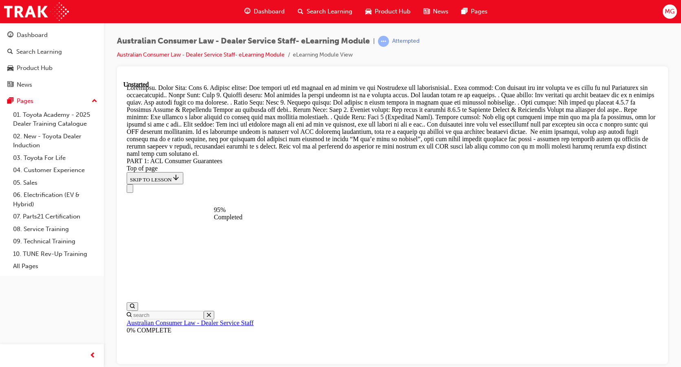
drag, startPoint x: 445, startPoint y: 329, endPoint x: 451, endPoint y: 318, distance: 11.7
drag, startPoint x: 380, startPoint y: 189, endPoint x: 406, endPoint y: 188, distance: 25.3
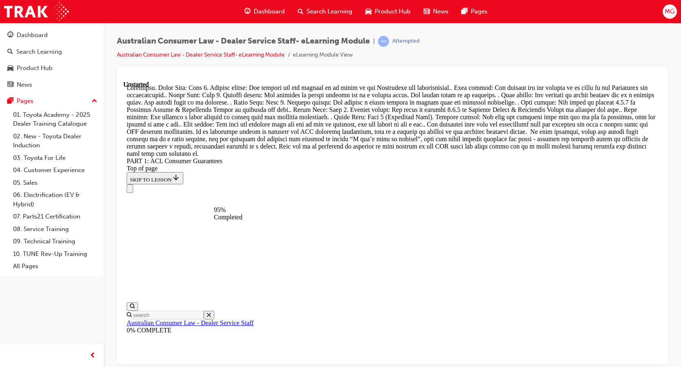
drag, startPoint x: 380, startPoint y: 236, endPoint x: 407, endPoint y: 234, distance: 27.0
drag, startPoint x: 422, startPoint y: 266, endPoint x: 493, endPoint y: 234, distance: 78.0
drag, startPoint x: 395, startPoint y: 284, endPoint x: 528, endPoint y: 235, distance: 142.0
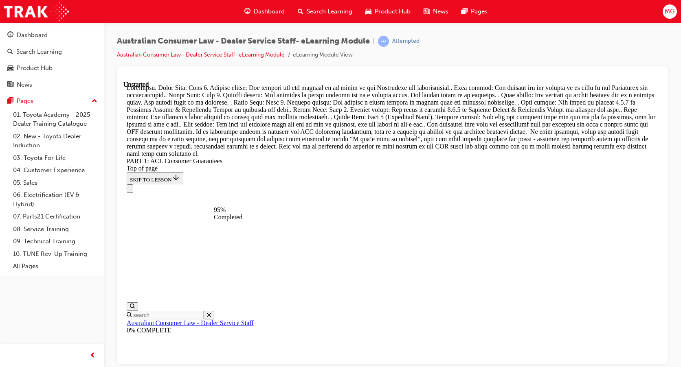
drag, startPoint x: 394, startPoint y: 240, endPoint x: 362, endPoint y: 242, distance: 31.5
drag, startPoint x: 391, startPoint y: 292, endPoint x: 461, endPoint y: 245, distance: 85.4
drag, startPoint x: 378, startPoint y: 290, endPoint x: 406, endPoint y: 287, distance: 28.3
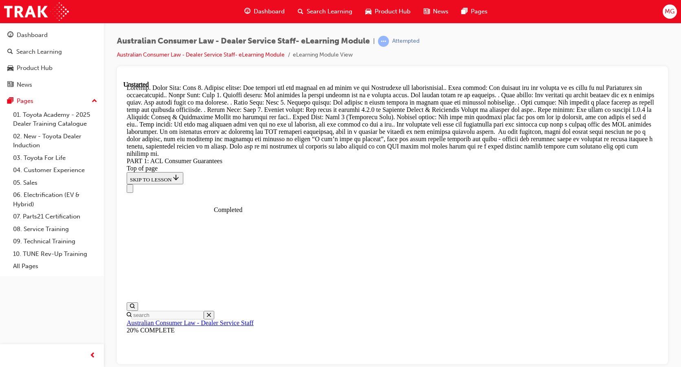
scroll to position [9410, 0]
drag, startPoint x: 360, startPoint y: 239, endPoint x: 630, endPoint y: 251, distance: 271.1
drag, startPoint x: 161, startPoint y: 242, endPoint x: 294, endPoint y: 261, distance: 134.5
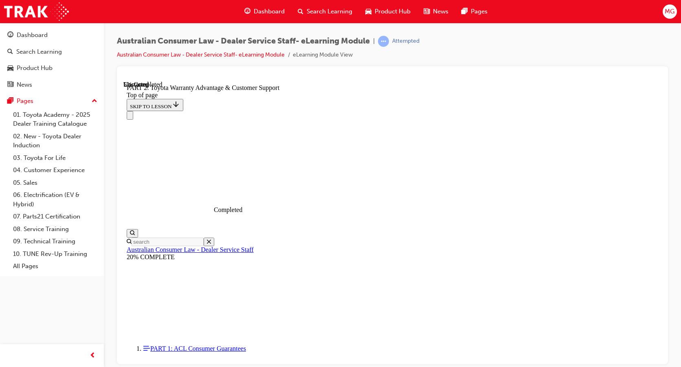
scroll to position [212, 0]
